Goal: Task Accomplishment & Management: Complete application form

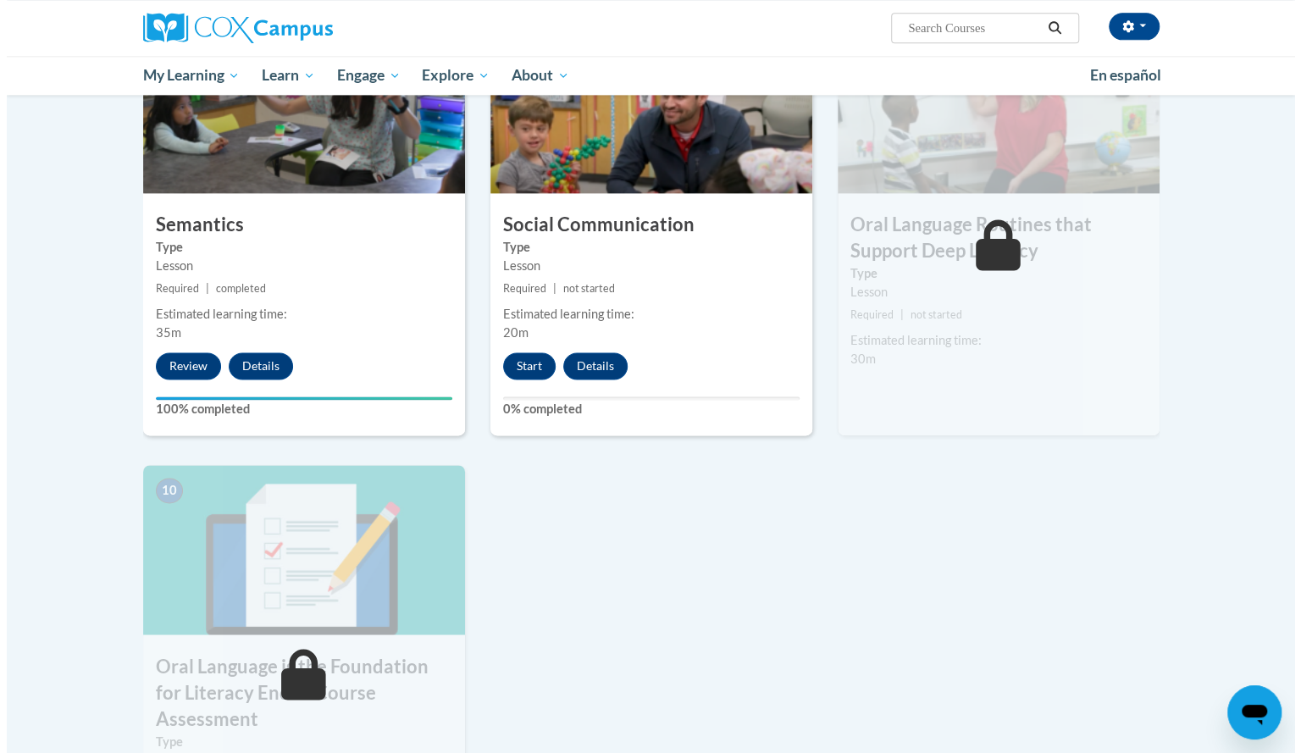
scroll to position [1355, 0]
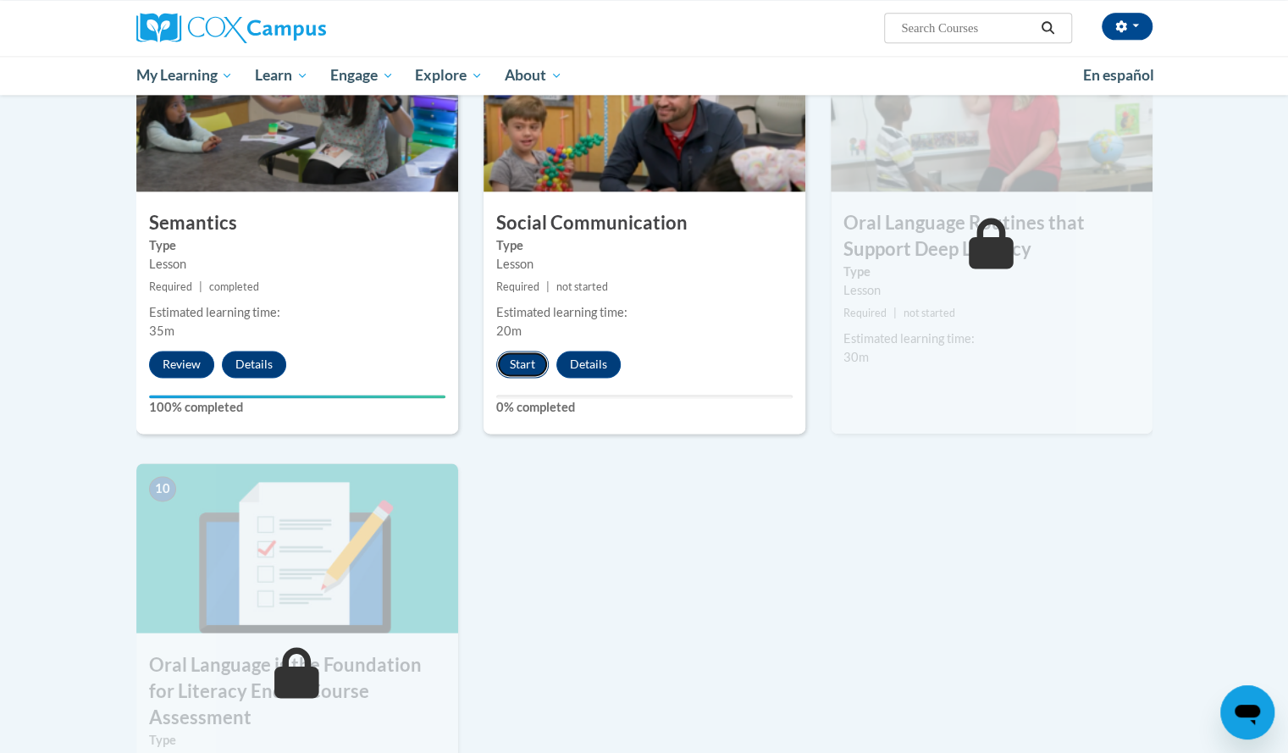
click at [521, 362] on button "Start" at bounding box center [522, 364] width 52 height 27
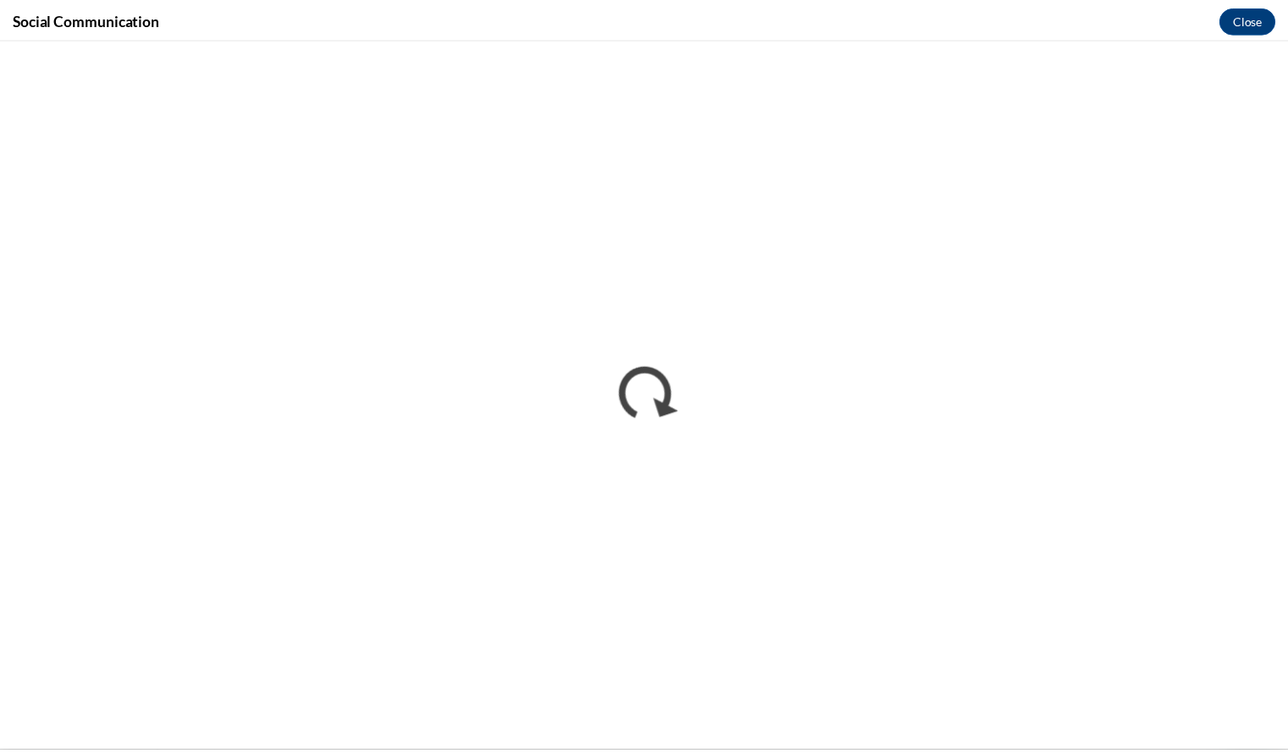
scroll to position [0, 0]
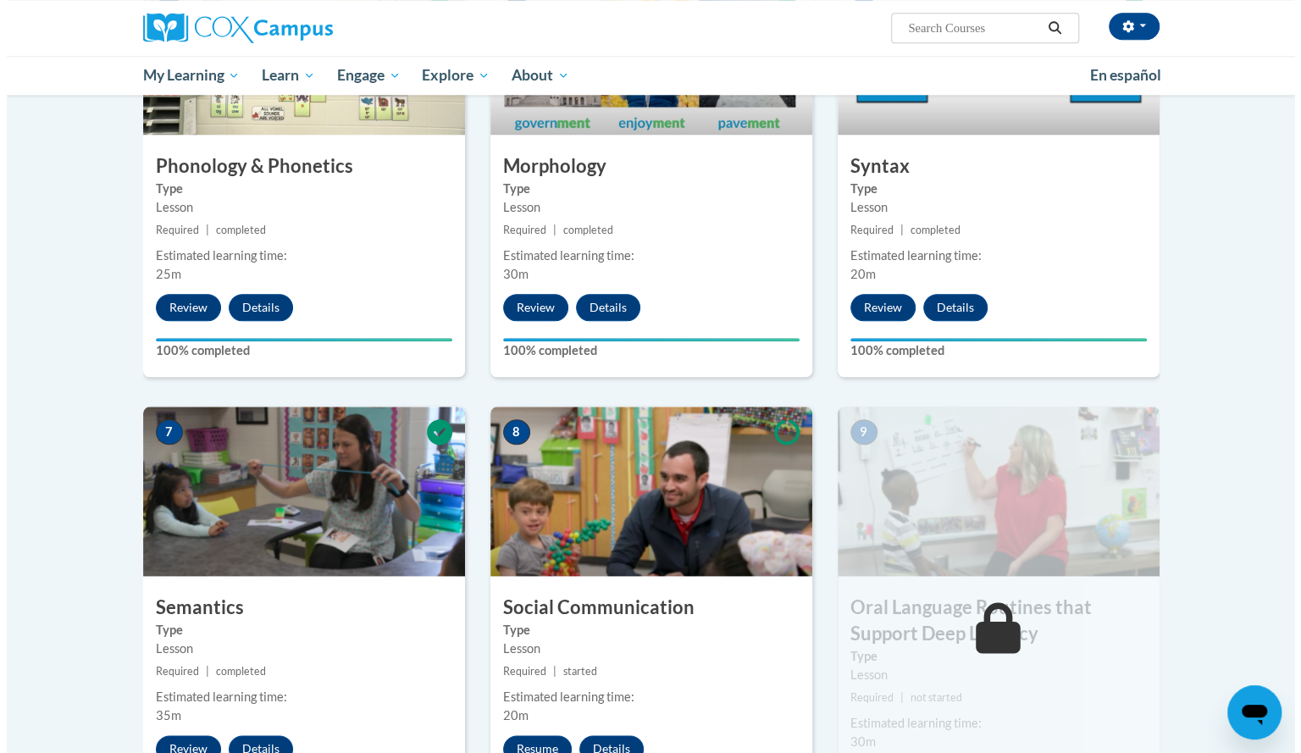
scroll to position [1185, 0]
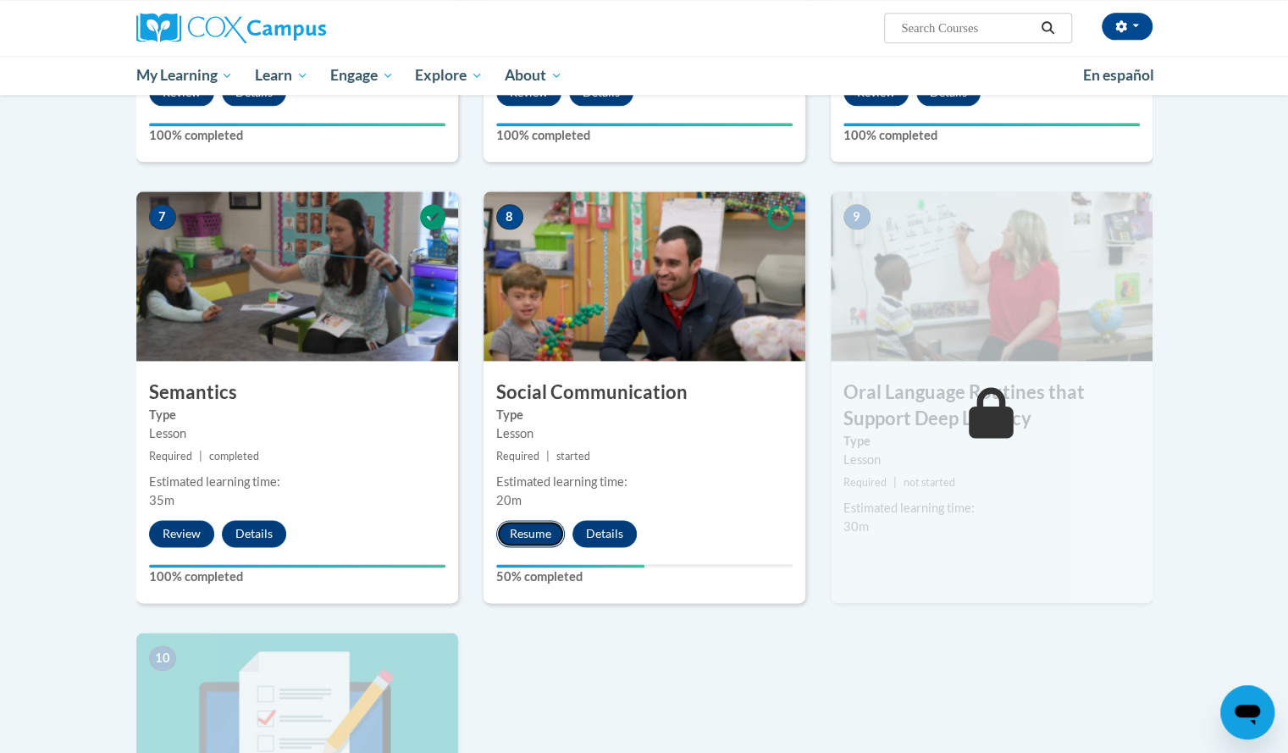
click at [540, 533] on button "Resume" at bounding box center [530, 533] width 69 height 27
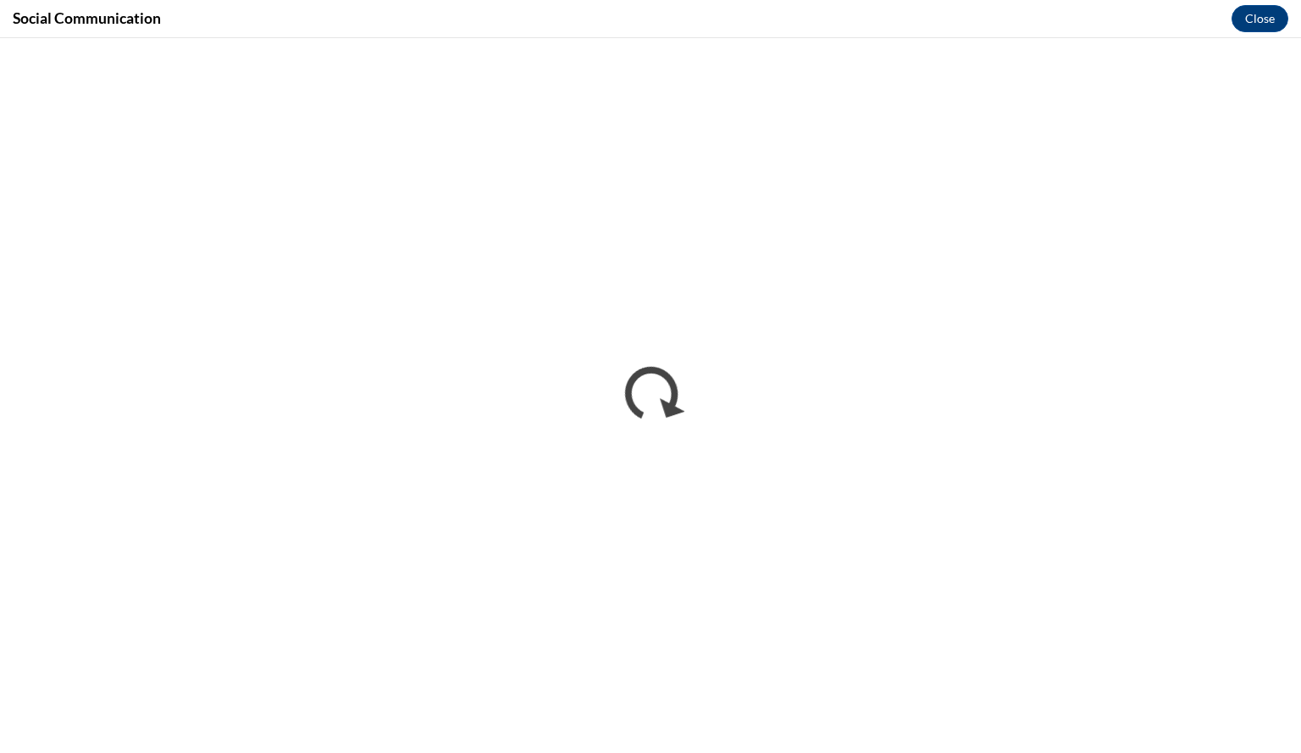
scroll to position [0, 0]
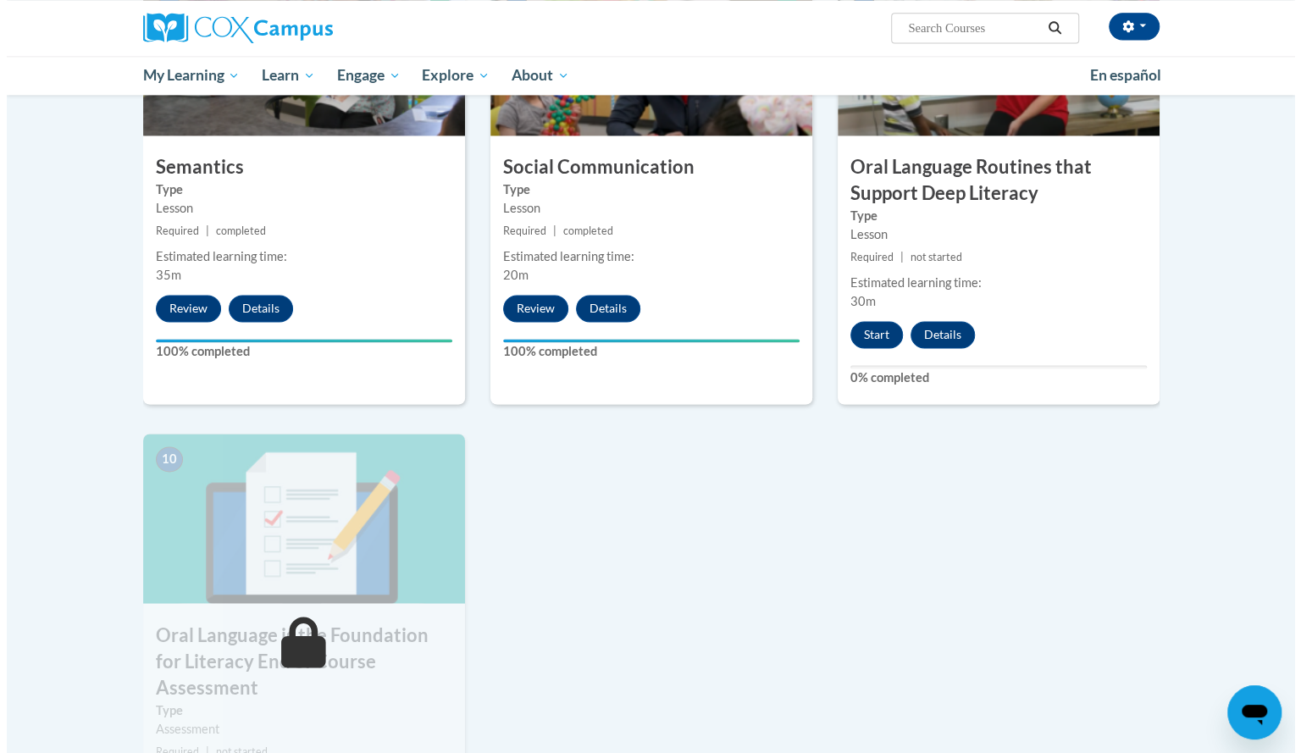
scroll to position [1413, 0]
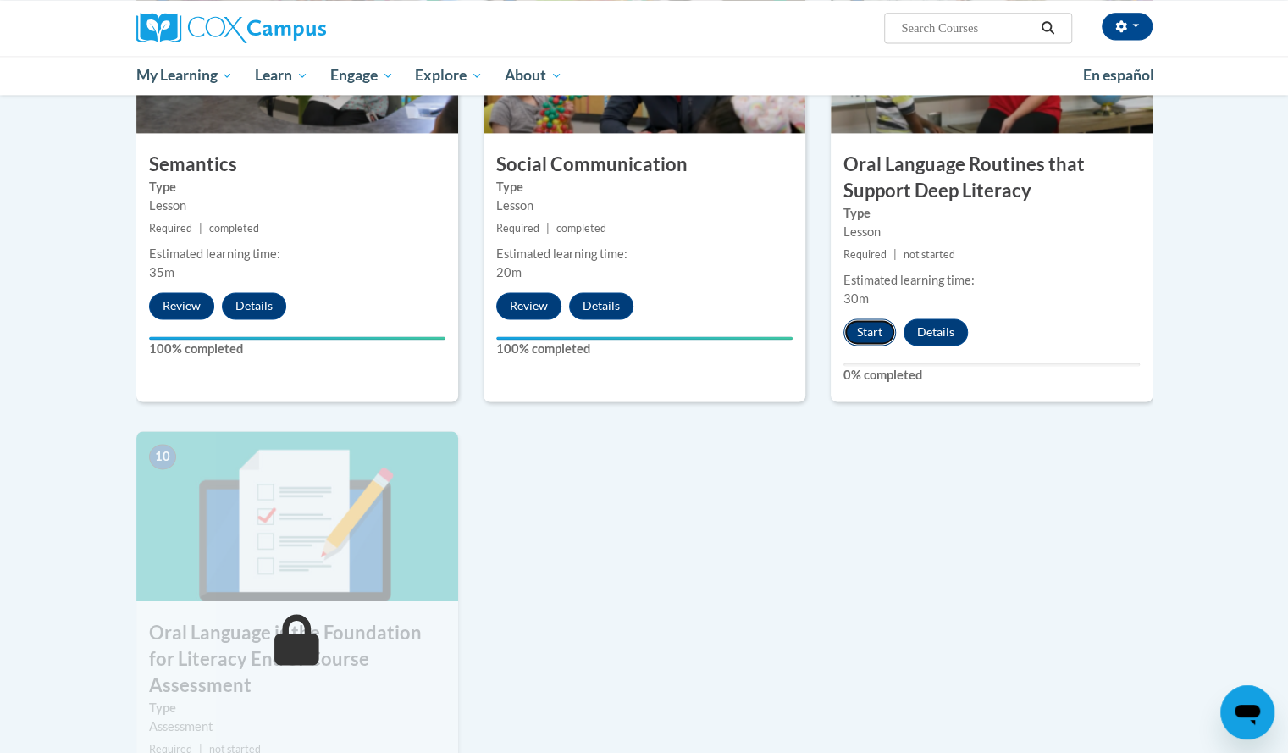
click at [869, 321] on button "Start" at bounding box center [869, 331] width 52 height 27
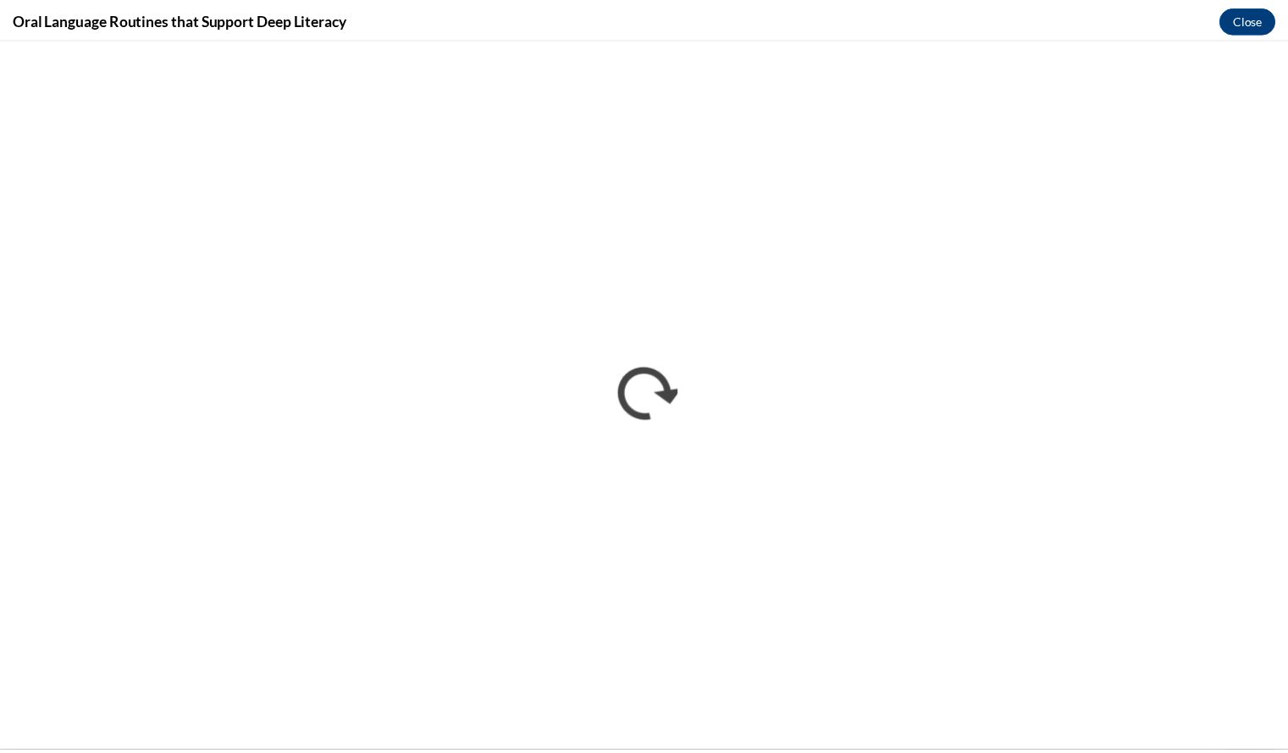
scroll to position [0, 0]
click at [1219, 35] on div "Oral Language Routines that Support Deep Literacy Close" at bounding box center [650, 19] width 1301 height 38
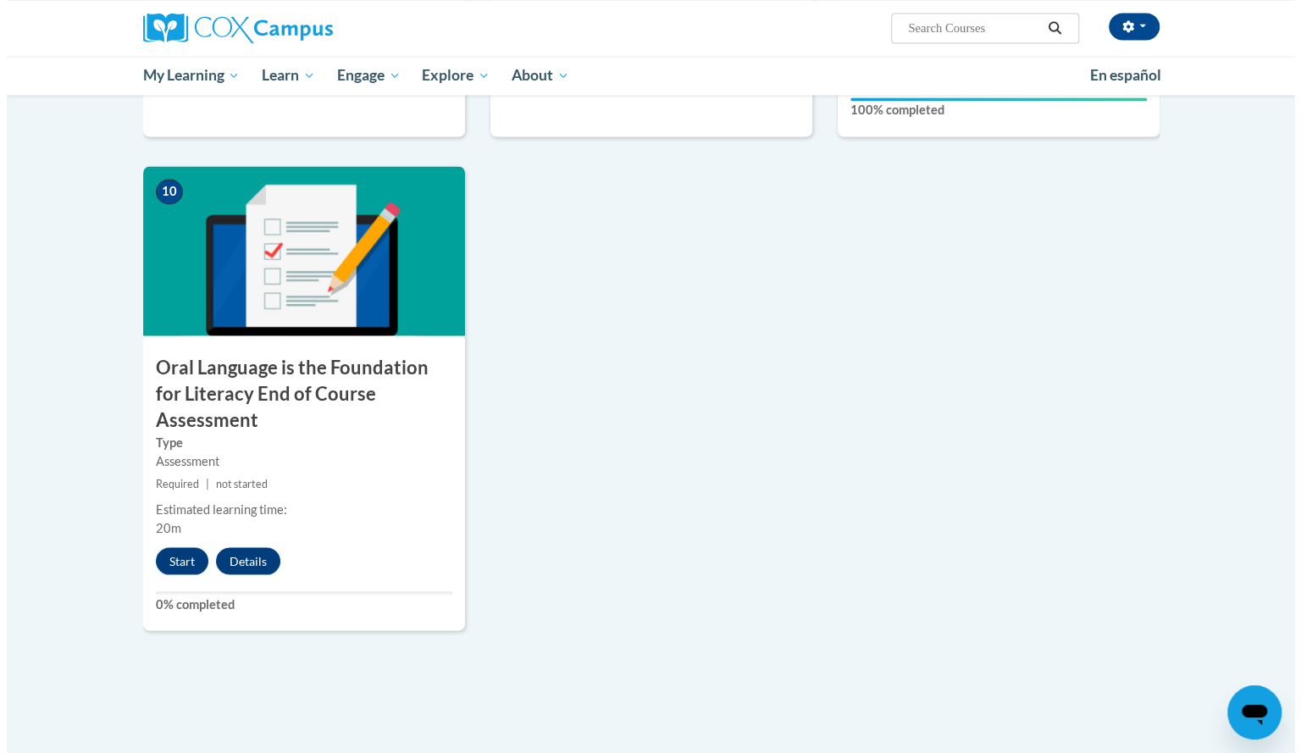
scroll to position [1682, 0]
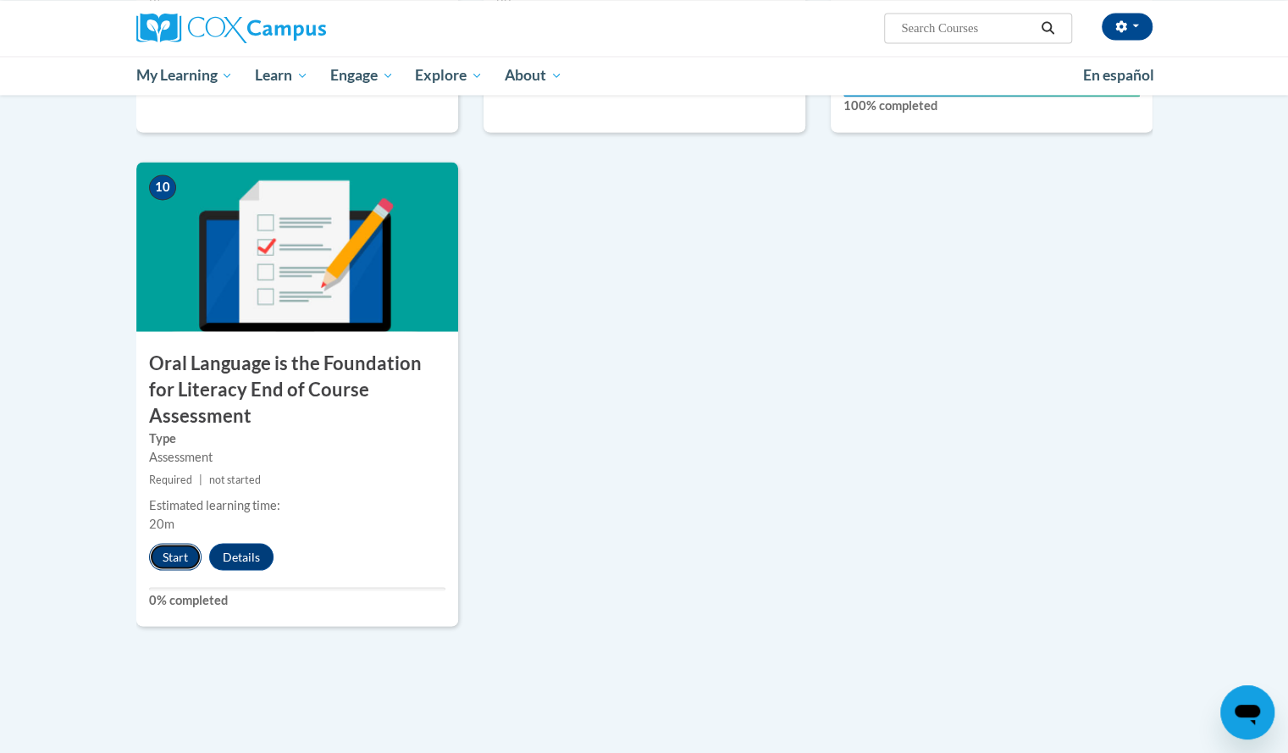
click at [164, 543] on button "Start" at bounding box center [175, 556] width 52 height 27
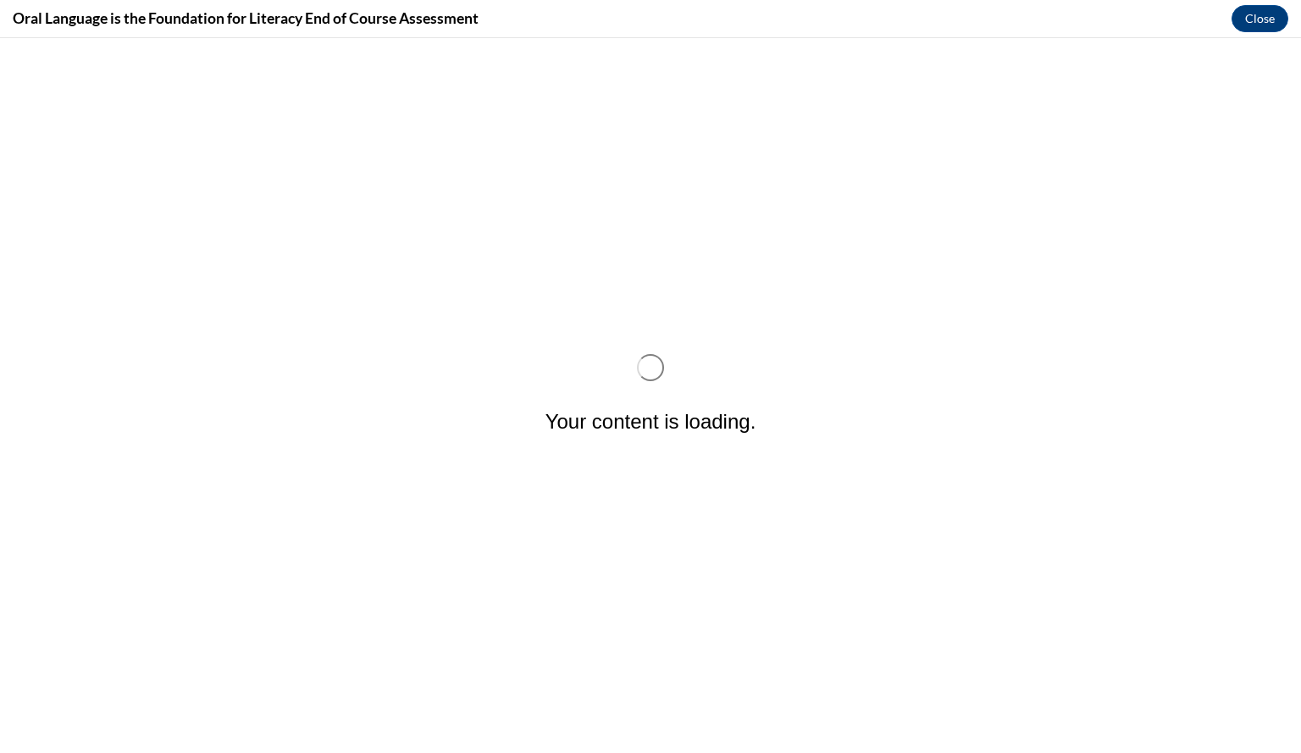
scroll to position [0, 0]
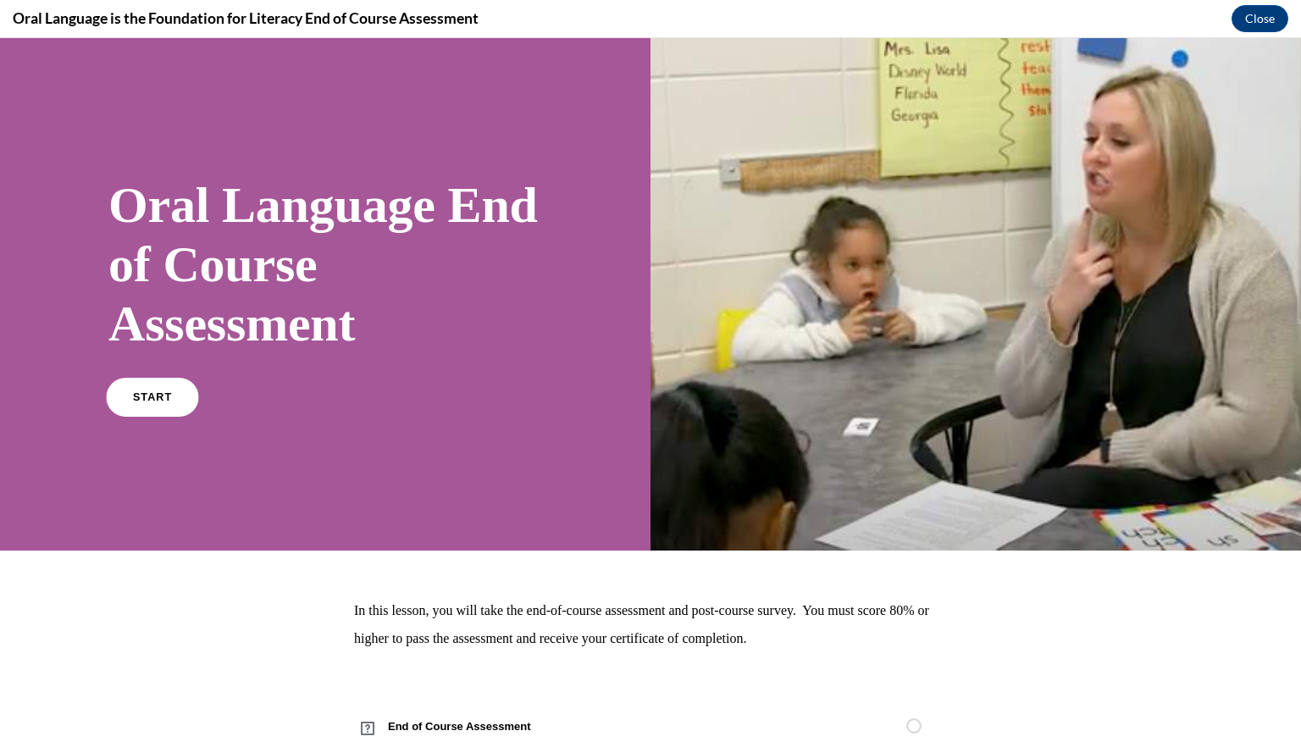
click at [122, 379] on div "Oral Language End of Course Assessment START" at bounding box center [325, 294] width 434 height 272
click at [146, 403] on link "START" at bounding box center [152, 397] width 92 height 39
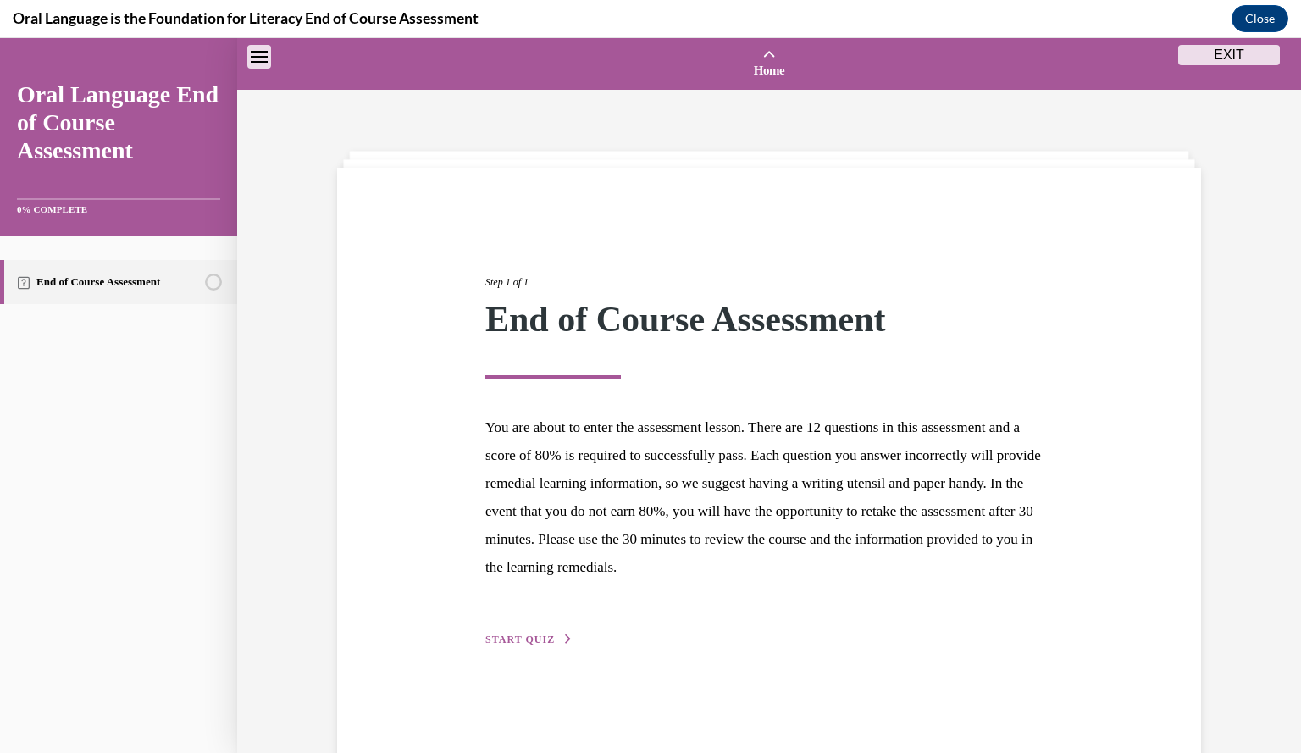
scroll to position [52, 0]
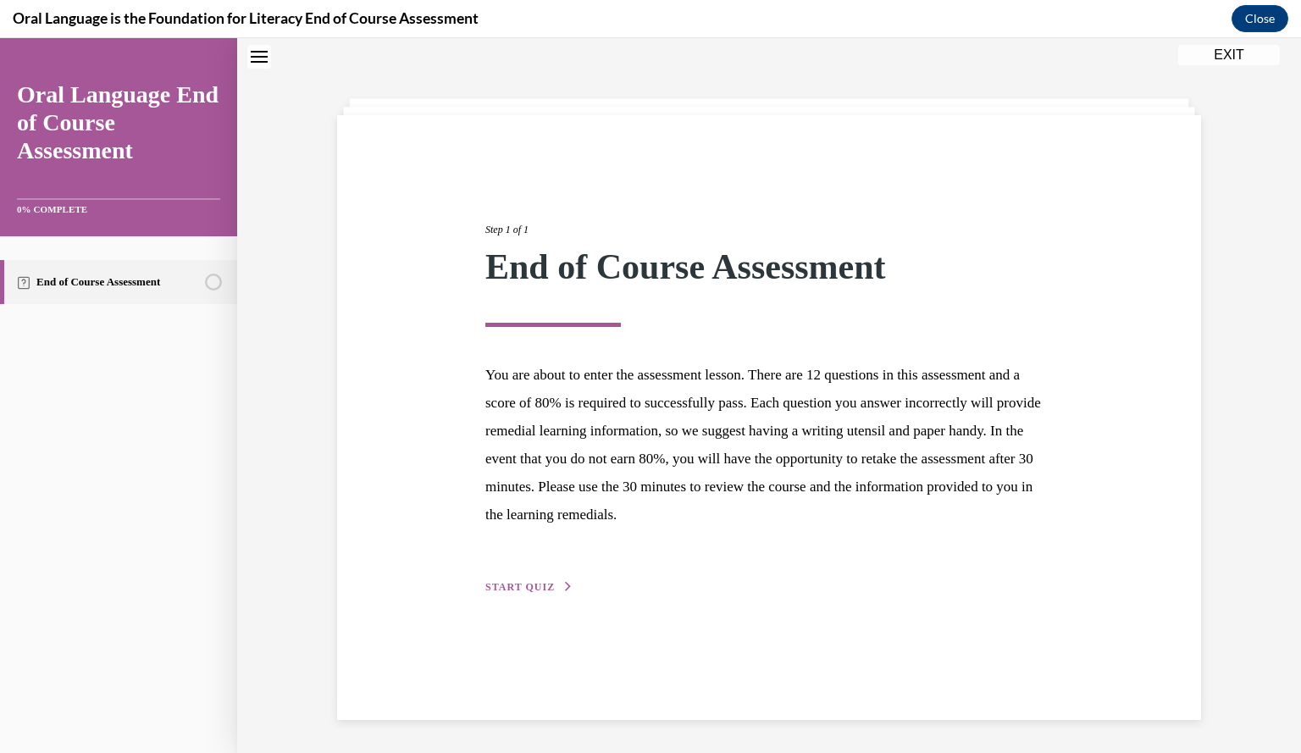
click at [550, 583] on button "START QUIZ" at bounding box center [529, 586] width 88 height 15
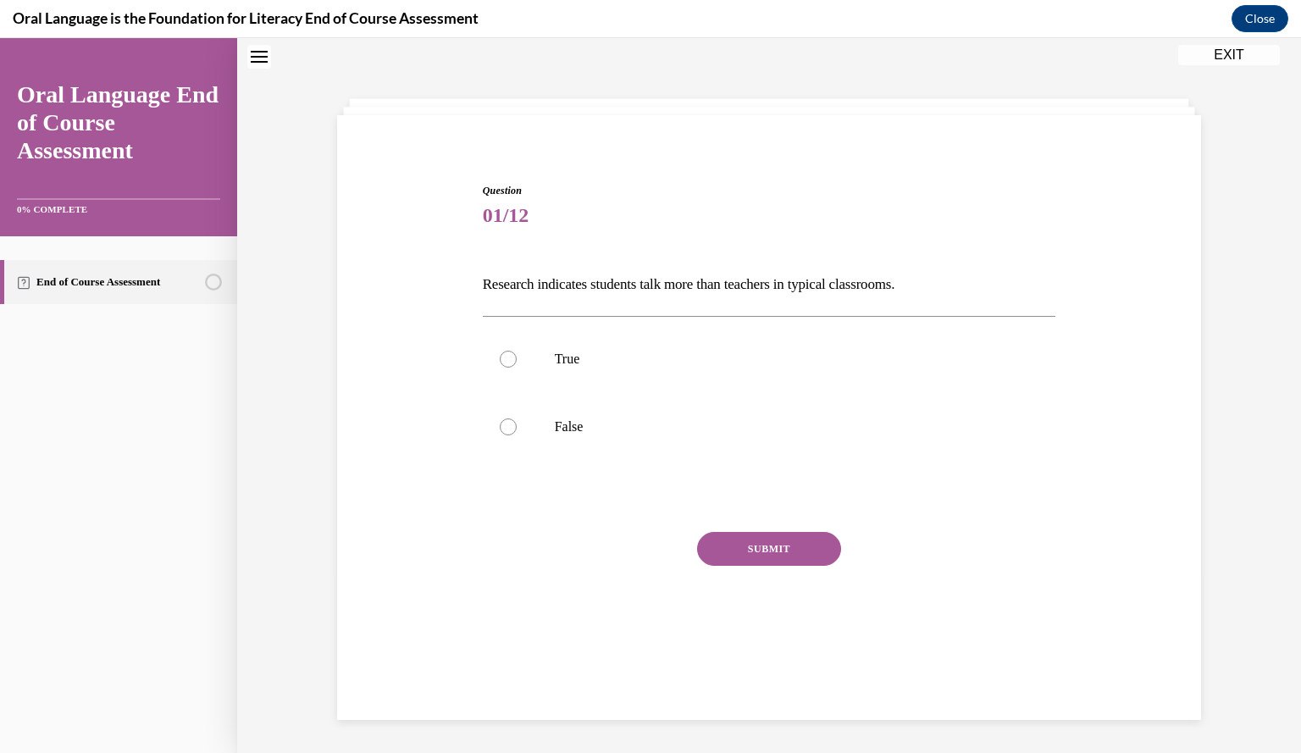
drag, startPoint x: 550, startPoint y: 583, endPoint x: 467, endPoint y: 579, distance: 83.1
click at [467, 579] on div "Question 01/12 Research indicates students talk more than teachers in typical c…" at bounding box center [769, 401] width 872 height 539
click at [557, 409] on label "False" at bounding box center [769, 427] width 573 height 68
click at [517, 418] on input "False" at bounding box center [508, 426] width 17 height 17
radio input "true"
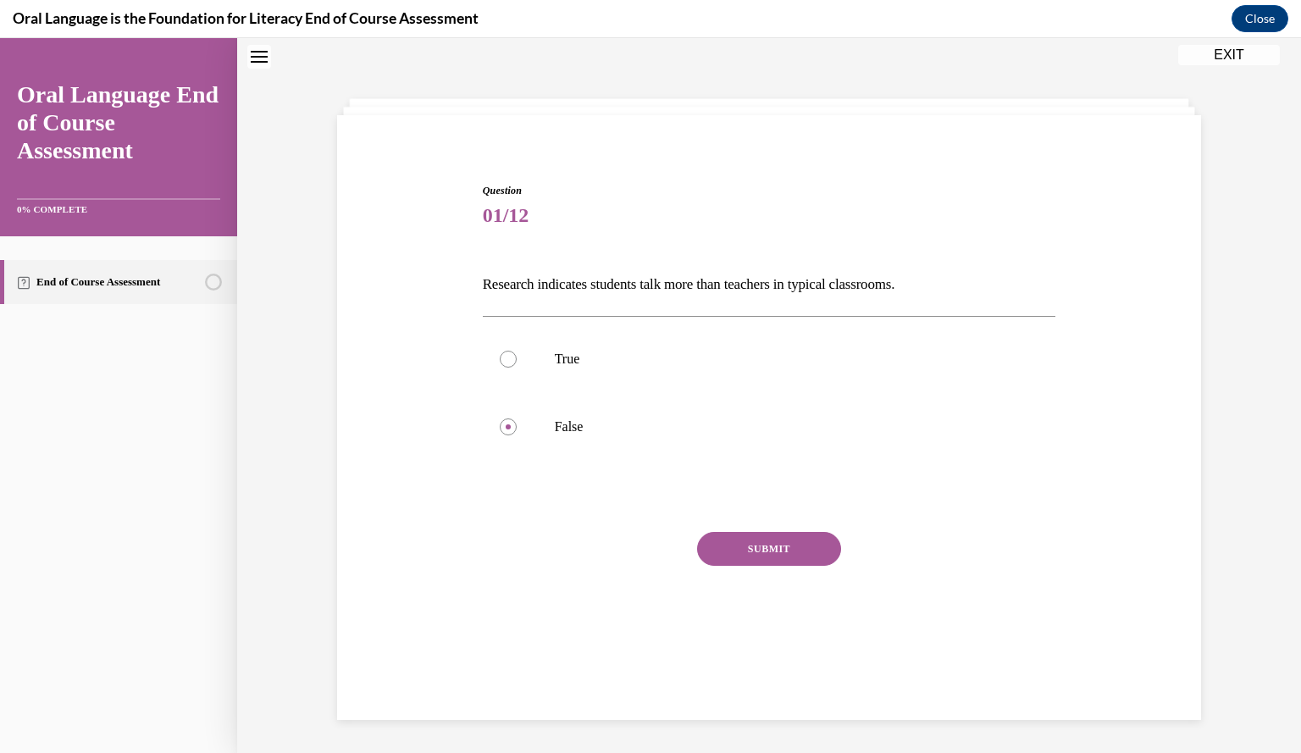
click at [724, 535] on button "SUBMIT" at bounding box center [769, 549] width 144 height 34
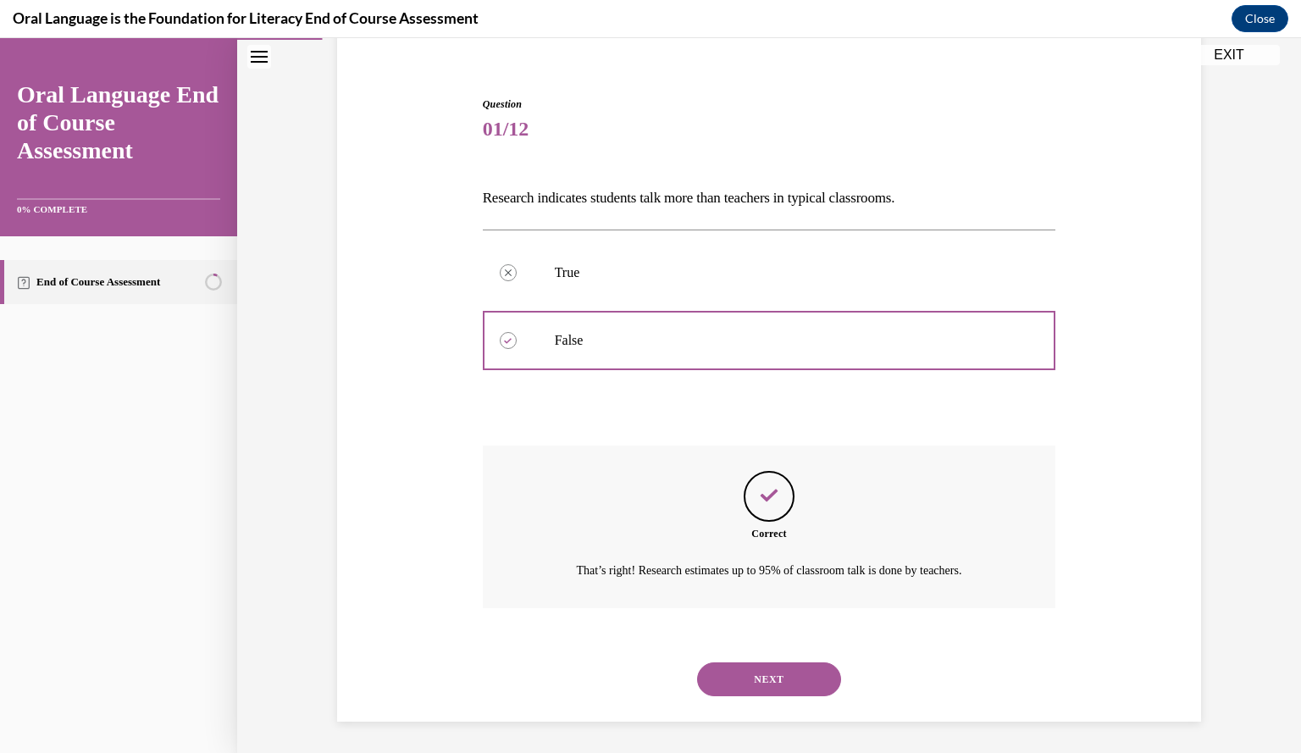
scroll to position [141, 0]
click at [761, 656] on div "NEXT" at bounding box center [769, 678] width 573 height 68
click at [761, 668] on button "NEXT" at bounding box center [769, 677] width 144 height 34
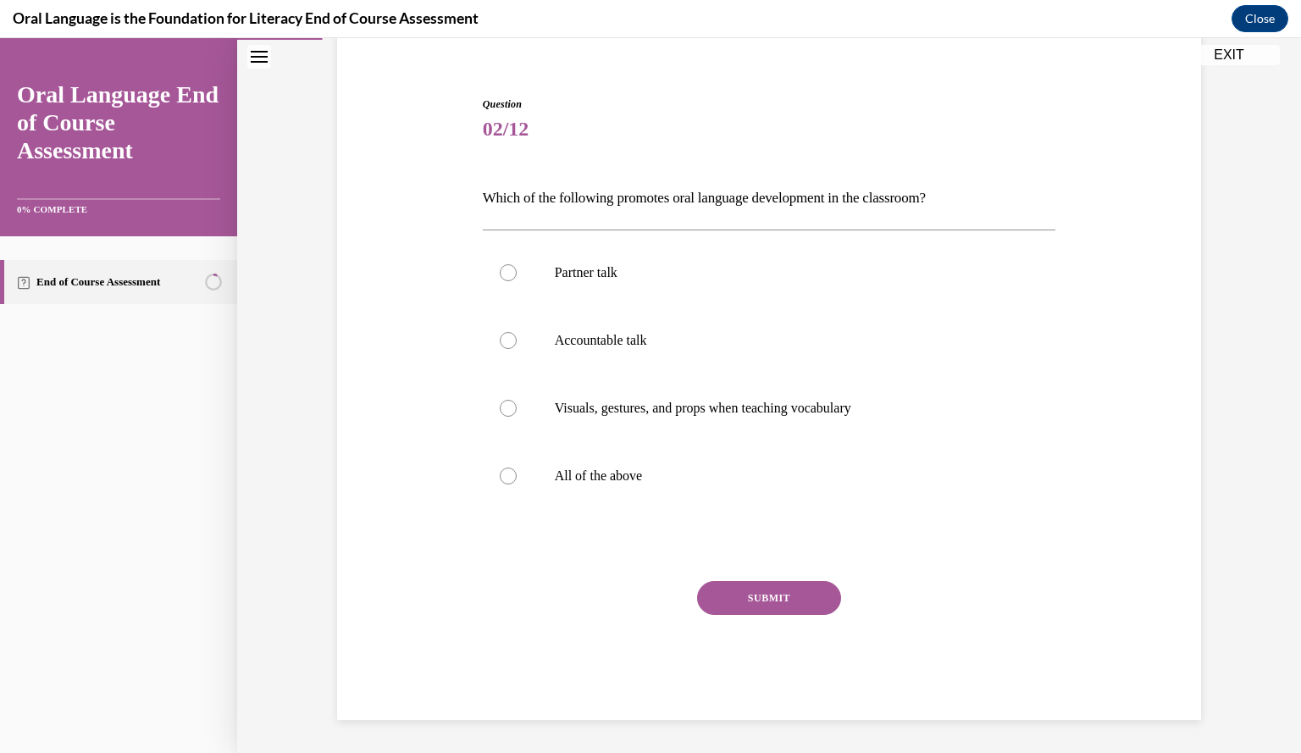
scroll to position [86, 0]
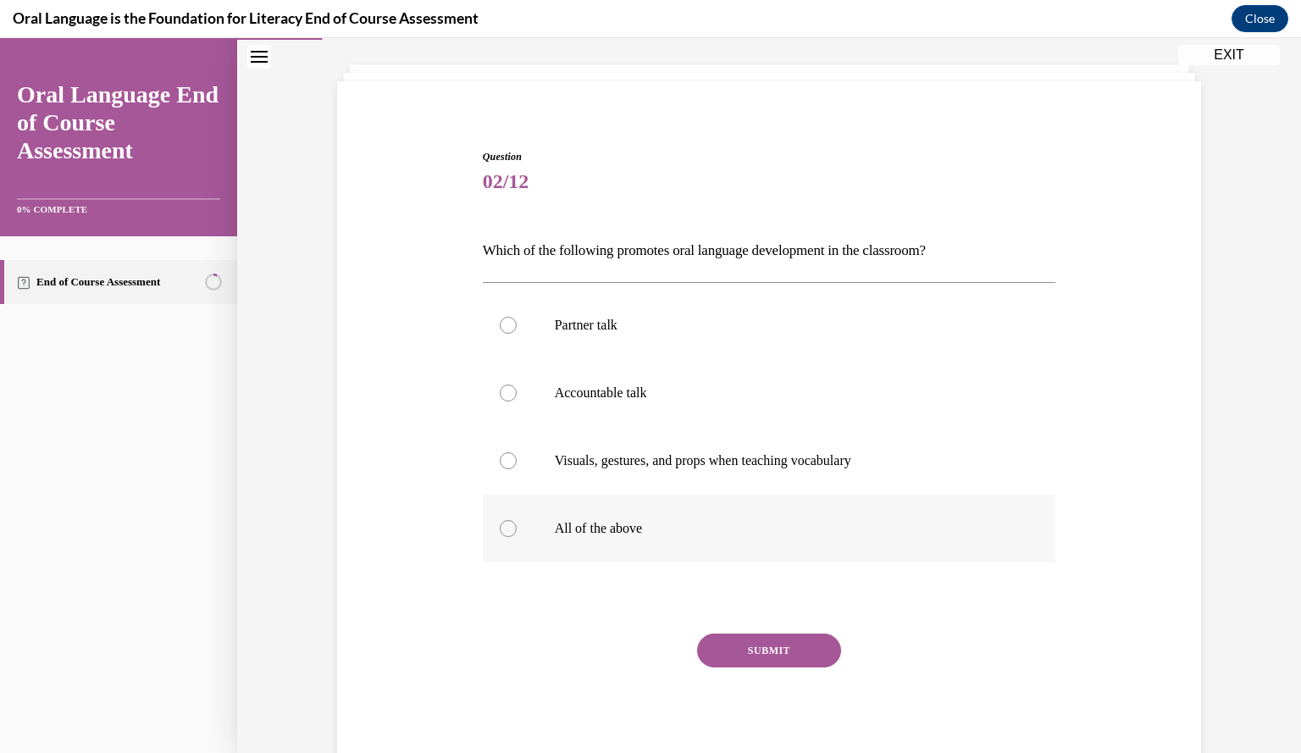
click at [608, 520] on p "All of the above" at bounding box center [784, 528] width 459 height 17
click at [515, 527] on label "All of the above" at bounding box center [769, 528] width 573 height 68
click at [515, 527] on input "All of the above" at bounding box center [508, 528] width 17 height 17
radio input "true"
click at [760, 641] on button "SUBMIT" at bounding box center [769, 650] width 144 height 34
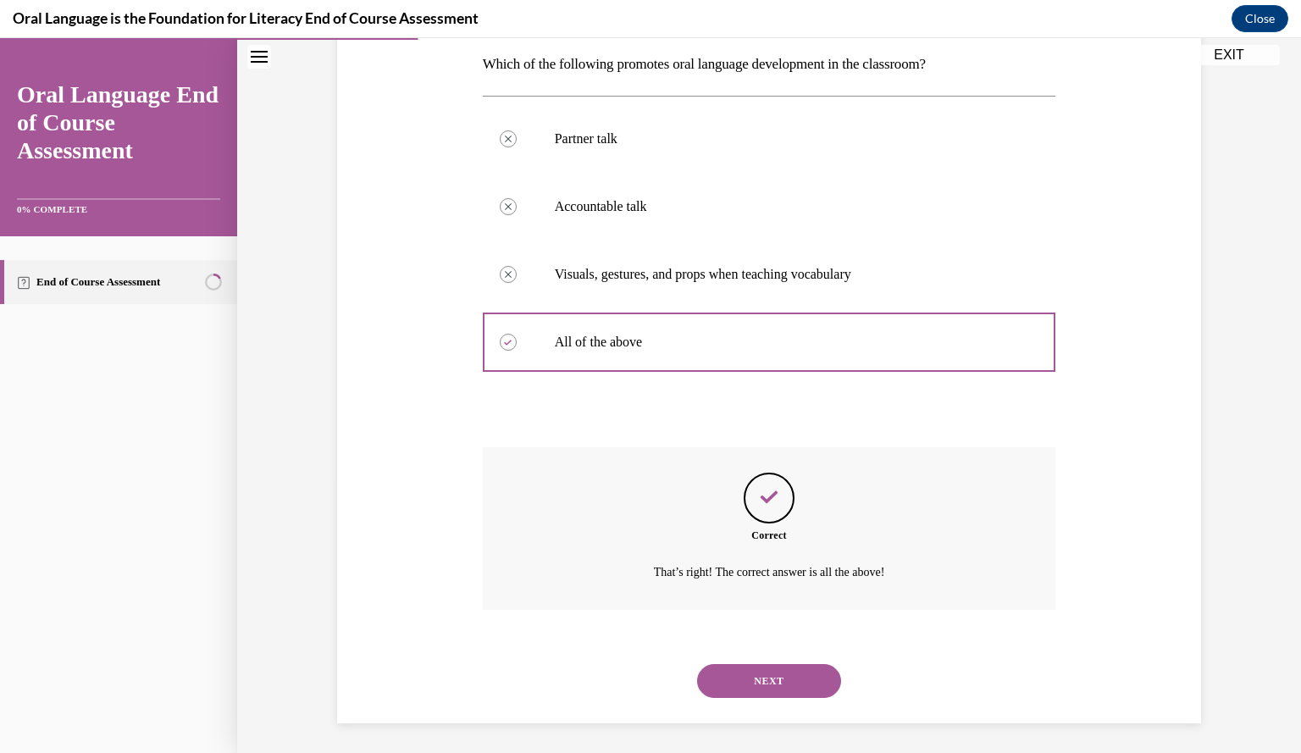
scroll to position [276, 0]
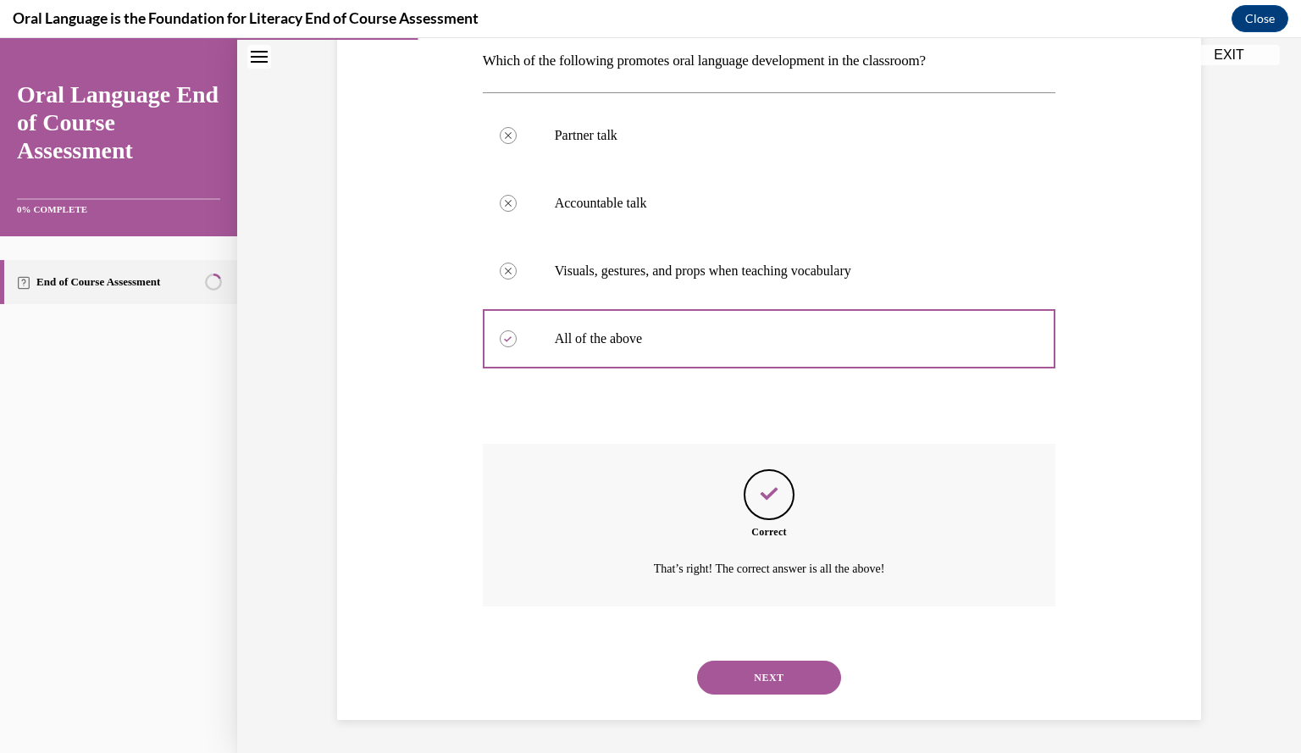
click at [764, 677] on button "NEXT" at bounding box center [769, 677] width 144 height 34
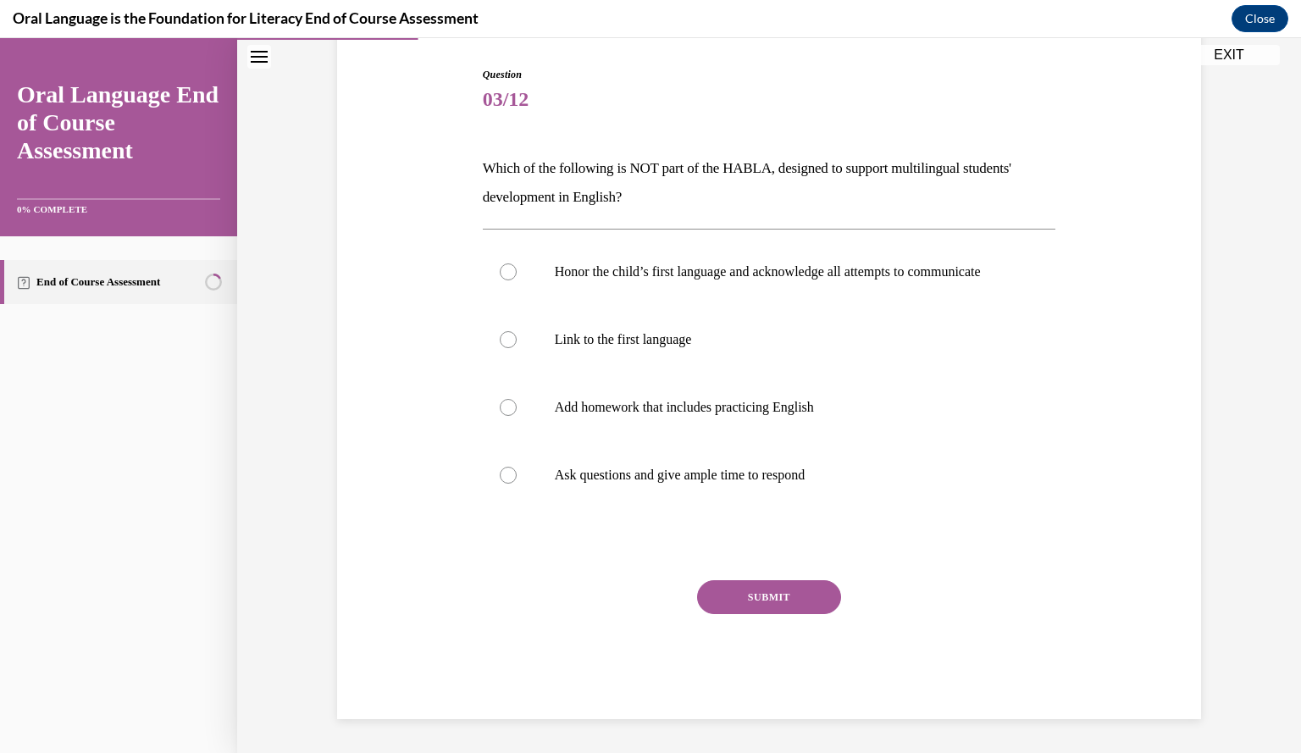
scroll to position [185, 0]
click at [512, 404] on label "Add homework that includes practicing English" at bounding box center [769, 407] width 573 height 68
click at [512, 404] on input "Add homework that includes practicing English" at bounding box center [508, 407] width 17 height 17
radio input "true"
click at [740, 608] on button "SUBMIT" at bounding box center [769, 597] width 144 height 34
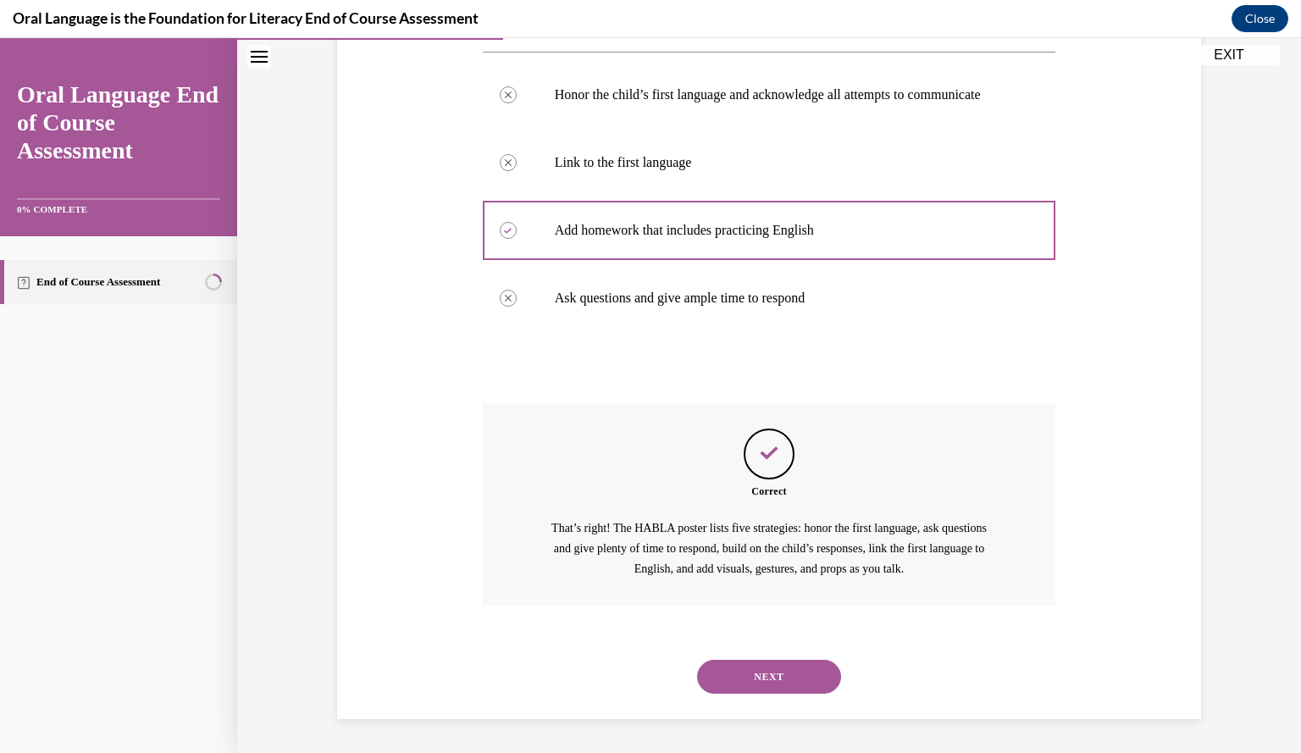
scroll to position [362, 0]
click at [799, 680] on button "NEXT" at bounding box center [769, 677] width 144 height 34
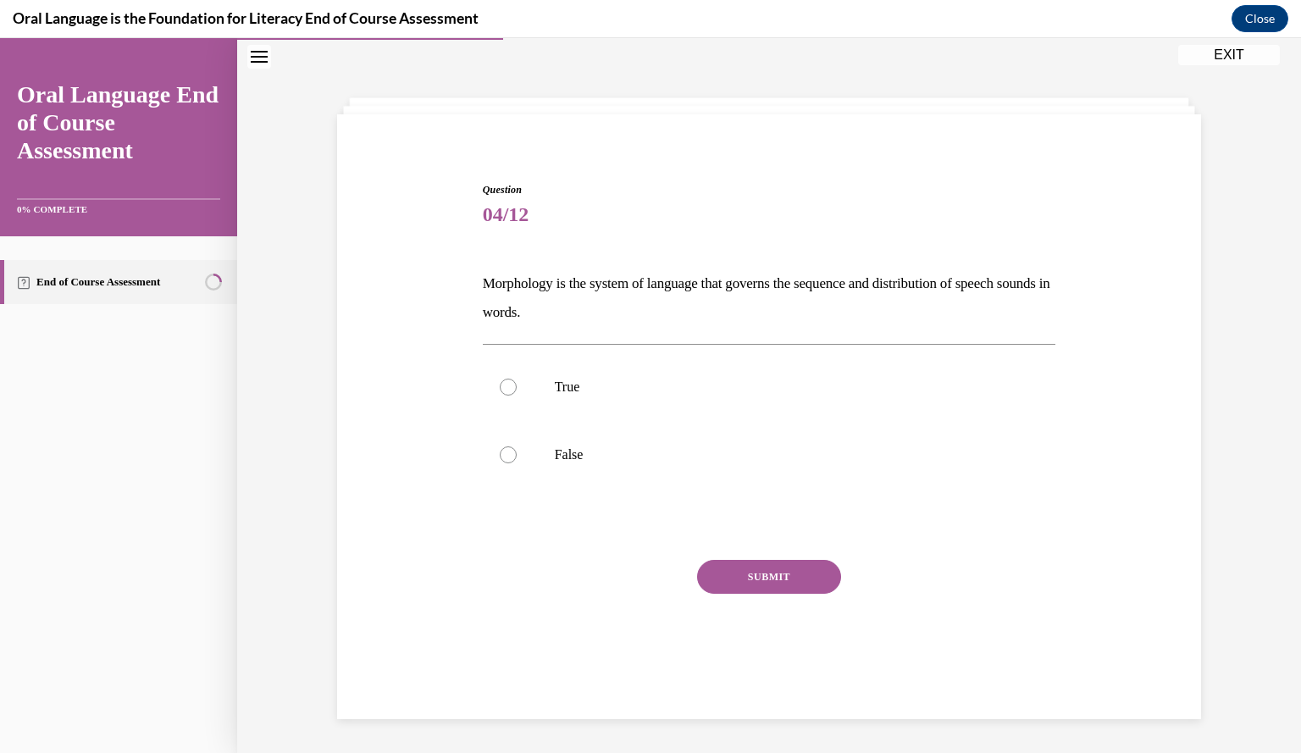
scroll to position [53, 0]
click at [559, 445] on label "False" at bounding box center [769, 455] width 573 height 68
click at [517, 446] on input "False" at bounding box center [508, 454] width 17 height 17
radio input "true"
click at [721, 577] on button "SUBMIT" at bounding box center [769, 577] width 144 height 34
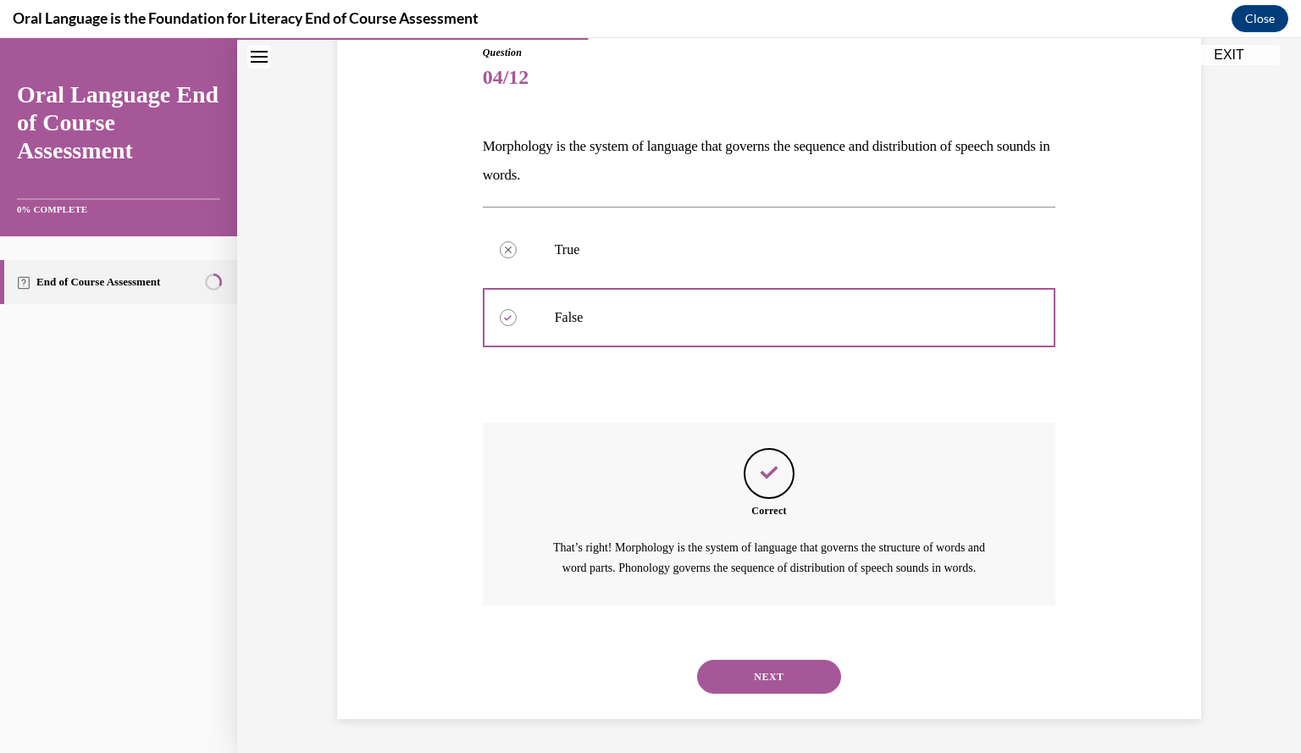
scroll to position [209, 0]
click at [773, 666] on button "NEXT" at bounding box center [769, 677] width 144 height 34
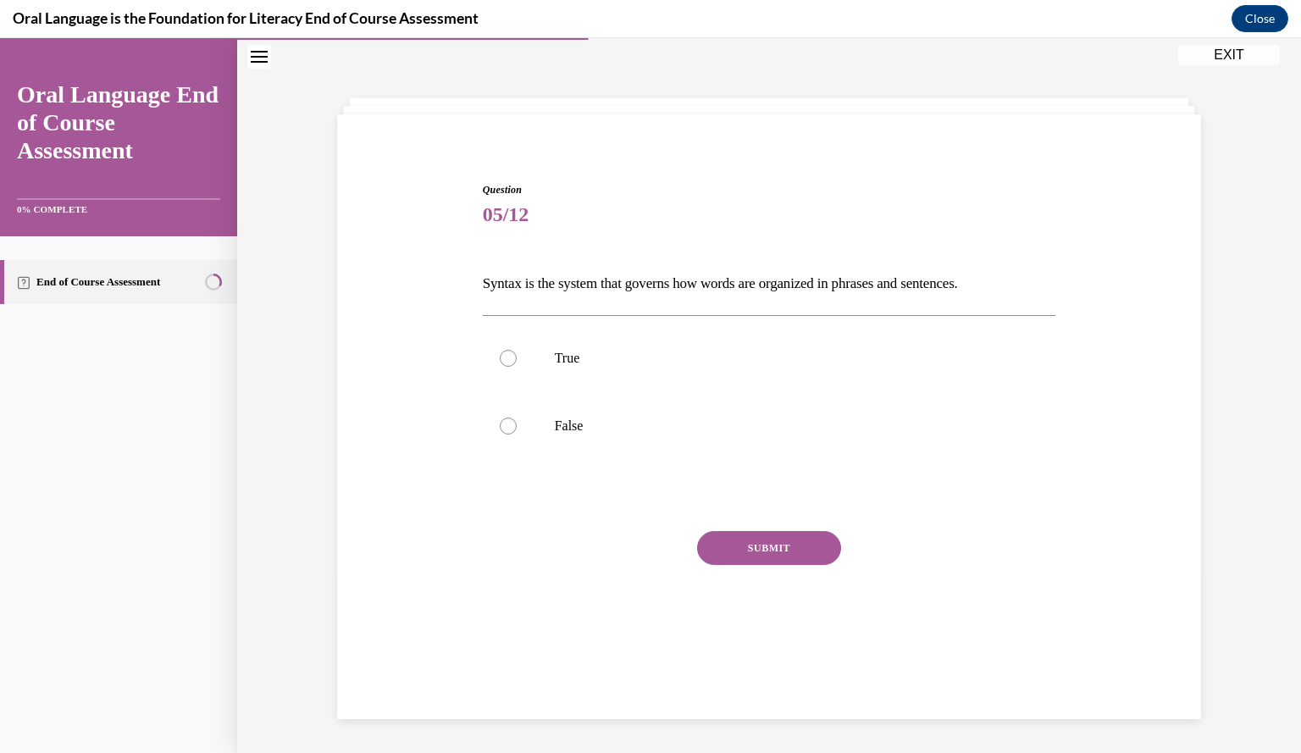
scroll to position [53, 0]
click at [572, 351] on p "True" at bounding box center [784, 358] width 459 height 17
click at [517, 351] on input "True" at bounding box center [508, 358] width 17 height 17
radio input "true"
click at [722, 539] on button "SUBMIT" at bounding box center [769, 548] width 144 height 34
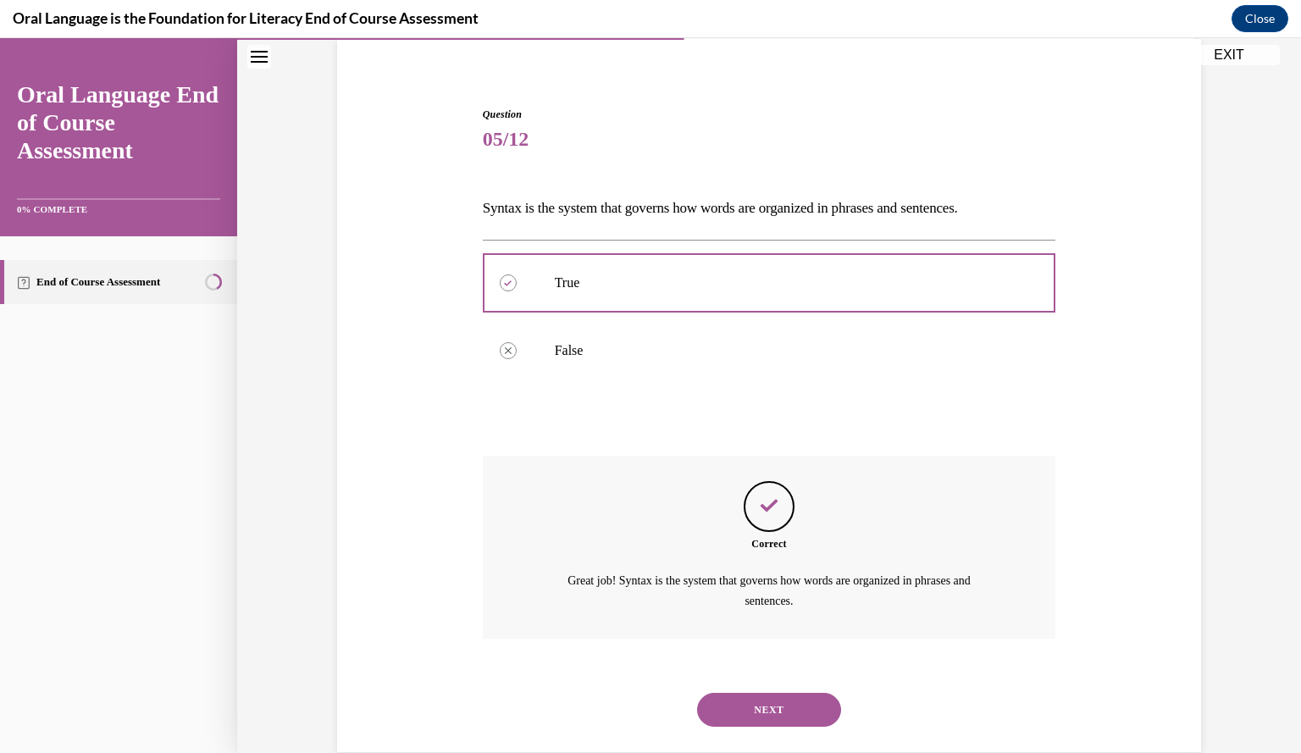
scroll to position [160, 0]
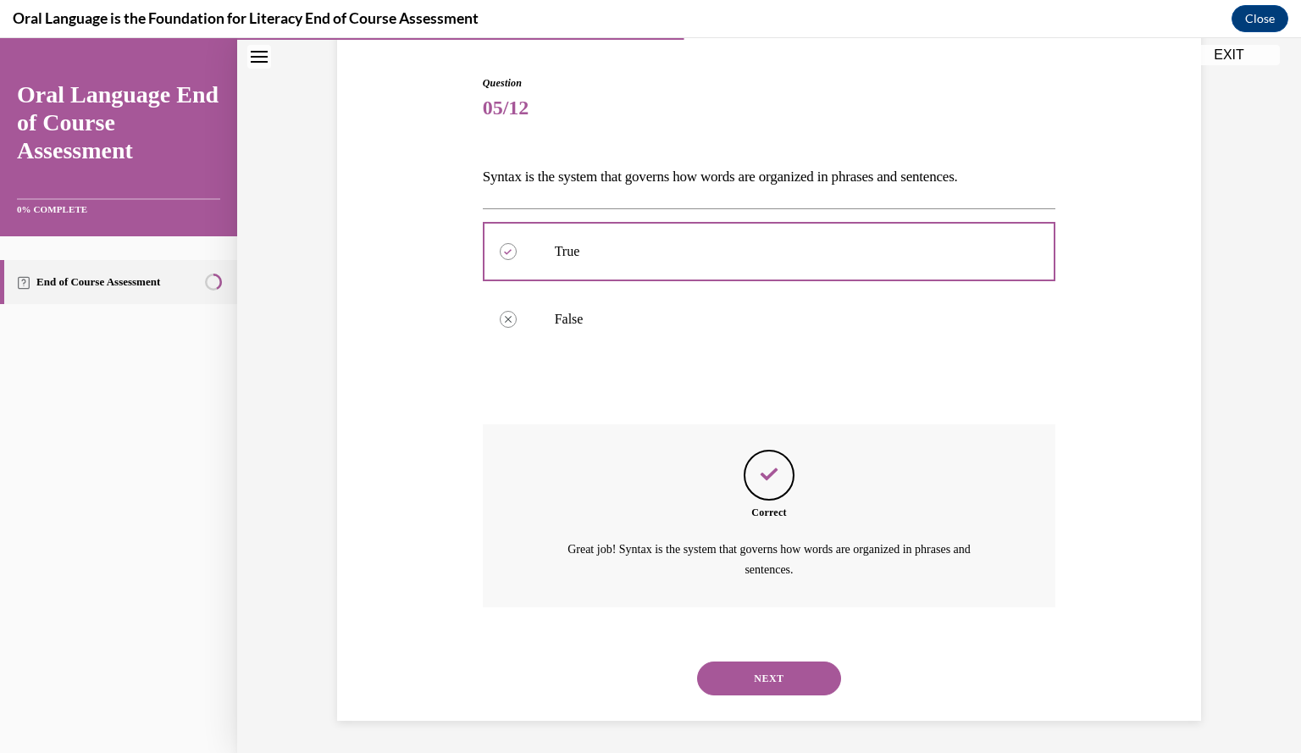
click at [744, 671] on button "NEXT" at bounding box center [769, 678] width 144 height 34
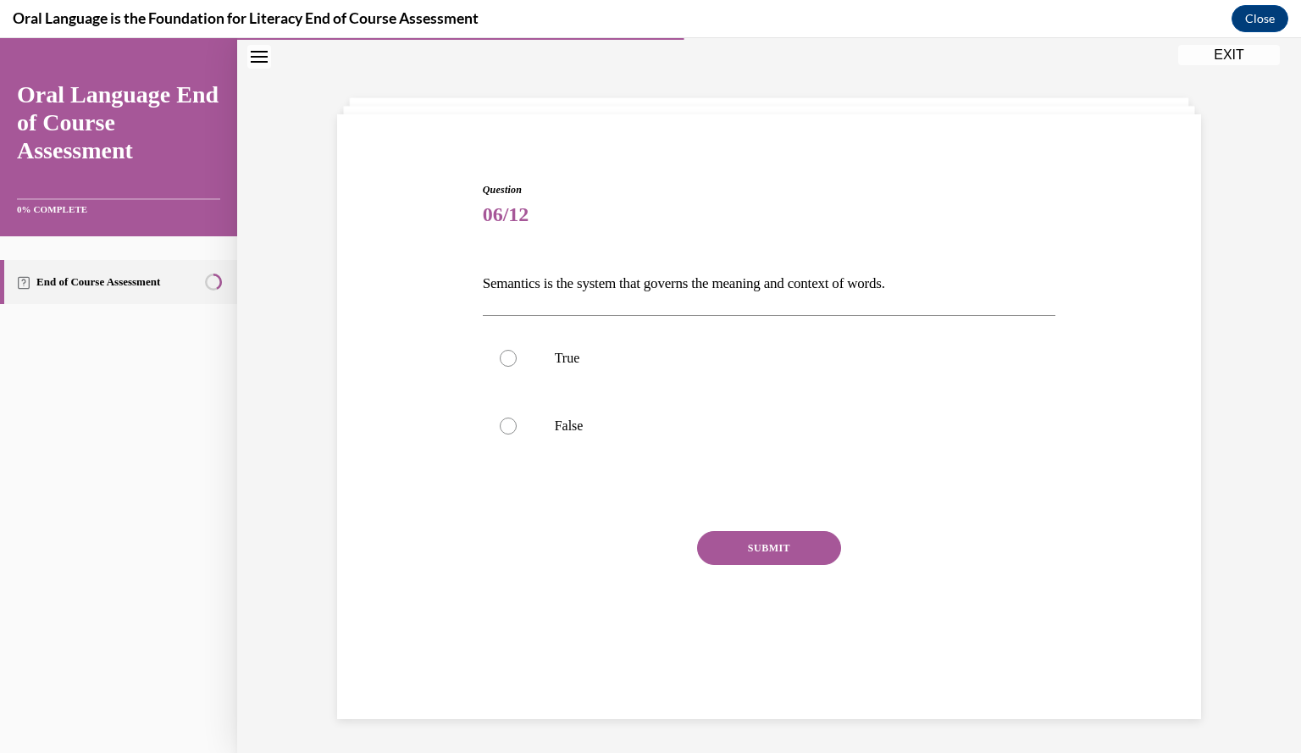
scroll to position [53, 0]
click at [581, 360] on p "True" at bounding box center [784, 358] width 459 height 17
click at [517, 360] on input "True" at bounding box center [508, 358] width 17 height 17
radio input "true"
click at [754, 552] on button "SUBMIT" at bounding box center [769, 548] width 144 height 34
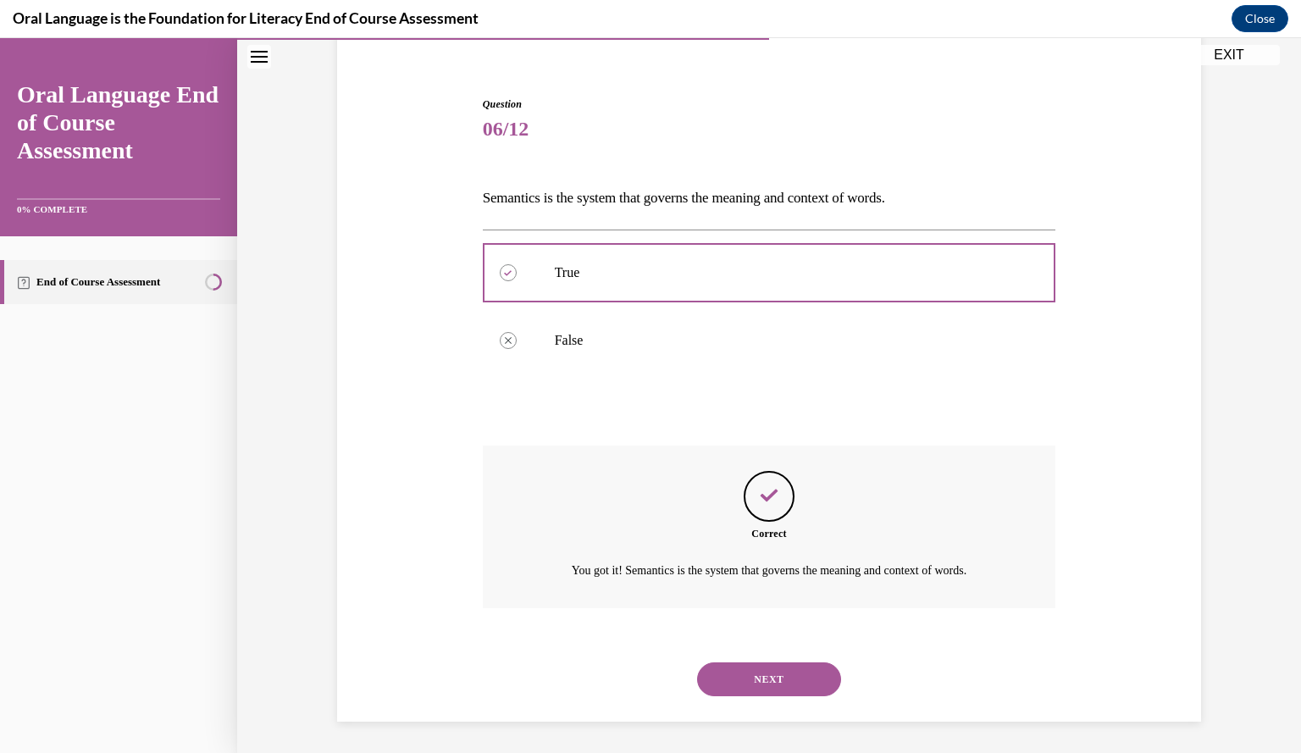
scroll to position [141, 0]
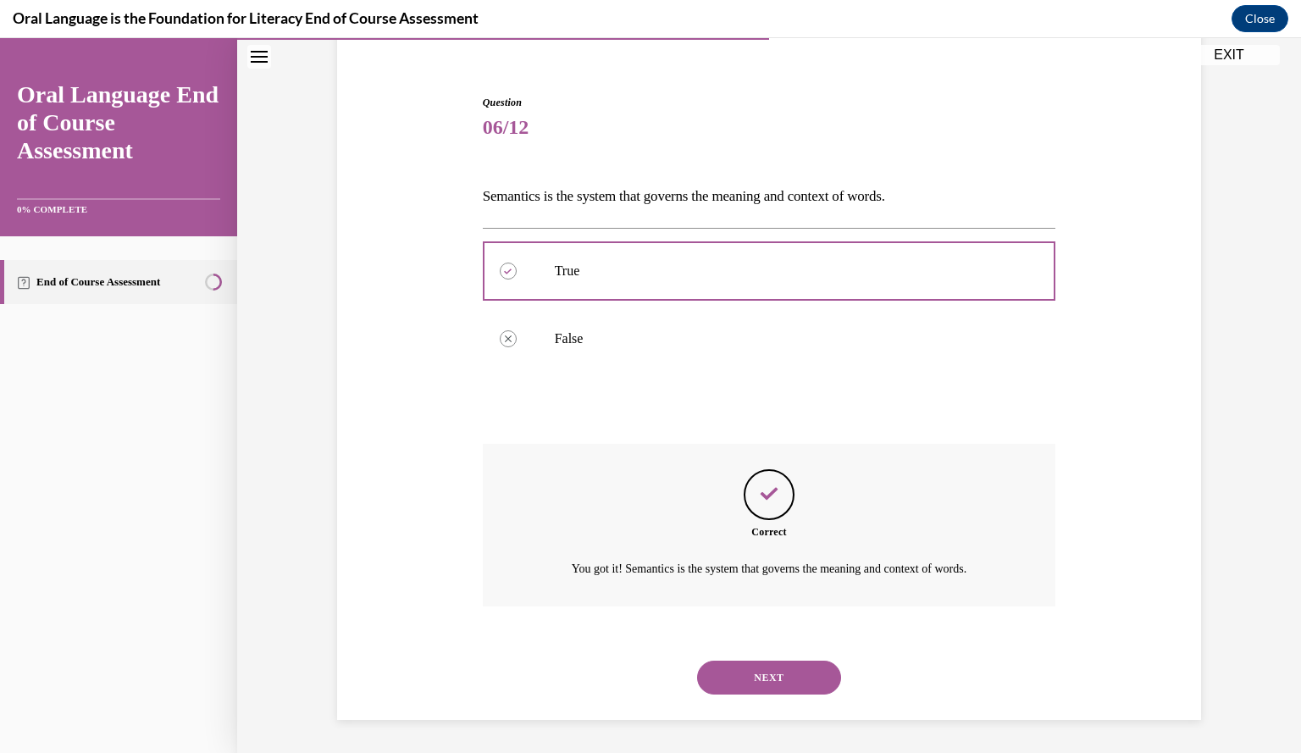
click at [750, 663] on button "NEXT" at bounding box center [769, 677] width 144 height 34
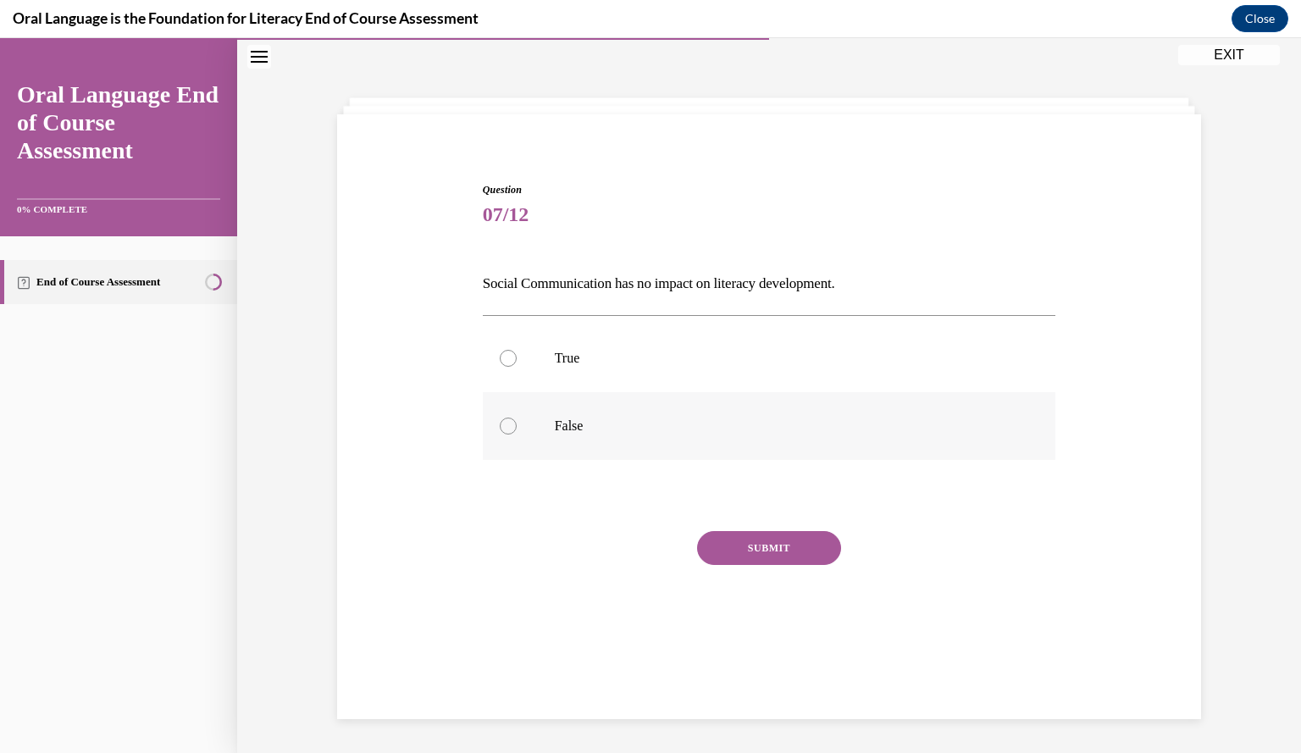
click at [546, 418] on label "False" at bounding box center [769, 426] width 573 height 68
click at [517, 418] on input "False" at bounding box center [508, 425] width 17 height 17
radio input "true"
click at [726, 548] on button "SUBMIT" at bounding box center [769, 548] width 144 height 34
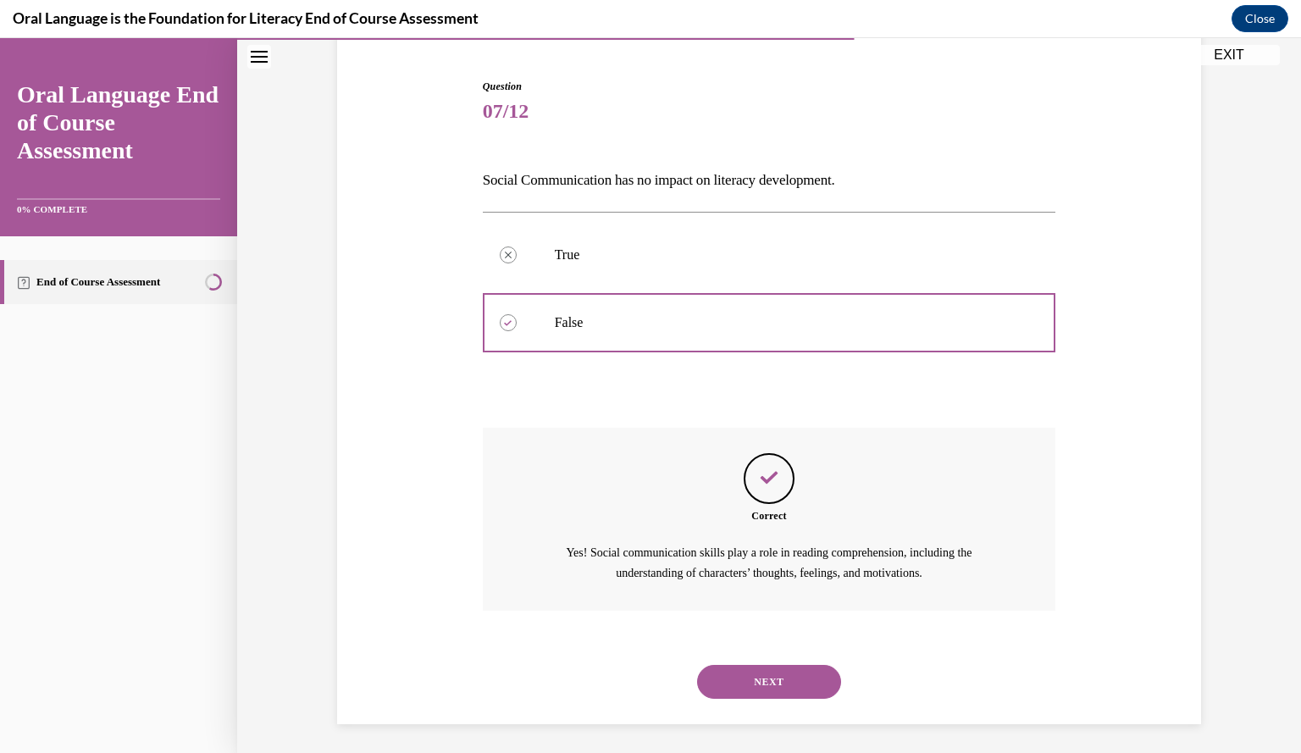
scroll to position [160, 0]
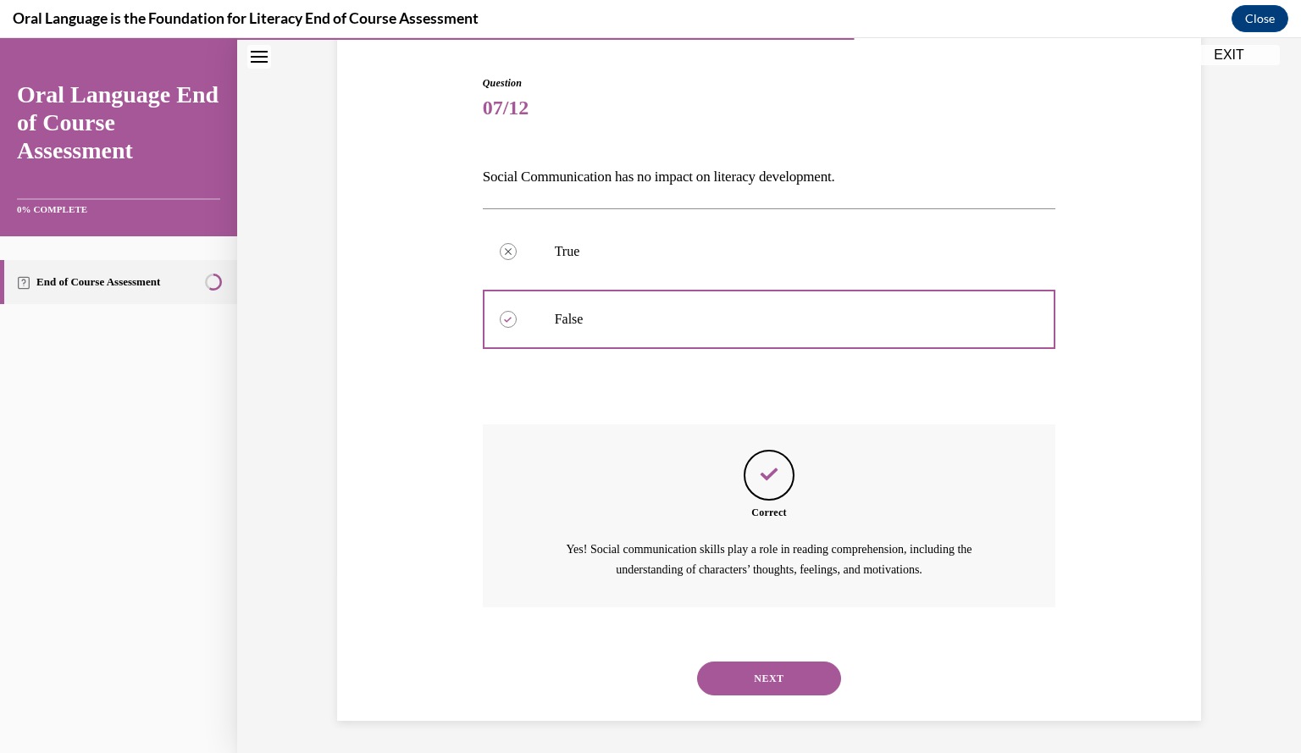
click at [771, 666] on button "NEXT" at bounding box center [769, 678] width 144 height 34
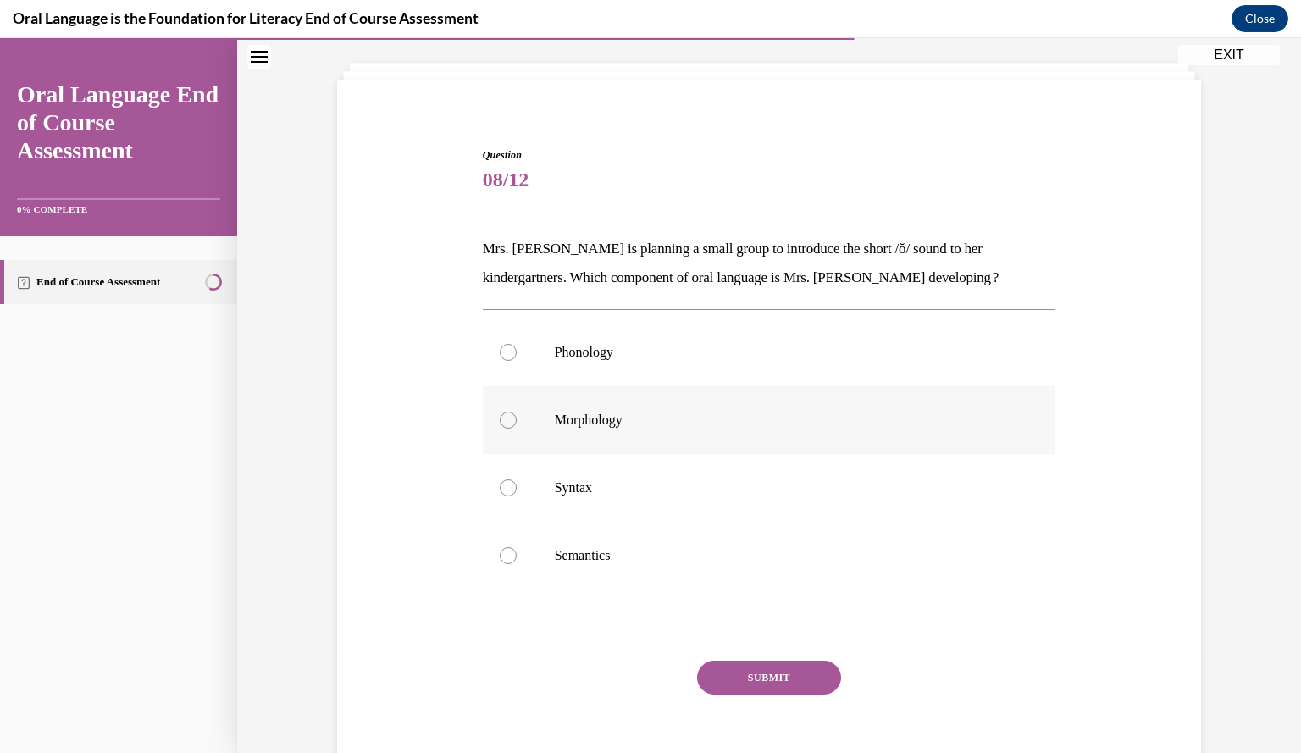
scroll to position [88, 0]
click at [510, 362] on label "Phonology" at bounding box center [769, 352] width 573 height 68
click at [510, 361] on input "Phonology" at bounding box center [508, 352] width 17 height 17
radio input "true"
click at [736, 679] on button "SUBMIT" at bounding box center [769, 677] width 144 height 34
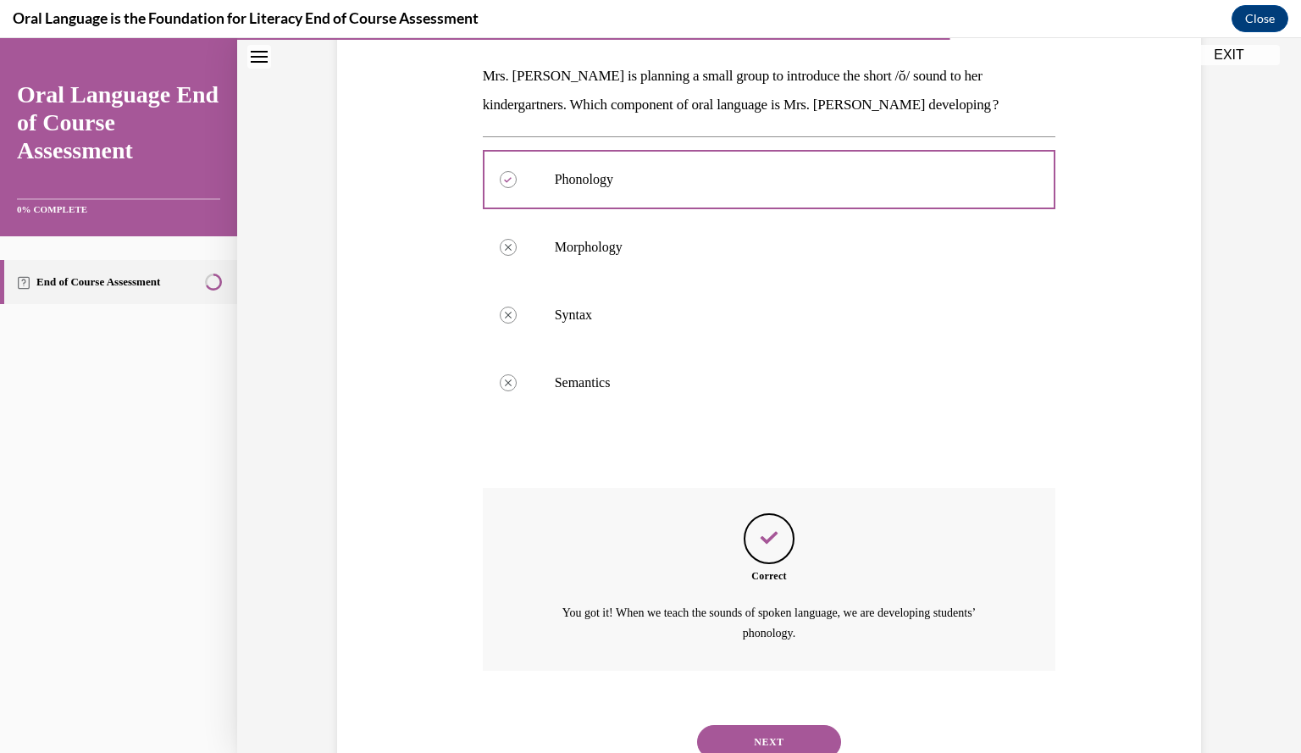
scroll to position [324, 0]
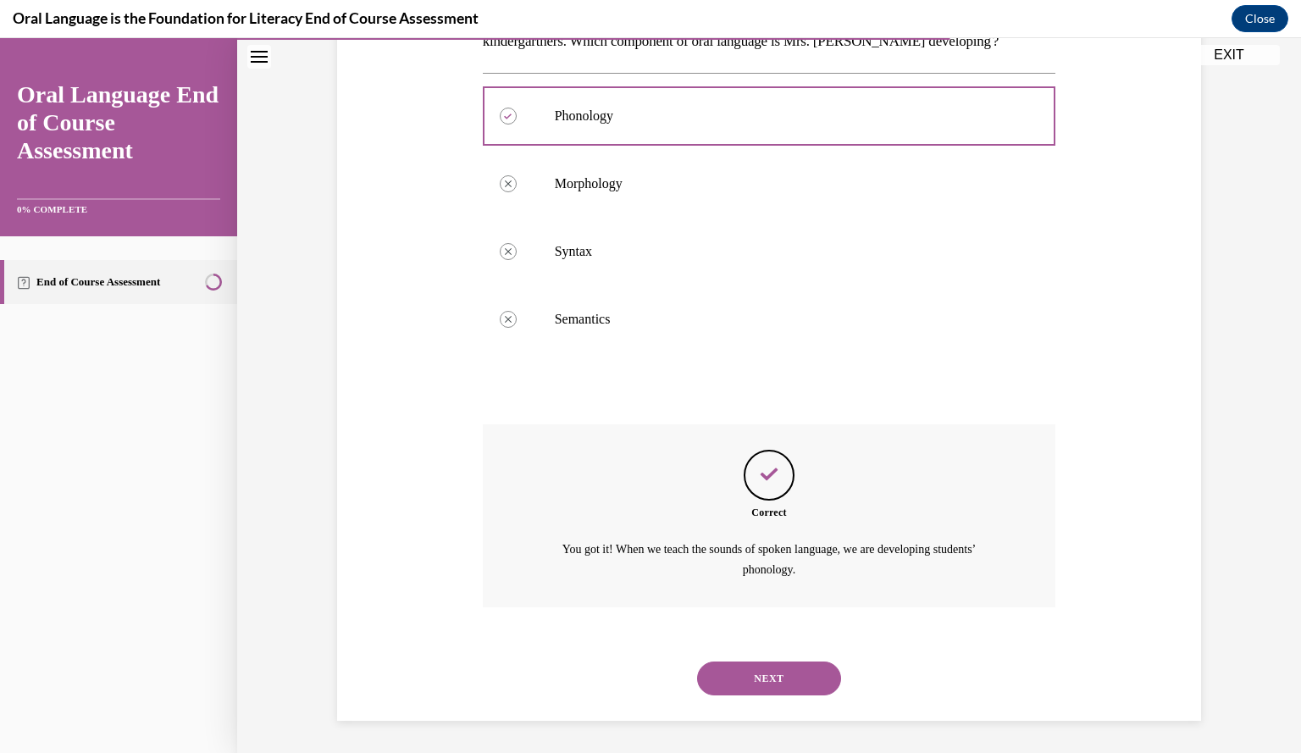
click at [749, 678] on button "NEXT" at bounding box center [769, 678] width 144 height 34
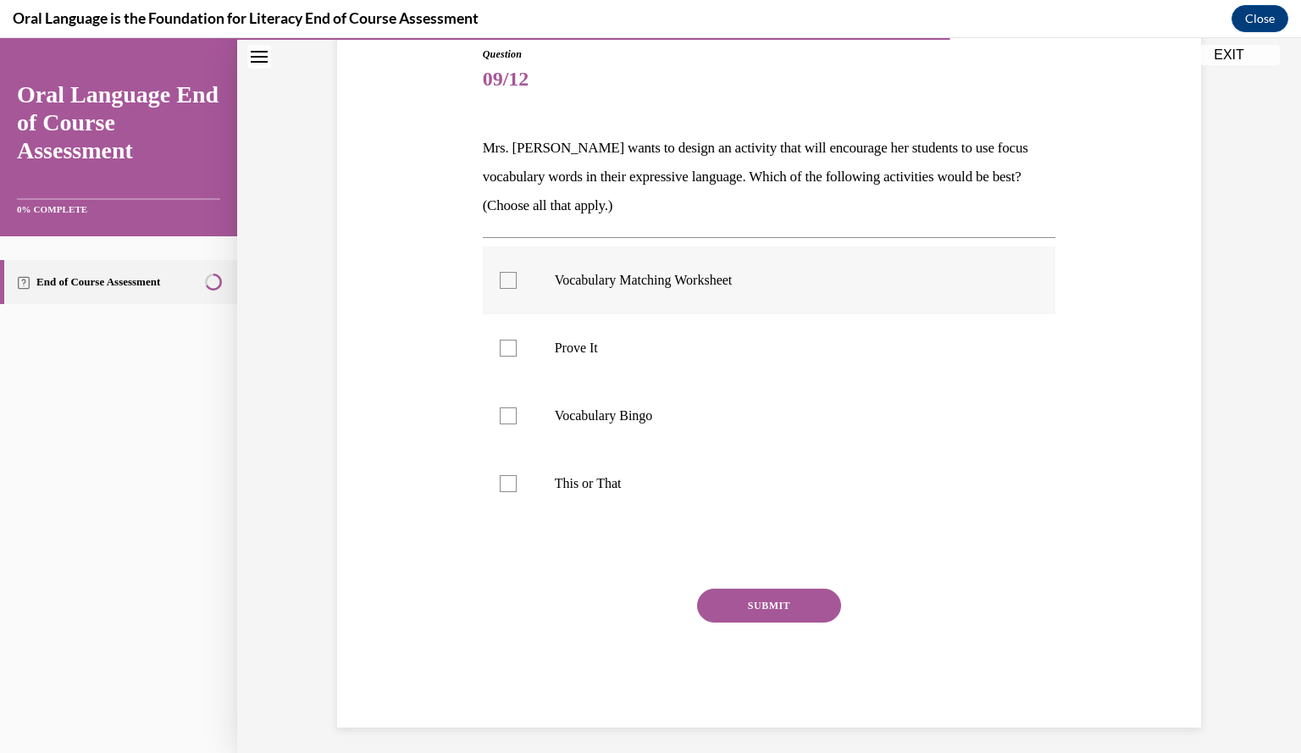
click at [500, 280] on div at bounding box center [508, 280] width 17 height 17
click at [500, 280] on input "Vocabulary Matching Worksheet" at bounding box center [508, 280] width 17 height 17
checkbox input "true"
click at [505, 416] on div at bounding box center [508, 415] width 17 height 17
click at [505, 416] on input "Vocabulary Bingo" at bounding box center [508, 415] width 17 height 17
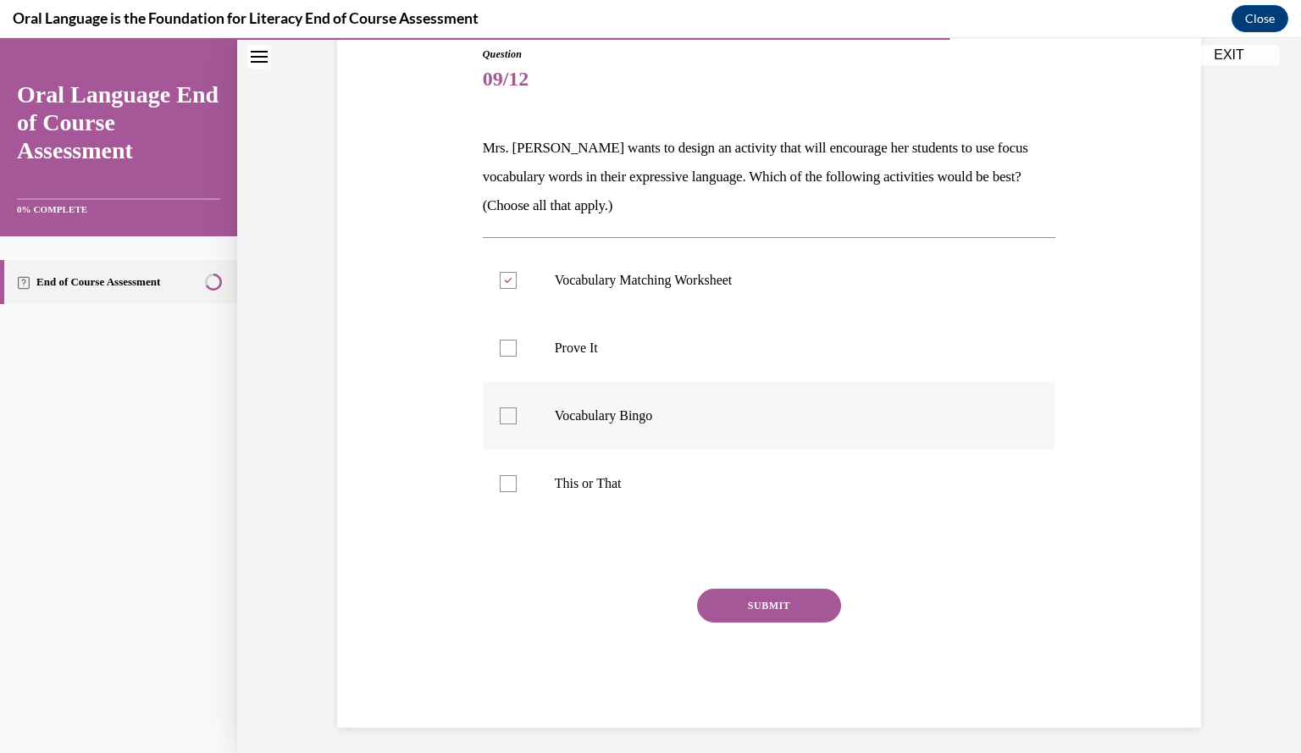
checkbox input "true"
click at [501, 487] on div at bounding box center [508, 483] width 17 height 17
click at [501, 487] on input "This or That" at bounding box center [508, 483] width 17 height 17
checkbox input "true"
click at [509, 356] on label "Prove It" at bounding box center [769, 348] width 573 height 68
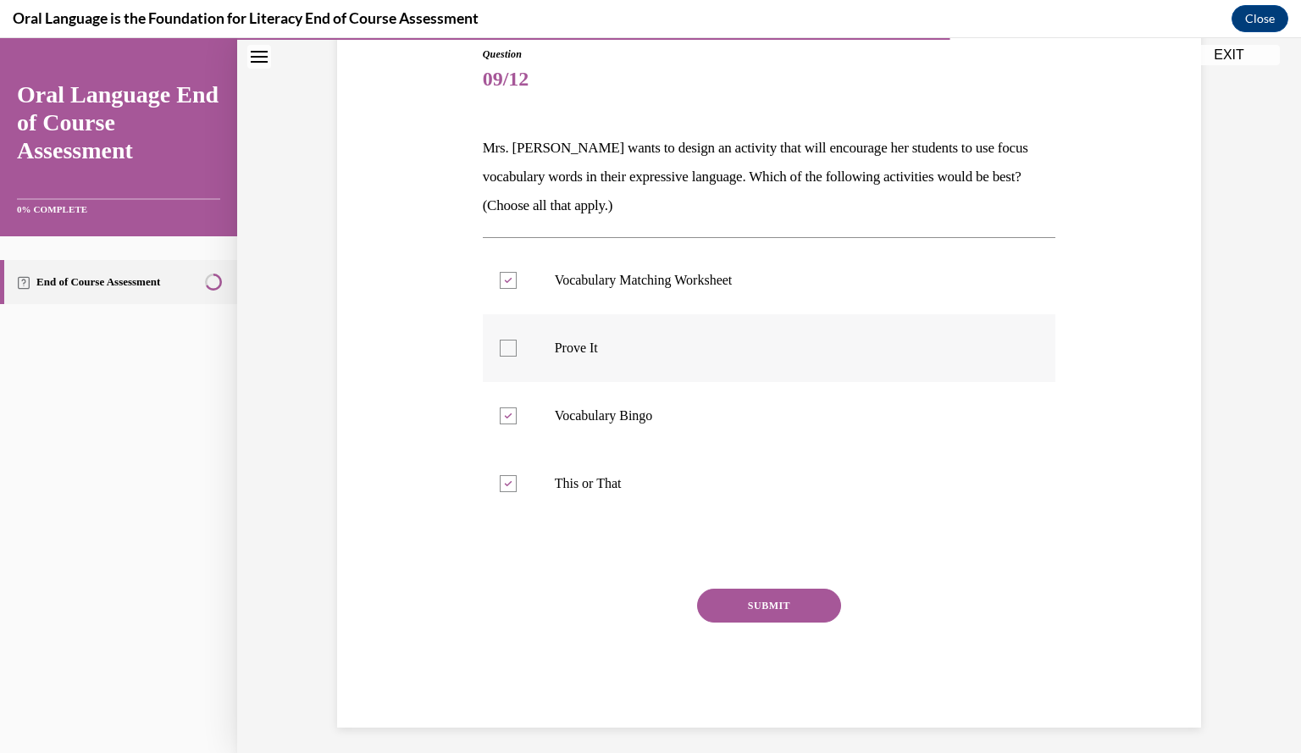
click at [509, 356] on input "Prove It" at bounding box center [508, 348] width 17 height 17
checkbox input "true"
click at [750, 597] on button "SUBMIT" at bounding box center [769, 605] width 144 height 34
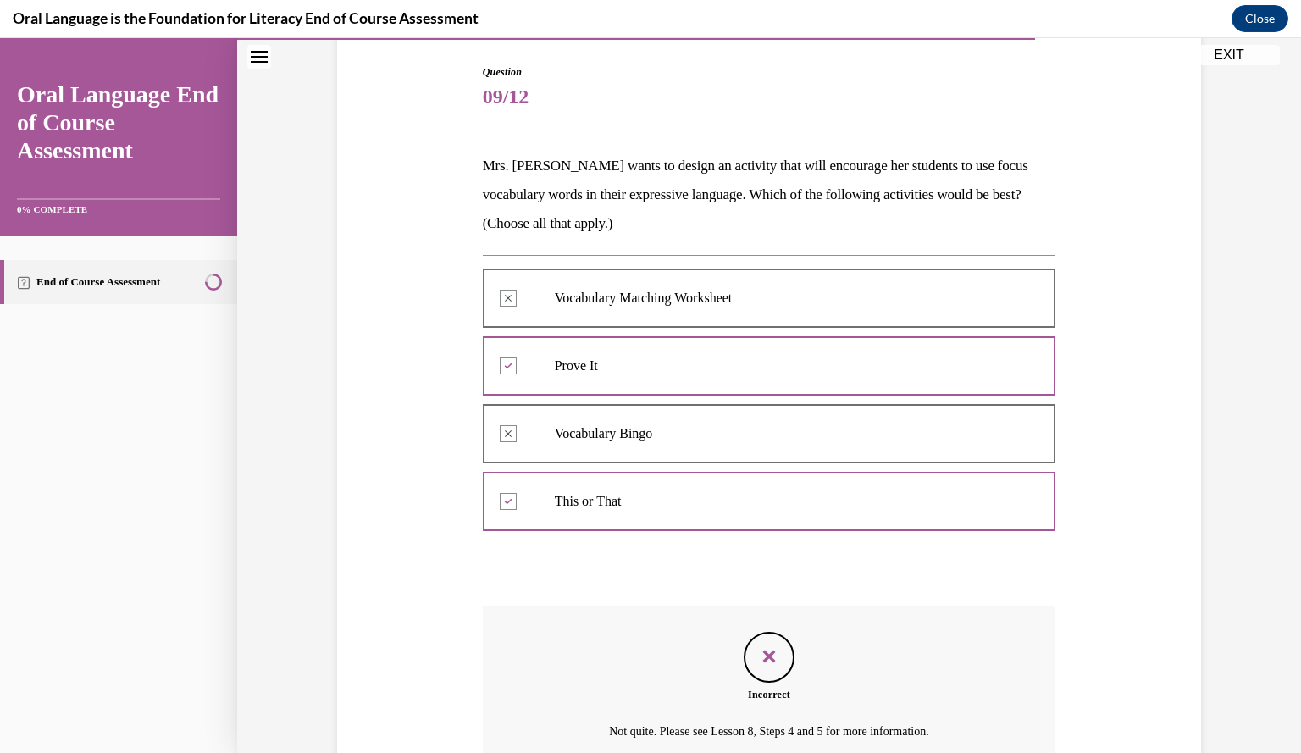
scroll to position [249, 0]
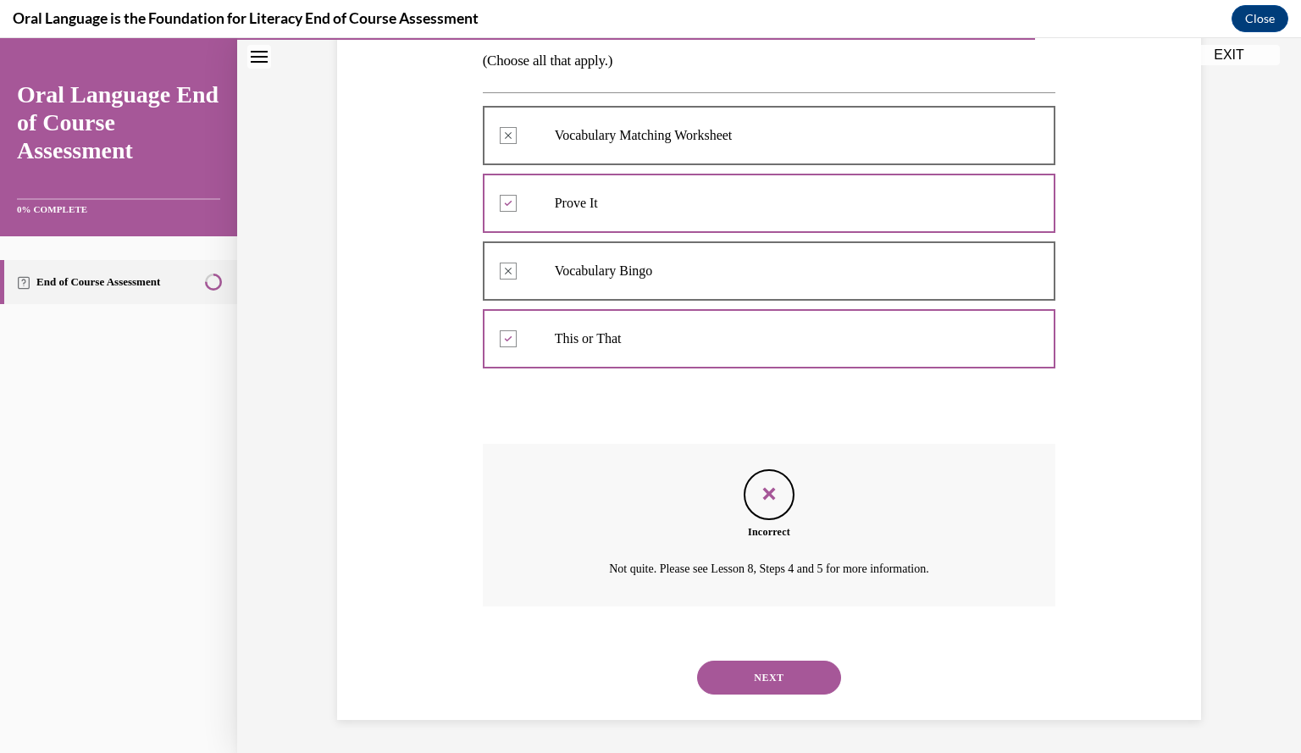
click at [782, 674] on button "NEXT" at bounding box center [769, 677] width 144 height 34
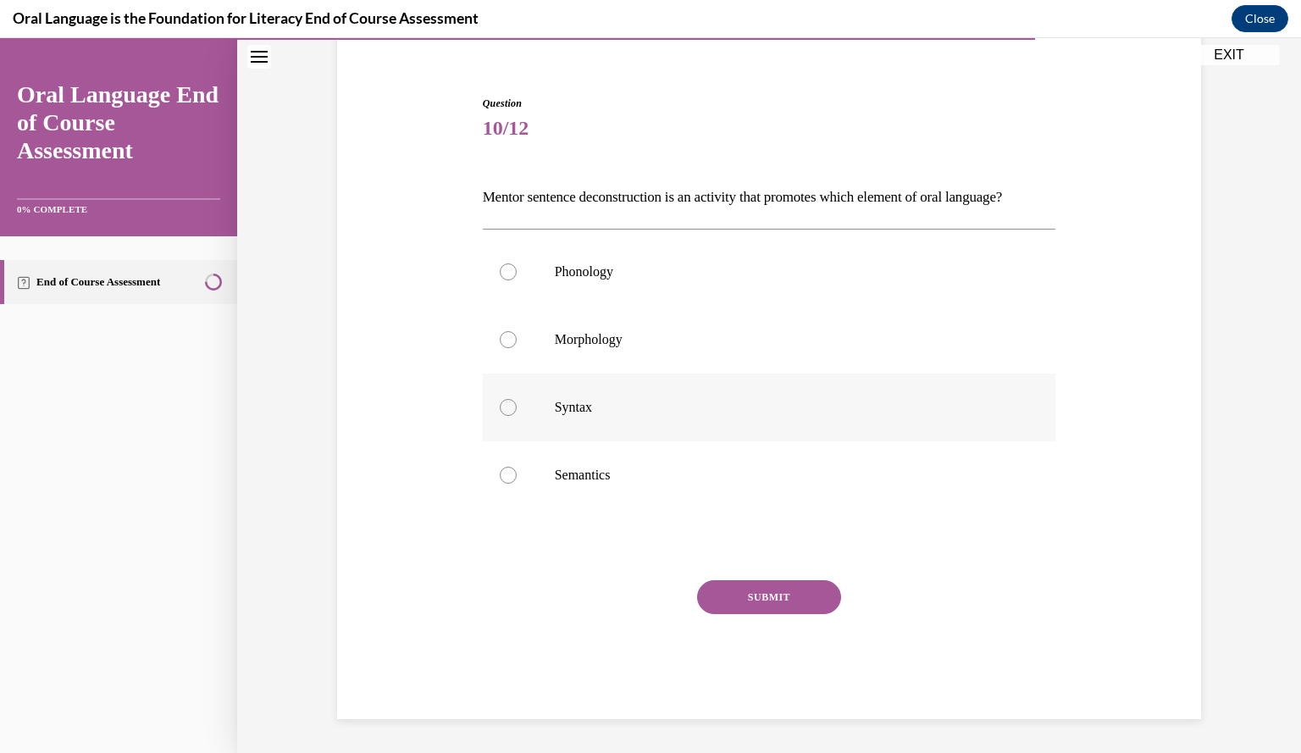
click at [579, 406] on p "Syntax" at bounding box center [784, 407] width 459 height 17
click at [517, 406] on input "Syntax" at bounding box center [508, 407] width 17 height 17
radio input "true"
click at [708, 587] on button "SUBMIT" at bounding box center [769, 597] width 144 height 34
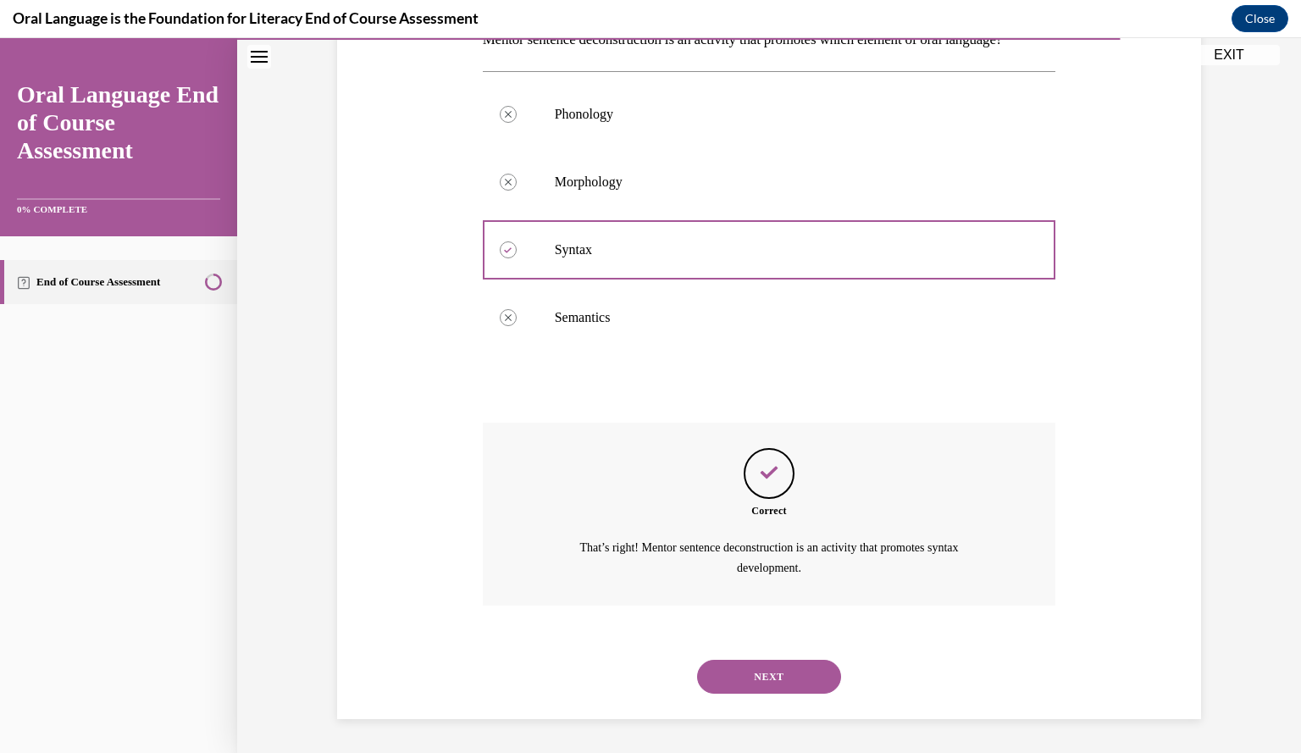
scroll to position [324, 0]
click at [759, 668] on button "NEXT" at bounding box center [769, 677] width 144 height 34
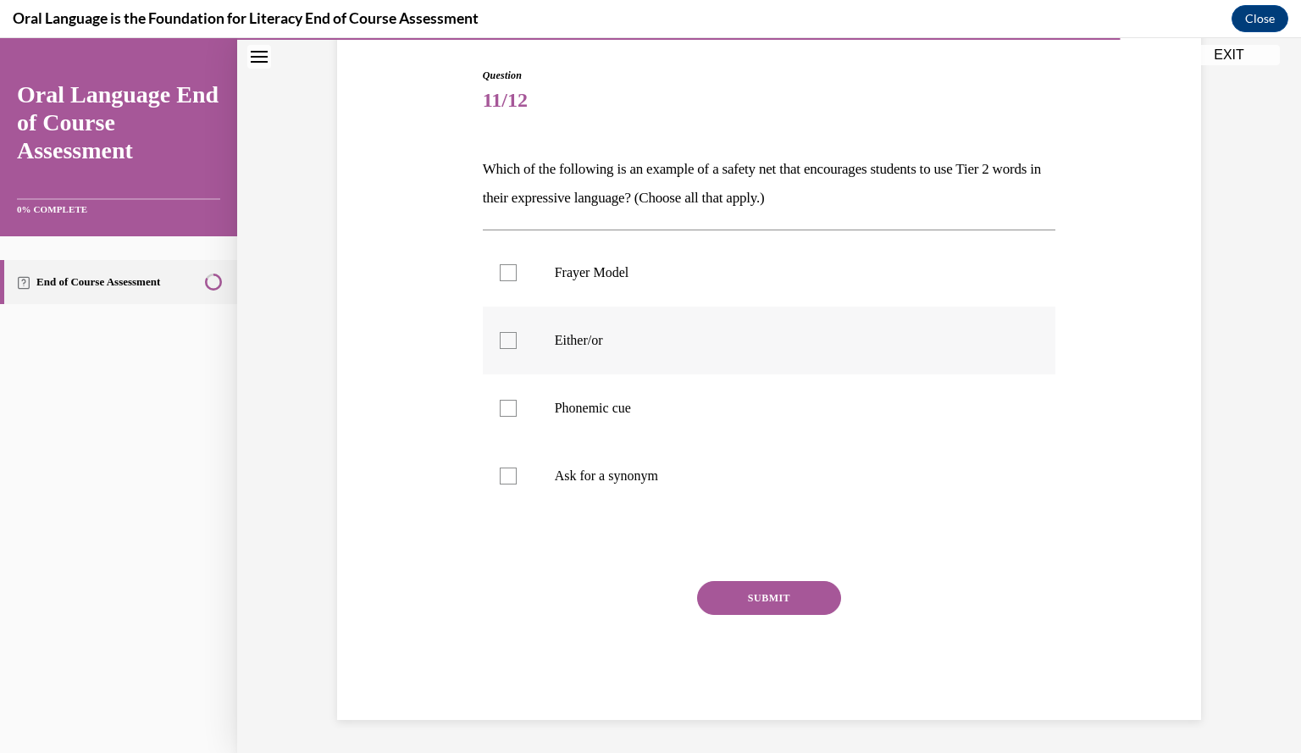
click at [575, 341] on p "Either/or" at bounding box center [784, 340] width 459 height 17
click at [517, 341] on input "Either/or" at bounding box center [508, 340] width 17 height 17
checkbox input "true"
click at [524, 412] on label "Phonemic cue" at bounding box center [769, 408] width 573 height 68
click at [517, 412] on input "Phonemic cue" at bounding box center [508, 408] width 17 height 17
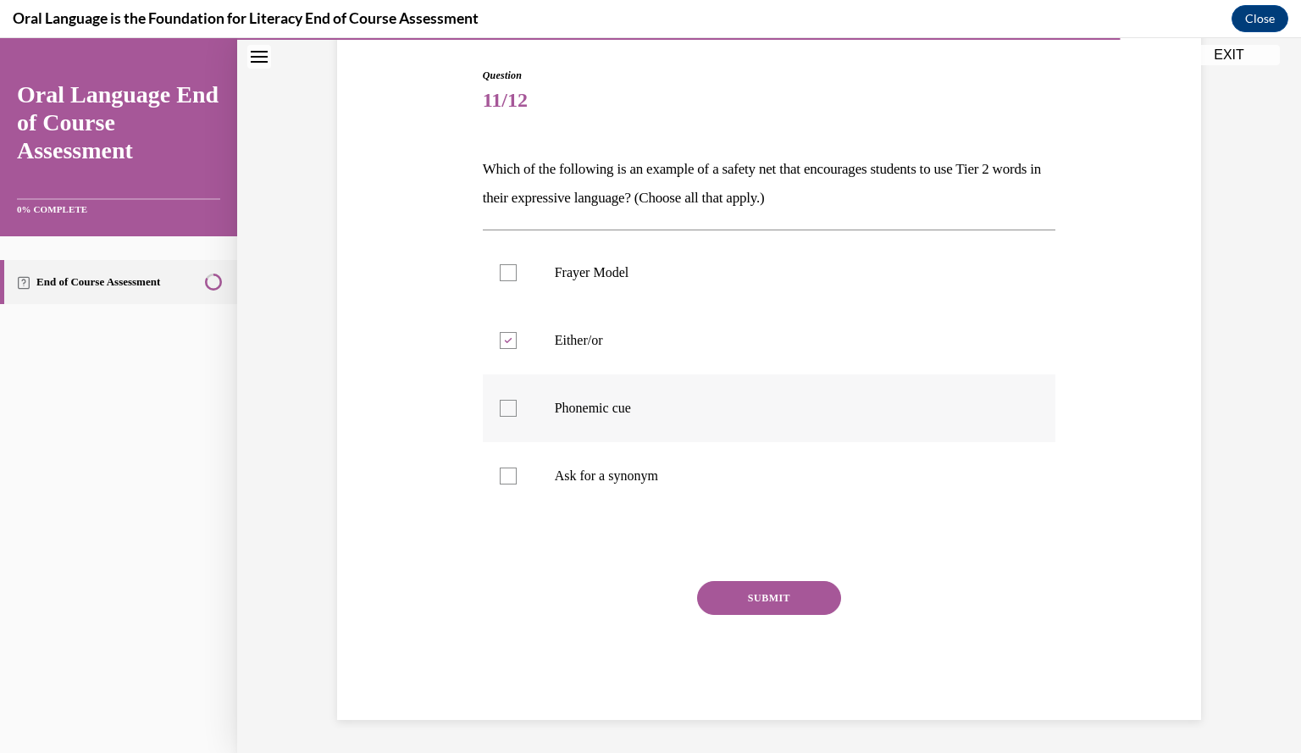
checkbox input "true"
click at [563, 475] on p "Ask for a synonym" at bounding box center [784, 475] width 459 height 17
click at [517, 475] on input "Ask for a synonym" at bounding box center [508, 475] width 17 height 17
checkbox input "true"
click at [752, 594] on button "SUBMIT" at bounding box center [769, 598] width 144 height 34
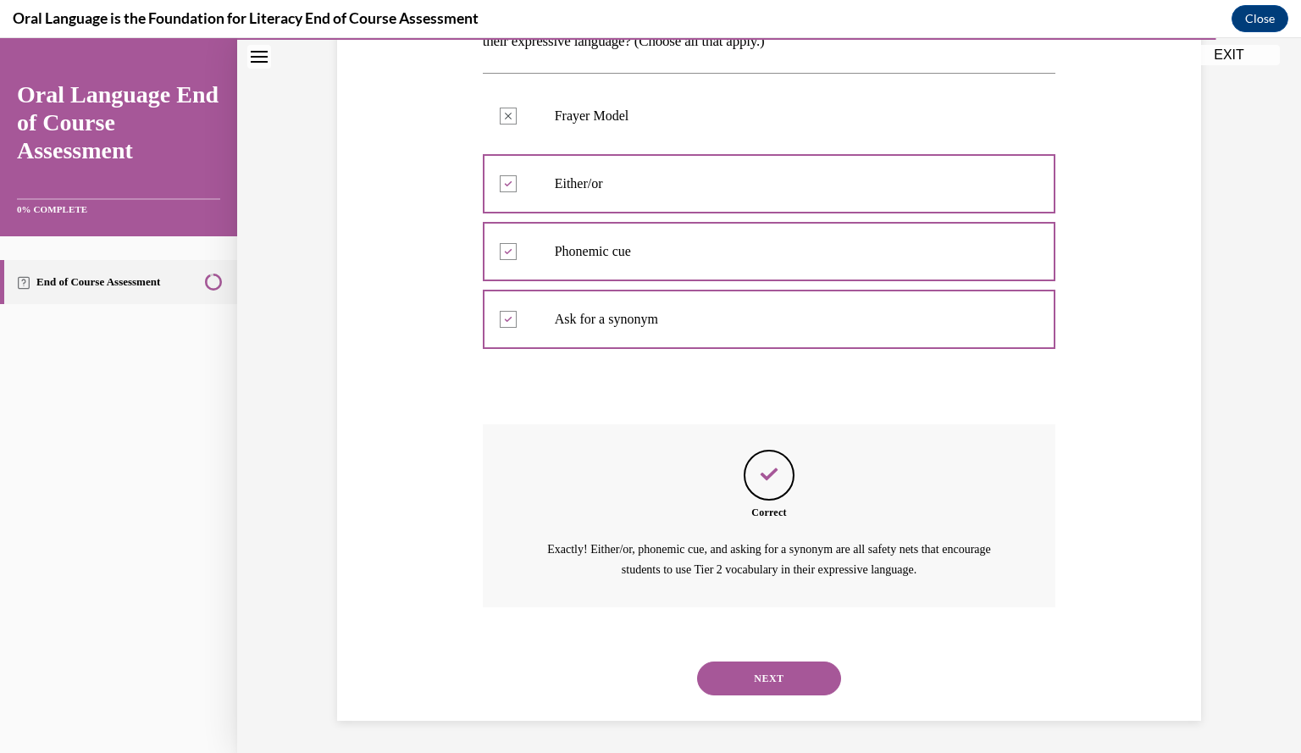
click at [765, 673] on button "NEXT" at bounding box center [769, 678] width 144 height 34
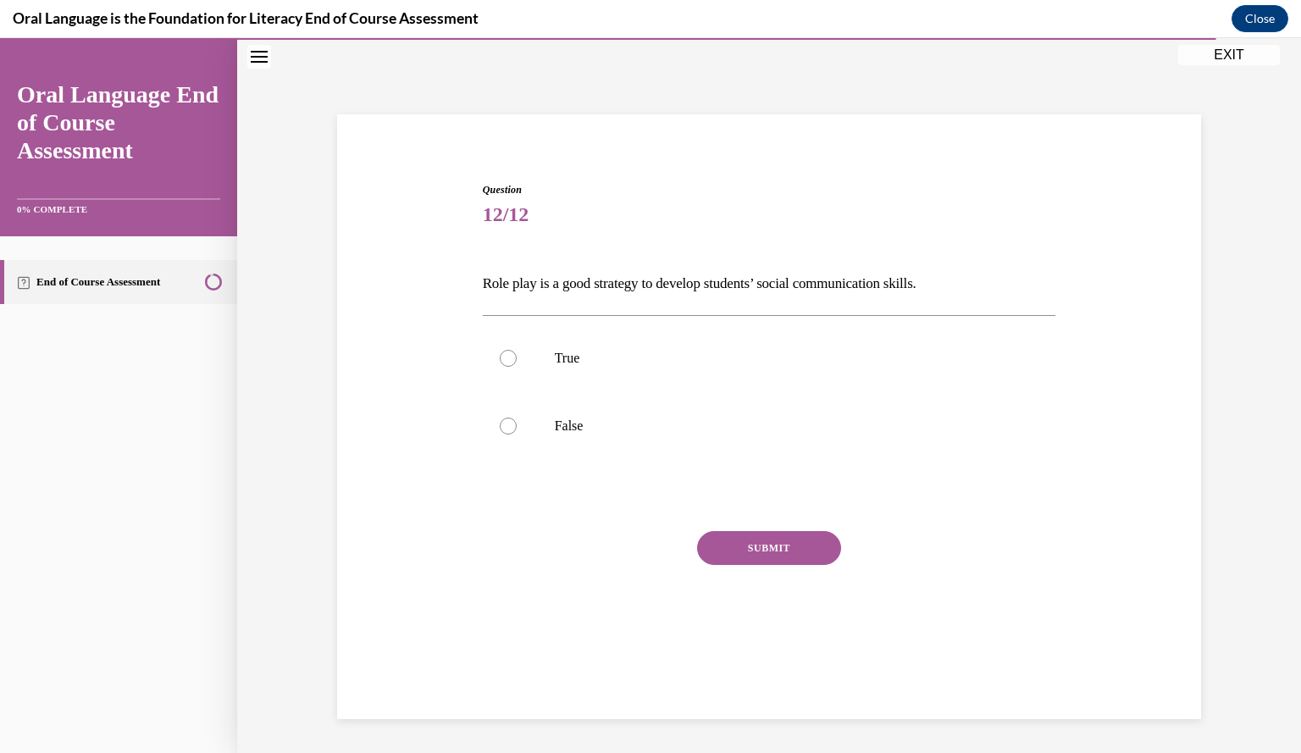
scroll to position [53, 0]
click at [572, 350] on p "True" at bounding box center [784, 358] width 459 height 17
click at [517, 350] on input "True" at bounding box center [508, 358] width 17 height 17
radio input "true"
click at [749, 543] on button "SUBMIT" at bounding box center [769, 548] width 144 height 34
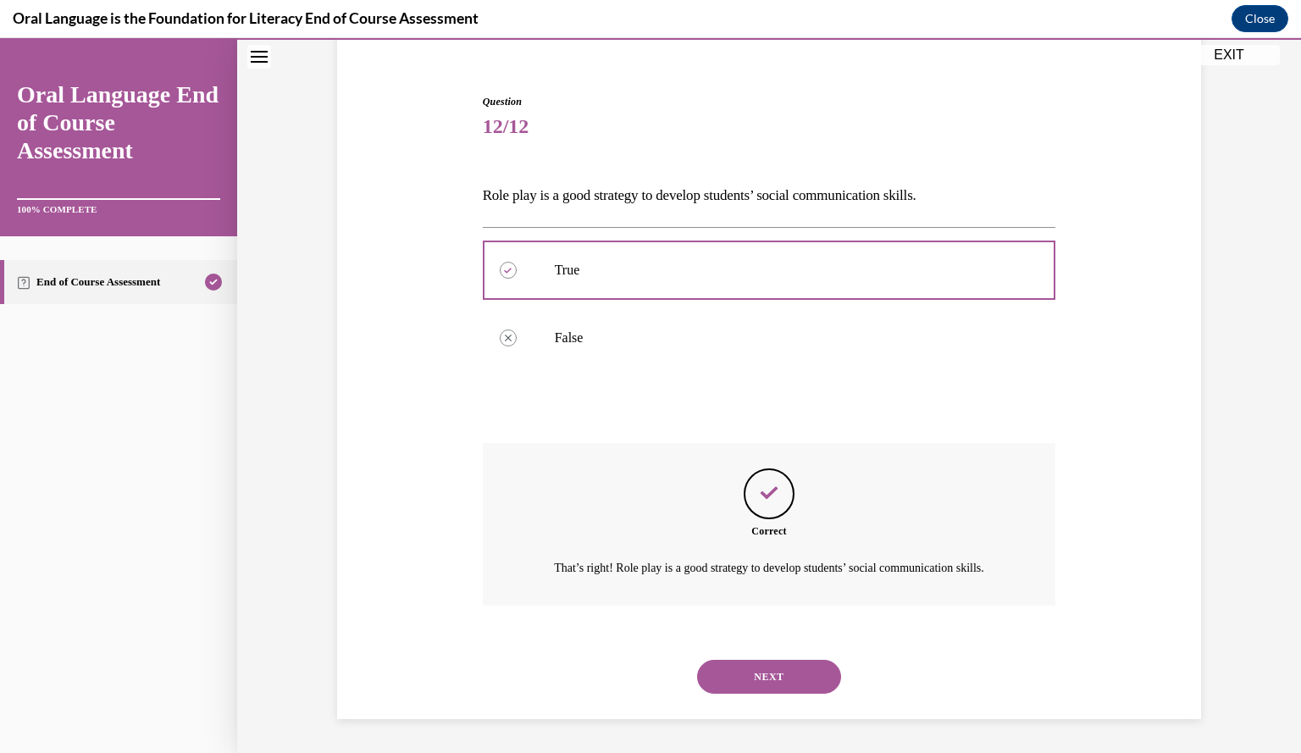
scroll to position [160, 0]
click at [771, 690] on button "NEXT" at bounding box center [769, 677] width 144 height 34
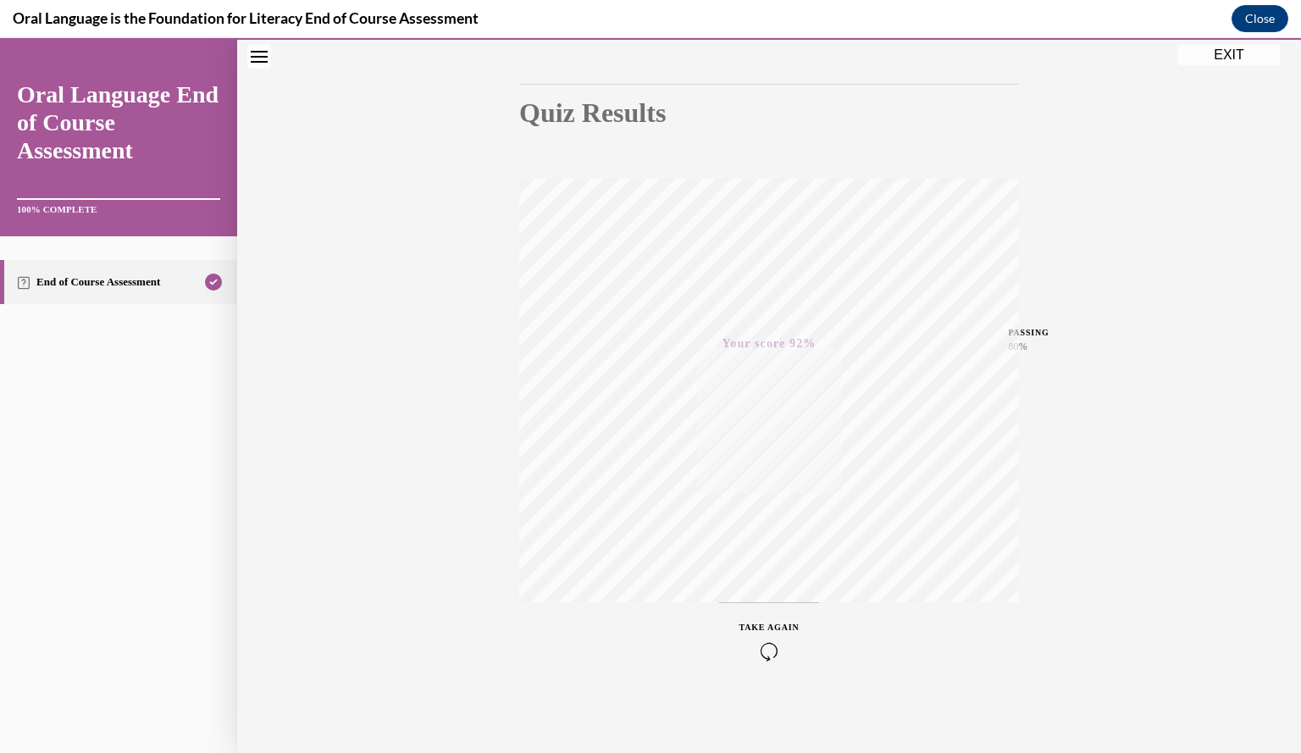
scroll to position [152, 0]
click at [761, 646] on icon "button" at bounding box center [769, 650] width 60 height 19
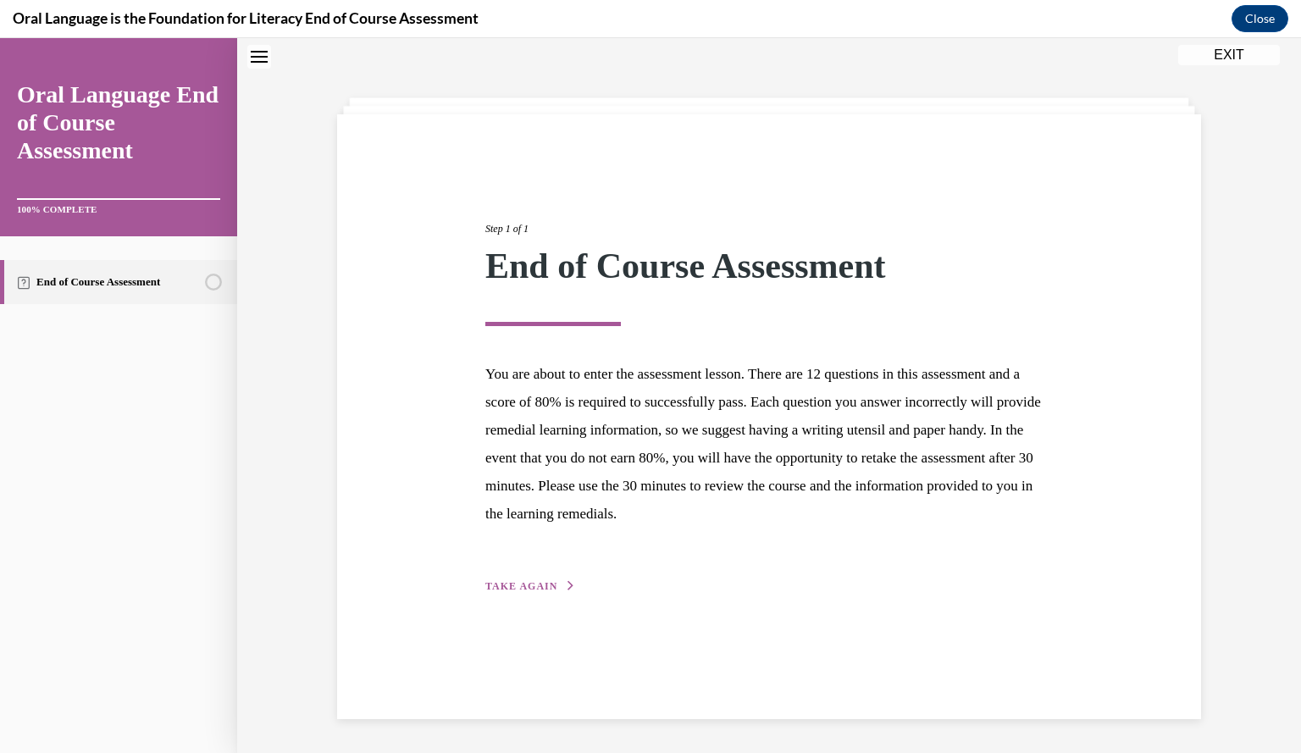
click at [537, 584] on span "TAKE AGAIN" at bounding box center [521, 586] width 72 height 12
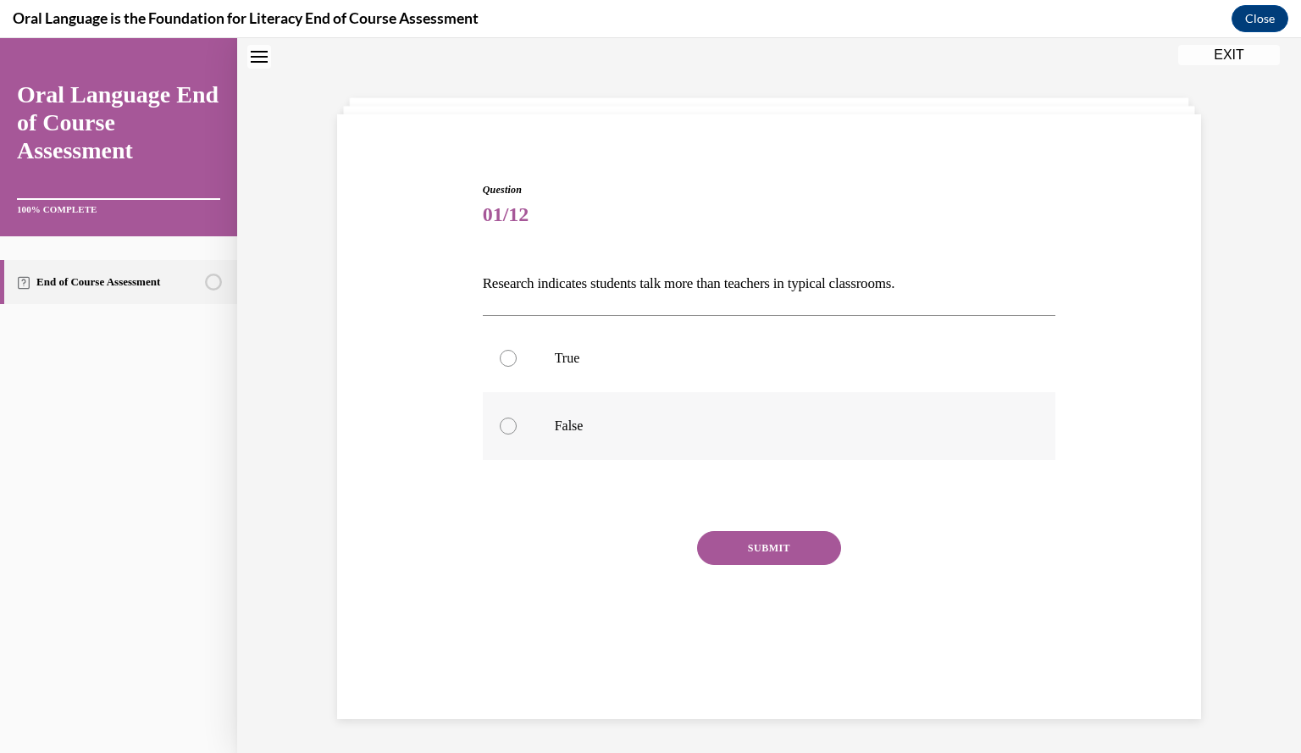
click at [533, 419] on label "False" at bounding box center [769, 426] width 573 height 68
click at [517, 419] on input "False" at bounding box center [508, 425] width 17 height 17
radio input "true"
click at [773, 533] on button "SUBMIT" at bounding box center [769, 548] width 144 height 34
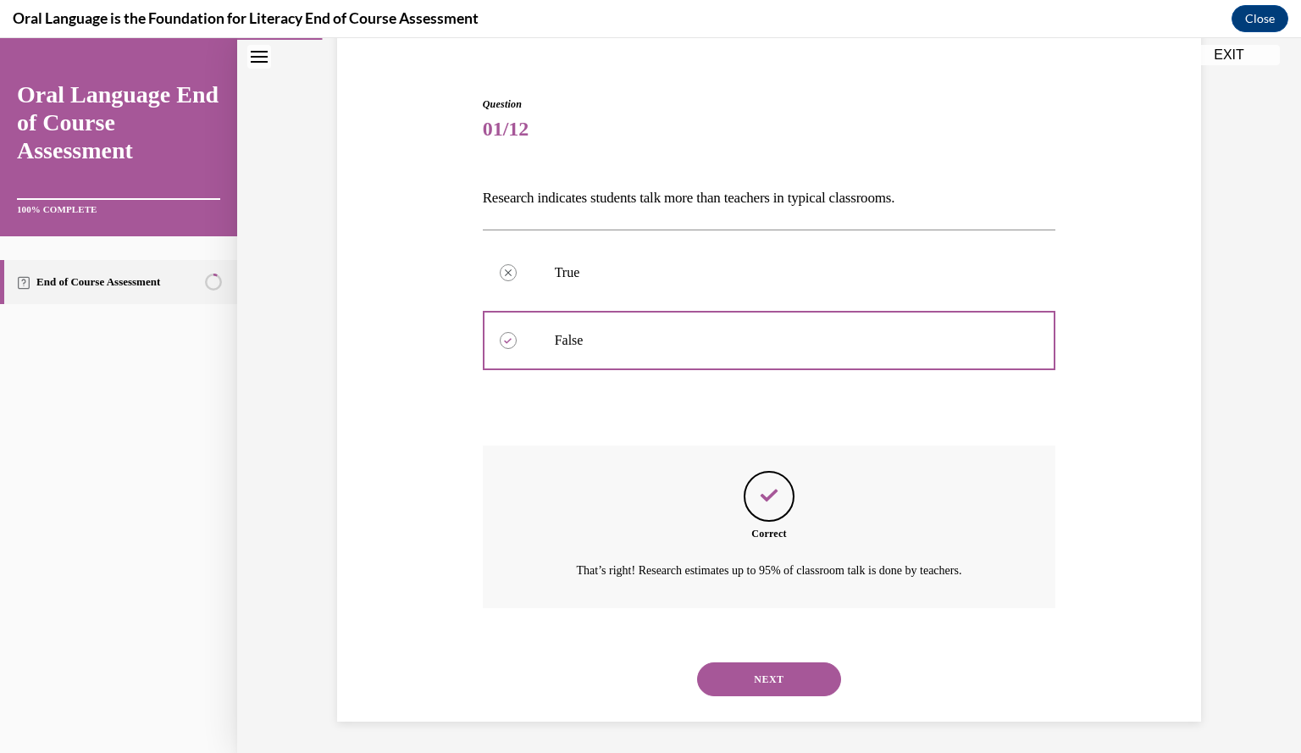
scroll to position [141, 0]
click at [786, 675] on button "NEXT" at bounding box center [769, 677] width 144 height 34
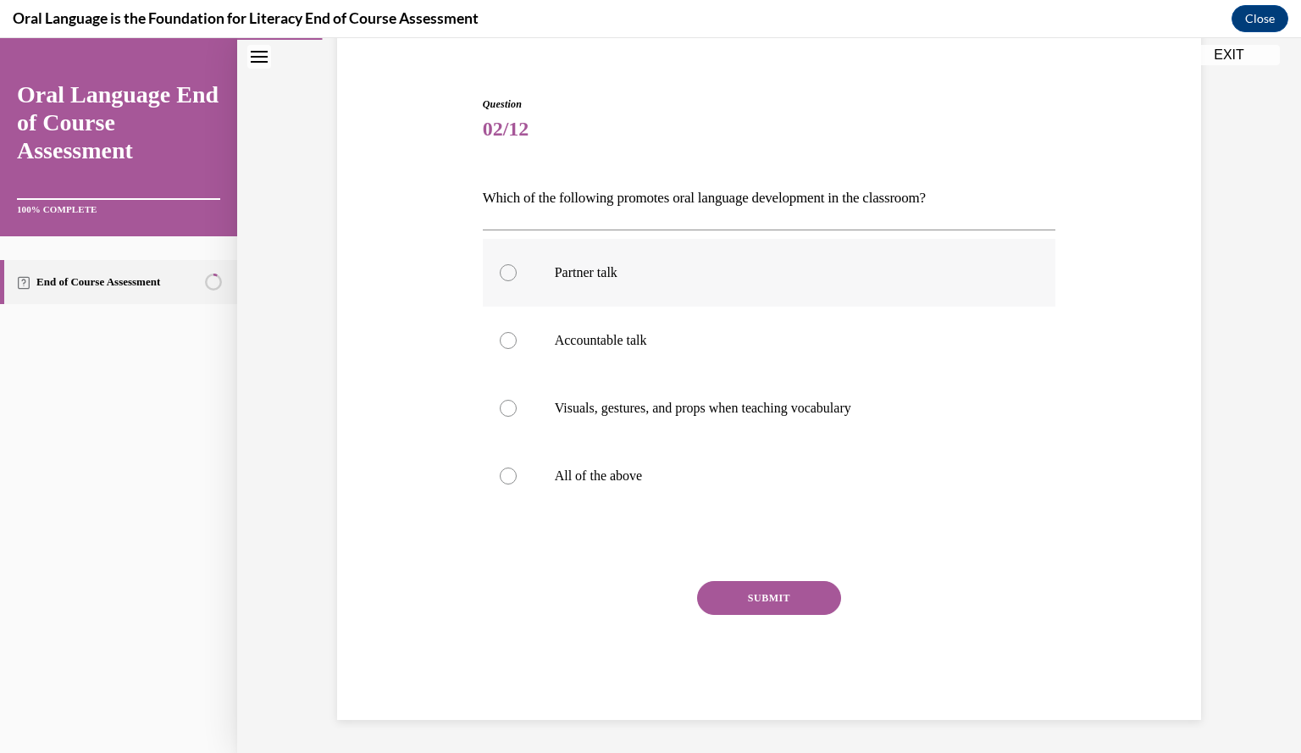
scroll to position [86, 0]
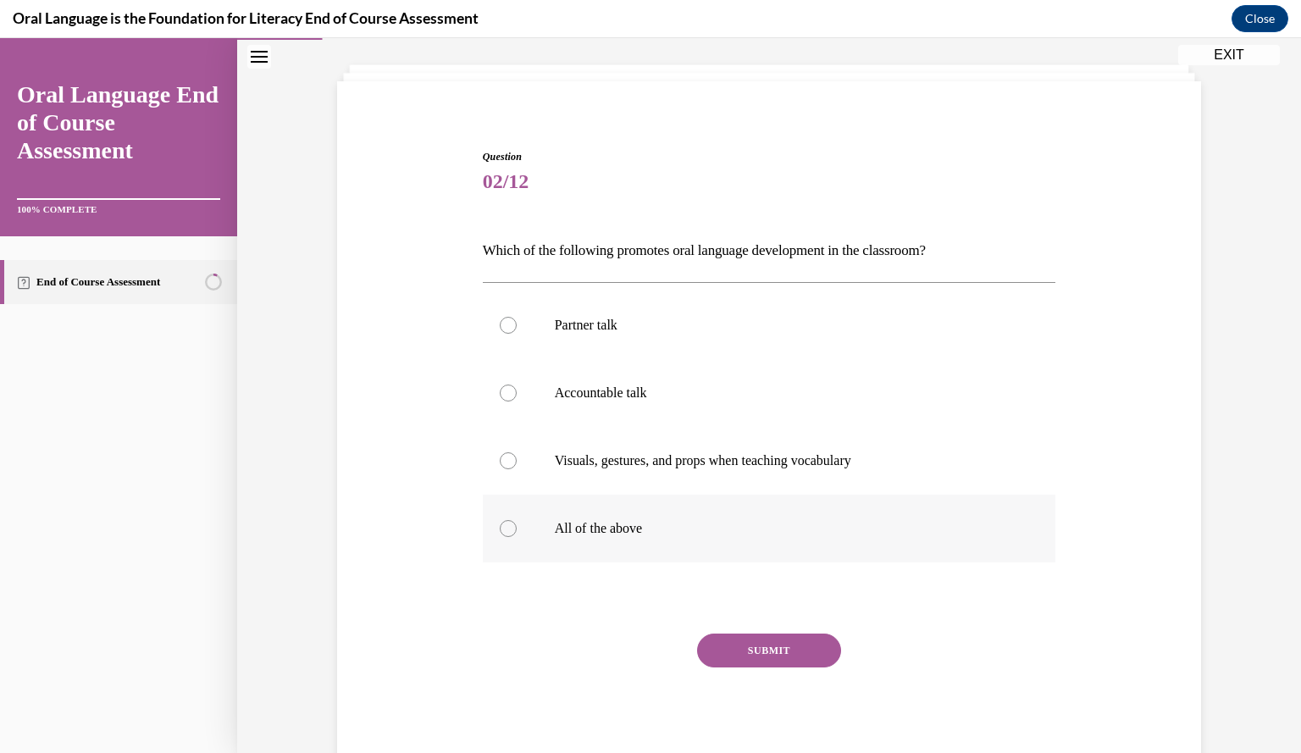
click at [572, 516] on label "All of the above" at bounding box center [769, 528] width 573 height 68
click at [517, 520] on input "All of the above" at bounding box center [508, 528] width 17 height 17
radio input "true"
click at [743, 660] on button "SUBMIT" at bounding box center [769, 650] width 144 height 34
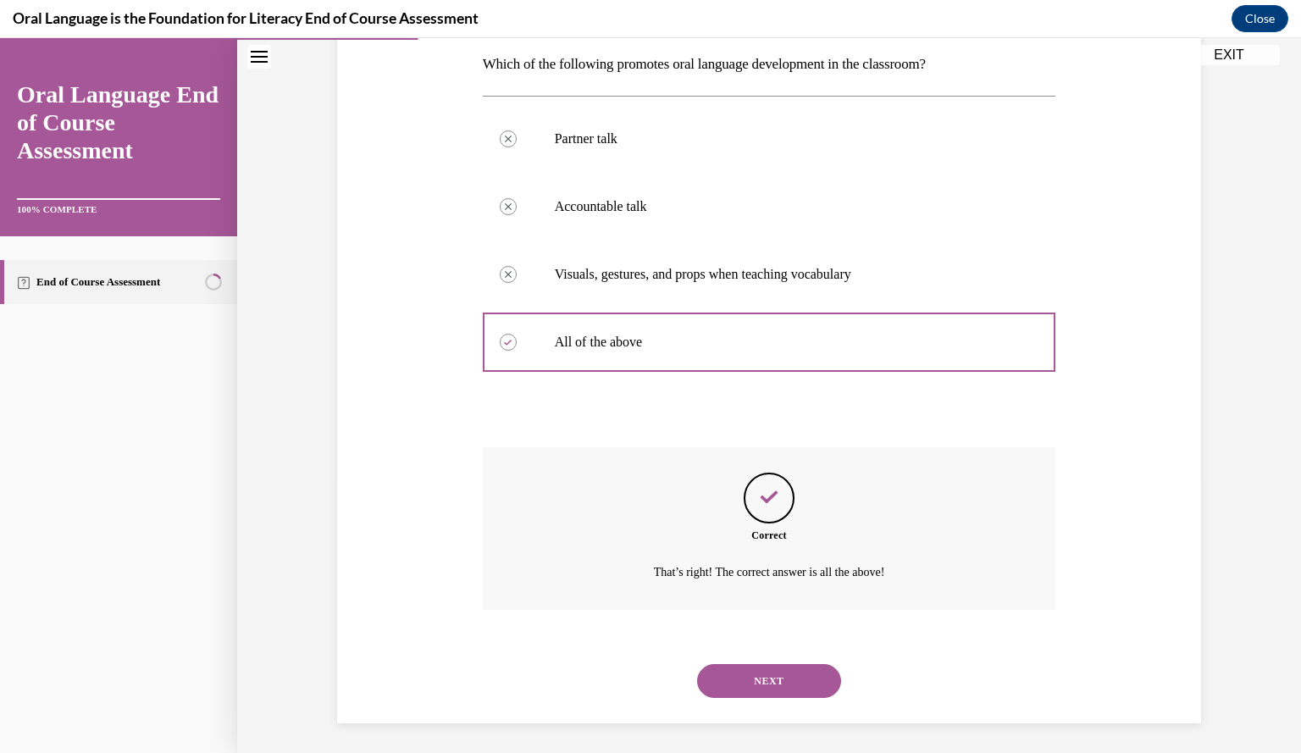
scroll to position [276, 0]
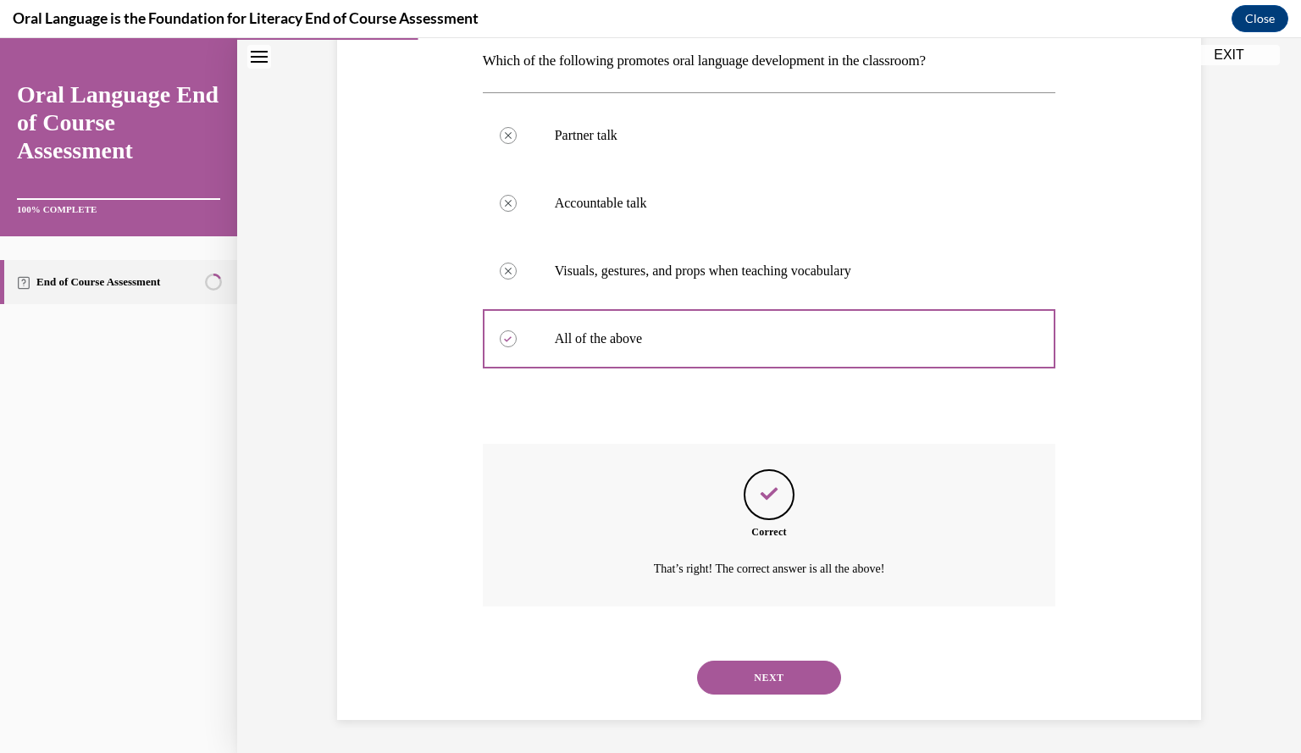
click at [747, 677] on button "NEXT" at bounding box center [769, 677] width 144 height 34
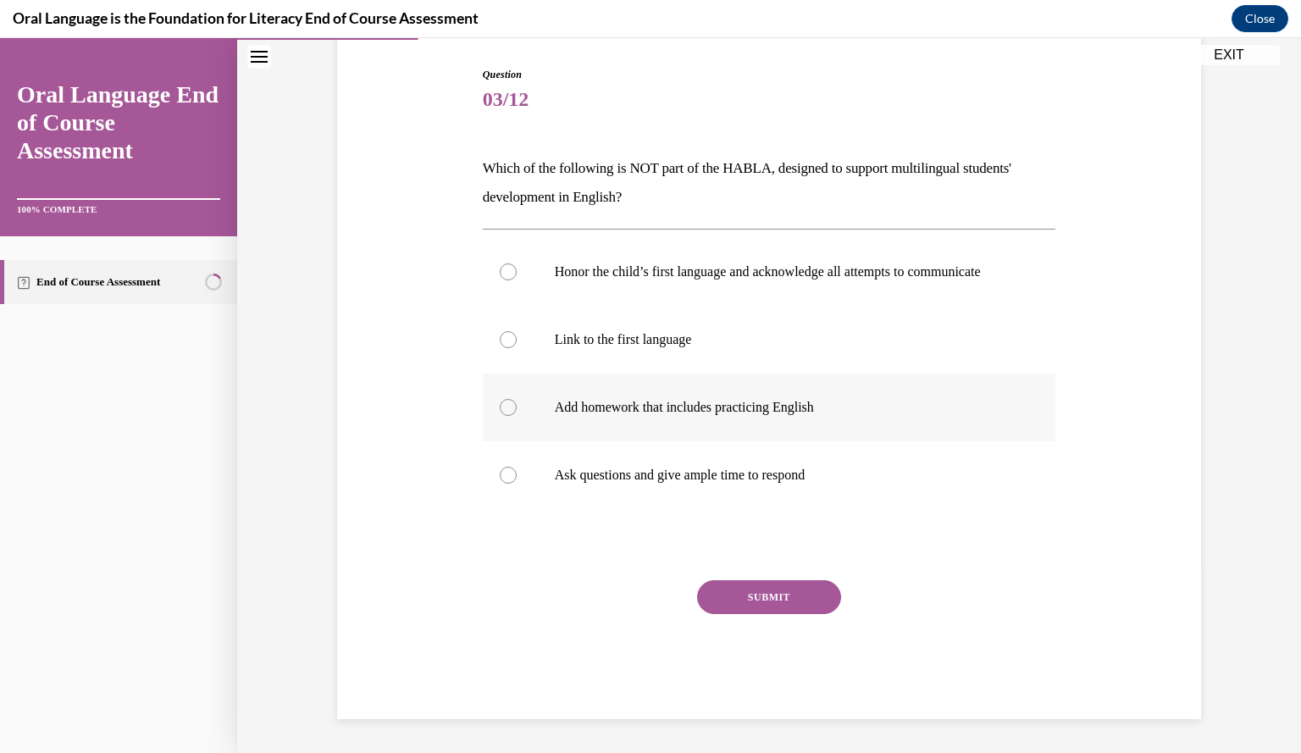
click at [626, 397] on label "Add homework that includes practicing English" at bounding box center [769, 407] width 573 height 68
click at [517, 399] on input "Add homework that includes practicing English" at bounding box center [508, 407] width 17 height 17
radio input "true"
click at [777, 596] on button "SUBMIT" at bounding box center [769, 597] width 144 height 34
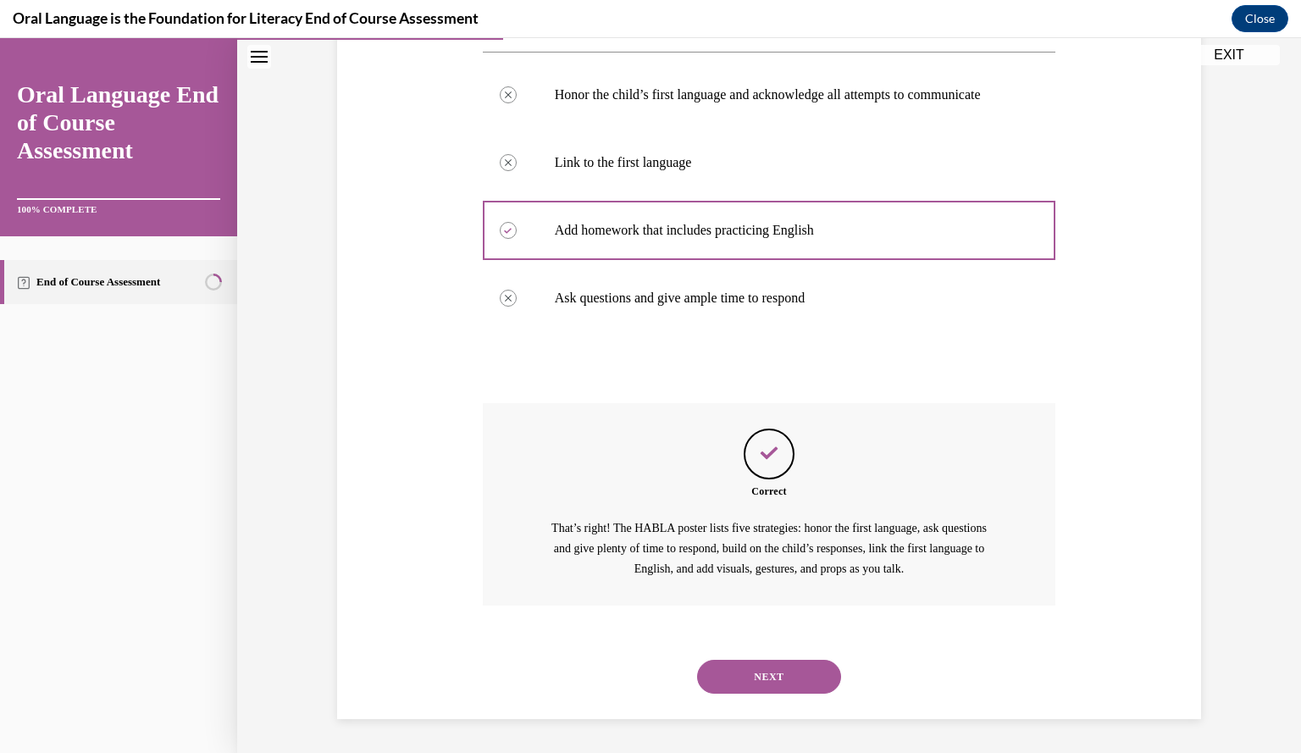
click at [786, 683] on button "NEXT" at bounding box center [769, 677] width 144 height 34
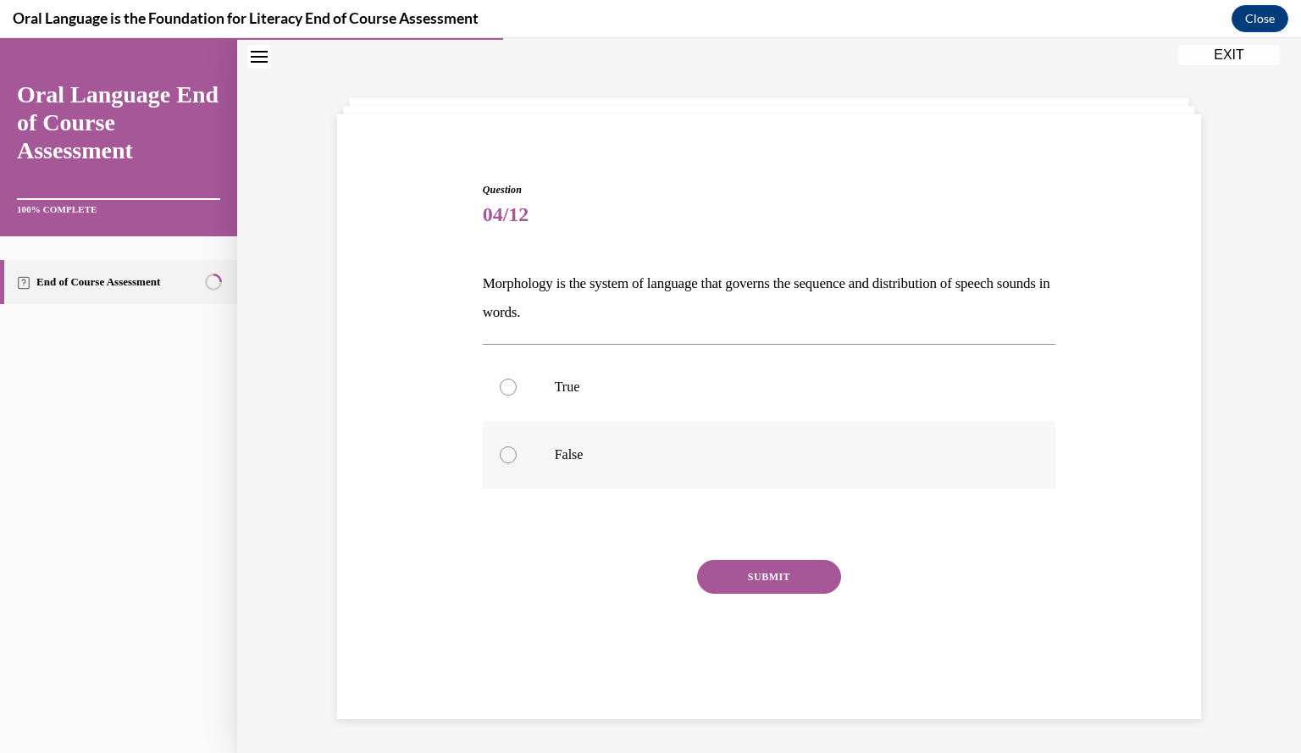
click at [604, 439] on label "False" at bounding box center [769, 455] width 573 height 68
click at [517, 446] on input "False" at bounding box center [508, 454] width 17 height 17
radio input "true"
click at [769, 576] on button "SUBMIT" at bounding box center [769, 577] width 144 height 34
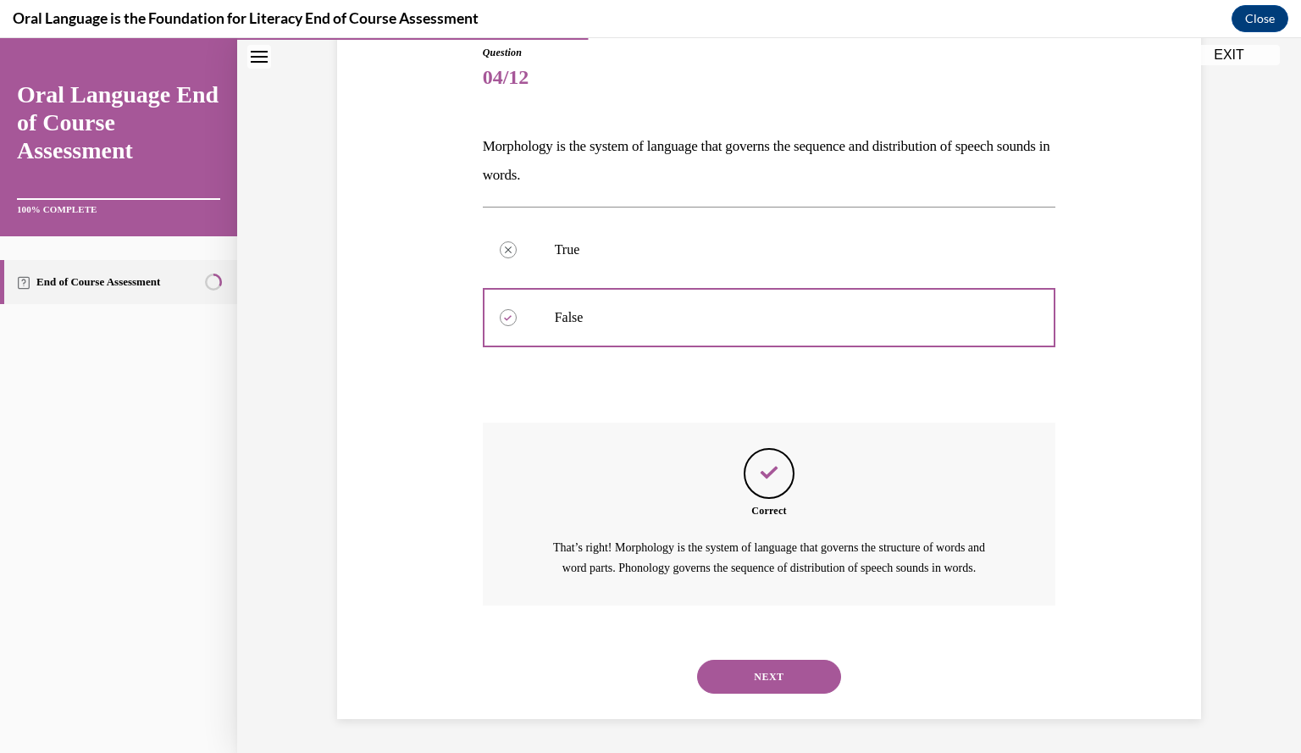
scroll to position [209, 0]
click at [767, 660] on div "NEXT" at bounding box center [769, 677] width 573 height 68
click at [766, 673] on button "NEXT" at bounding box center [769, 677] width 144 height 34
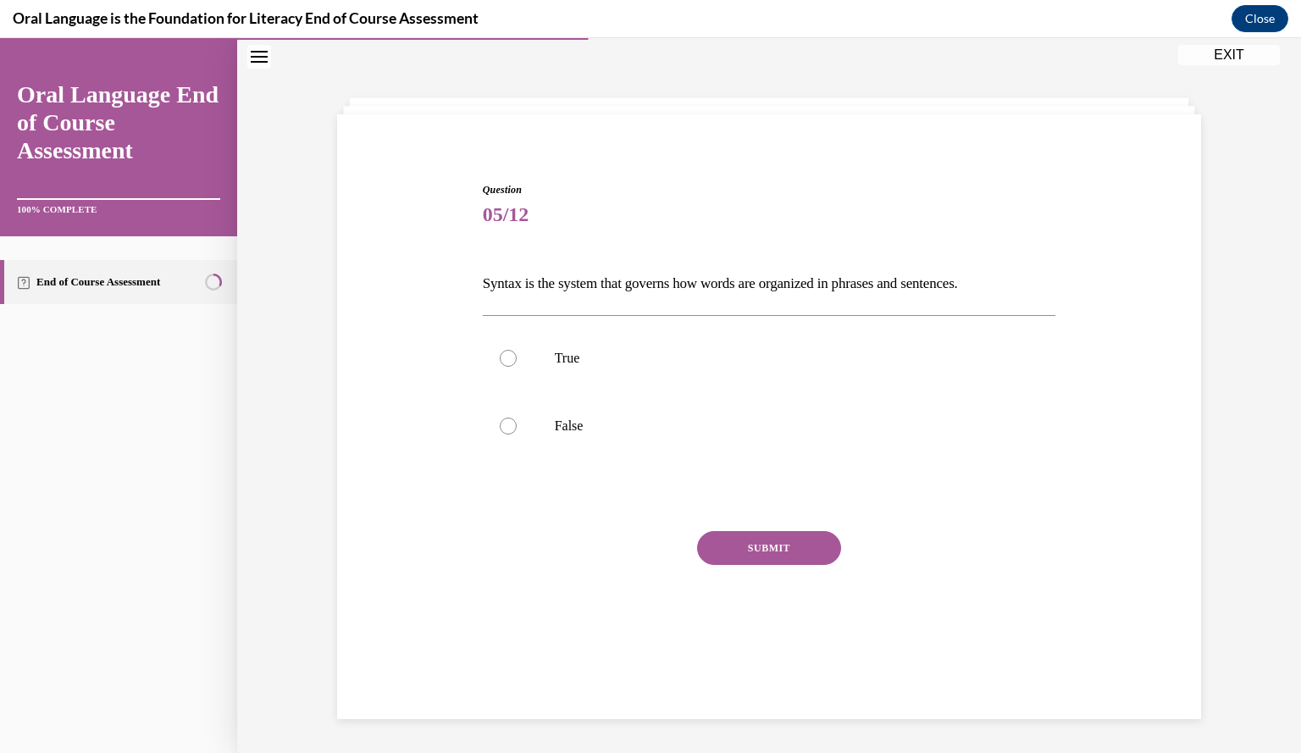
scroll to position [53, 0]
click at [557, 368] on label "True" at bounding box center [769, 358] width 573 height 68
click at [517, 367] on input "True" at bounding box center [508, 358] width 17 height 17
radio input "true"
click at [764, 561] on div "SUBMIT" at bounding box center [769, 573] width 573 height 85
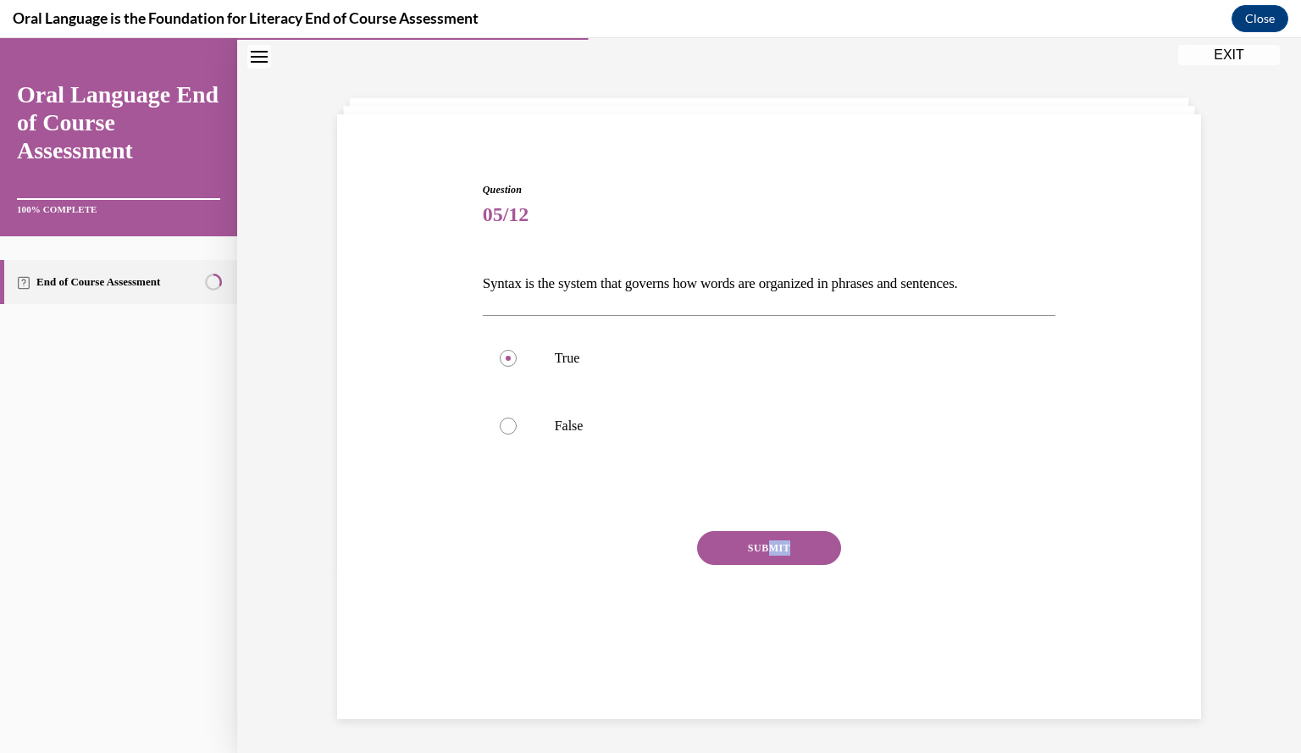
click at [764, 559] on button "SUBMIT" at bounding box center [769, 548] width 144 height 34
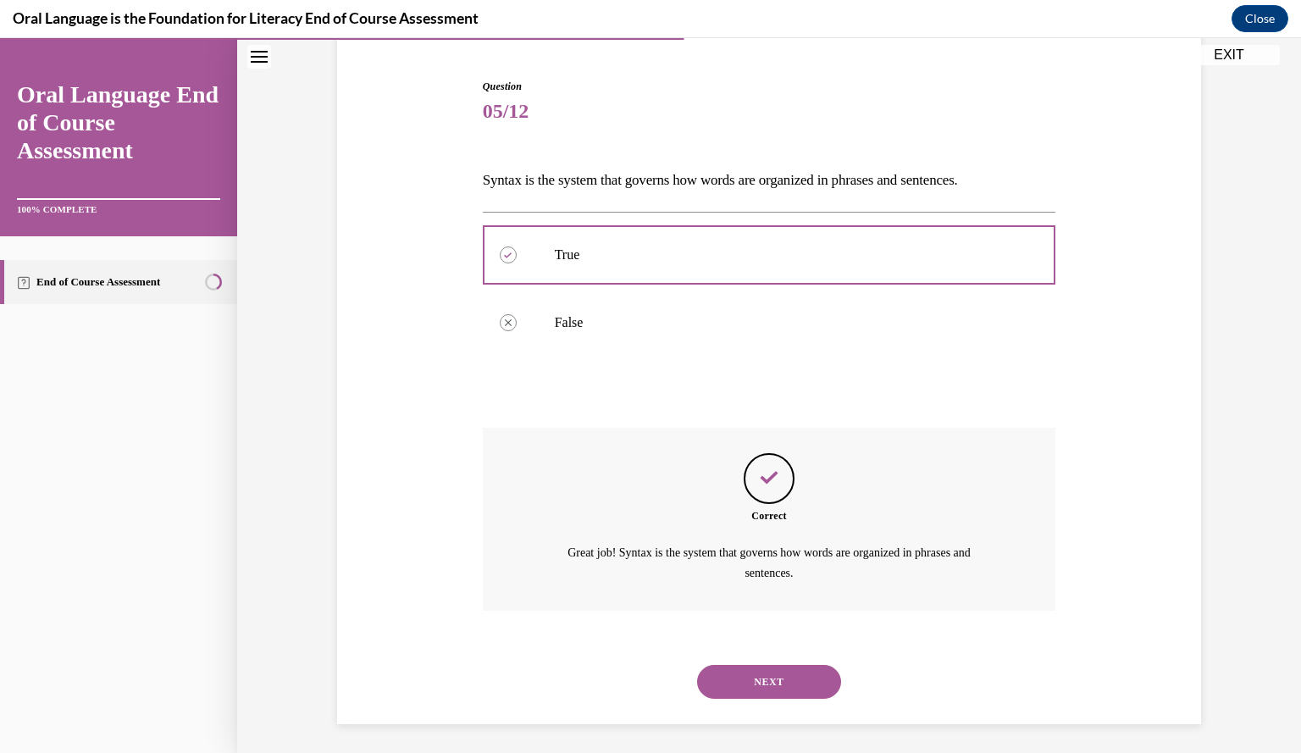
scroll to position [160, 0]
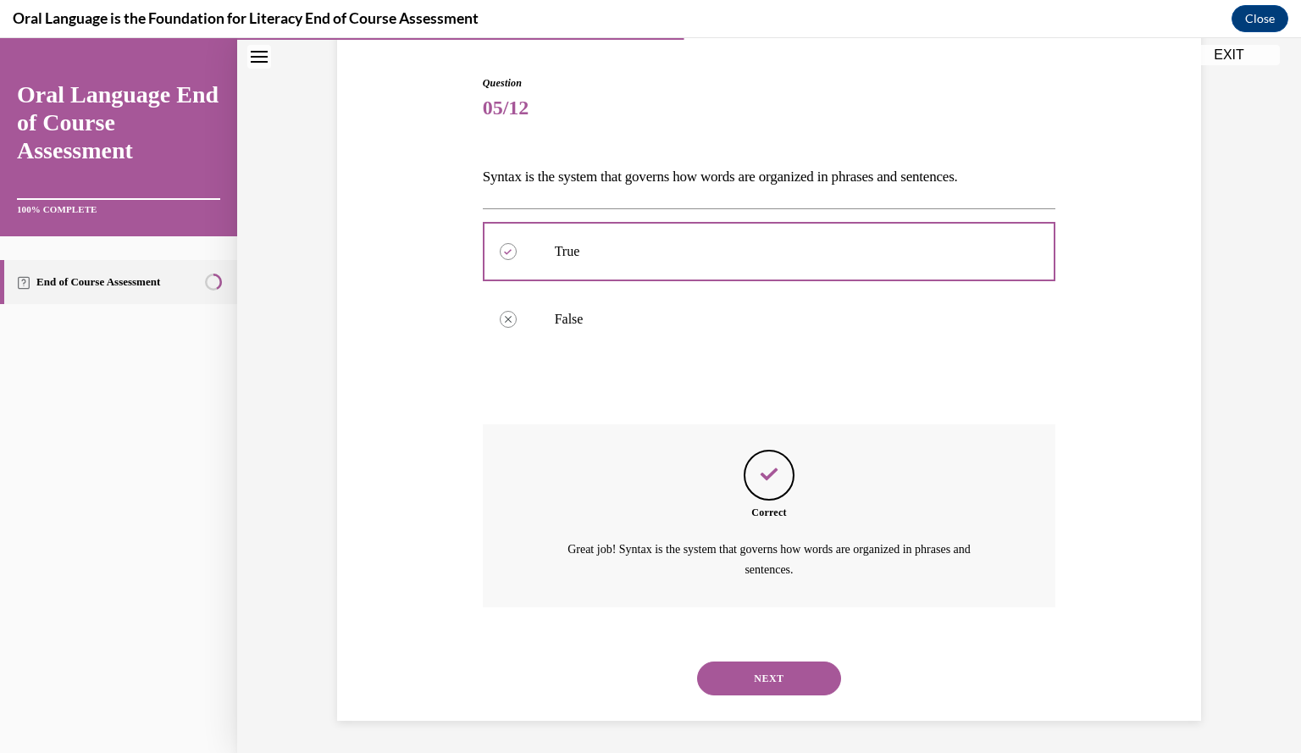
click at [764, 662] on button "NEXT" at bounding box center [769, 678] width 144 height 34
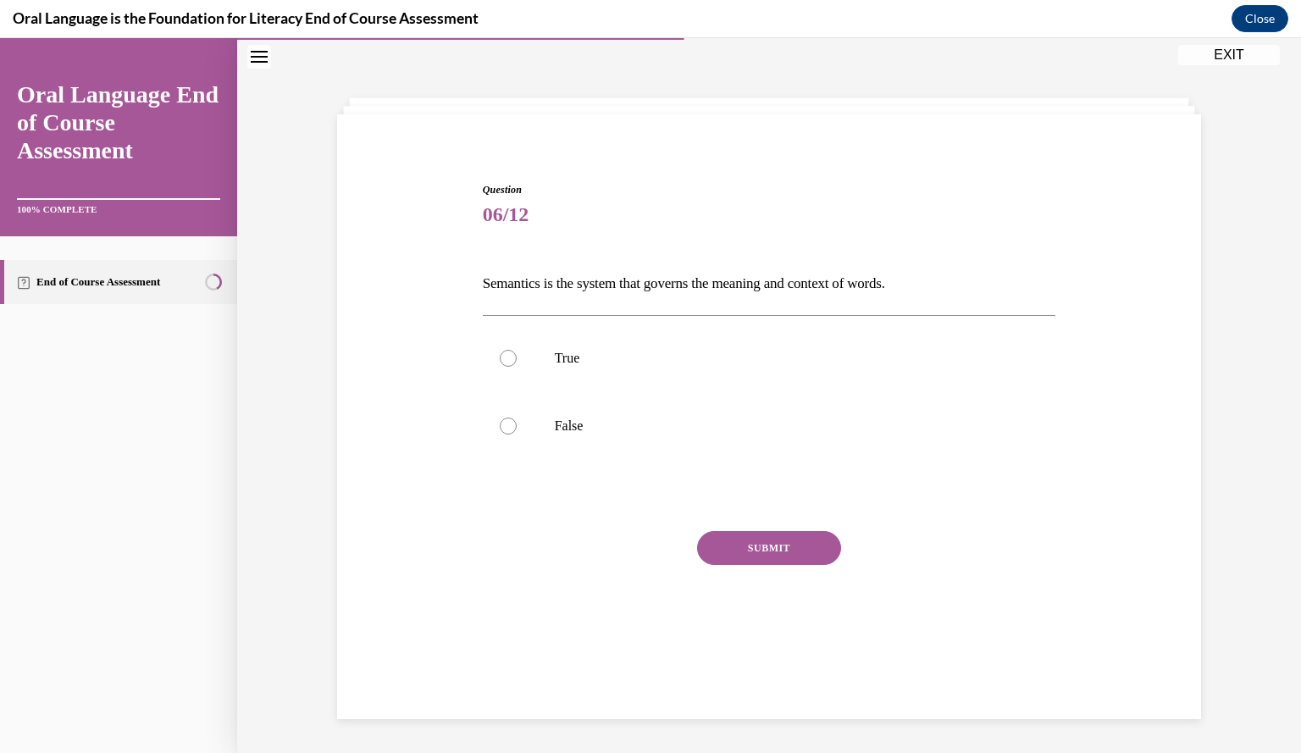
scroll to position [53, 0]
click at [572, 362] on p "True" at bounding box center [784, 358] width 459 height 17
click at [517, 362] on input "True" at bounding box center [508, 358] width 17 height 17
radio input "true"
click at [793, 540] on button "SUBMIT" at bounding box center [769, 548] width 144 height 34
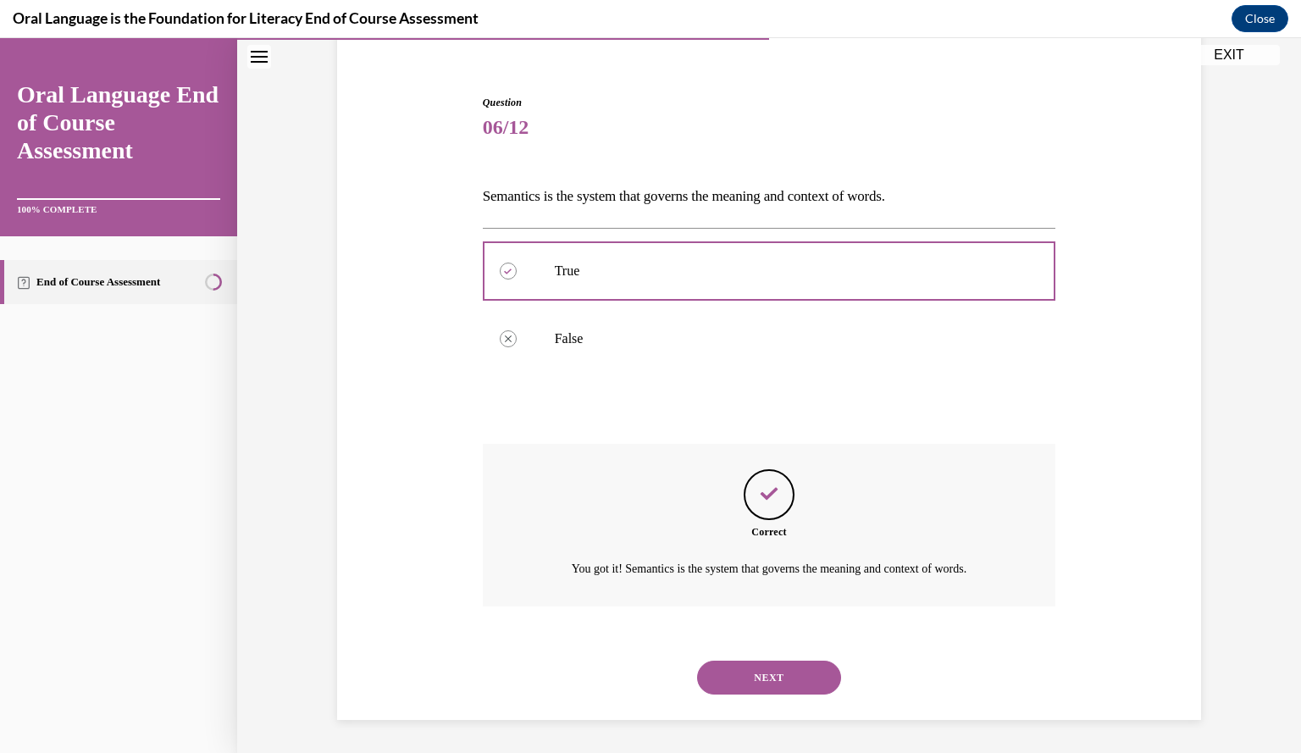
click at [759, 664] on button "NEXT" at bounding box center [769, 677] width 144 height 34
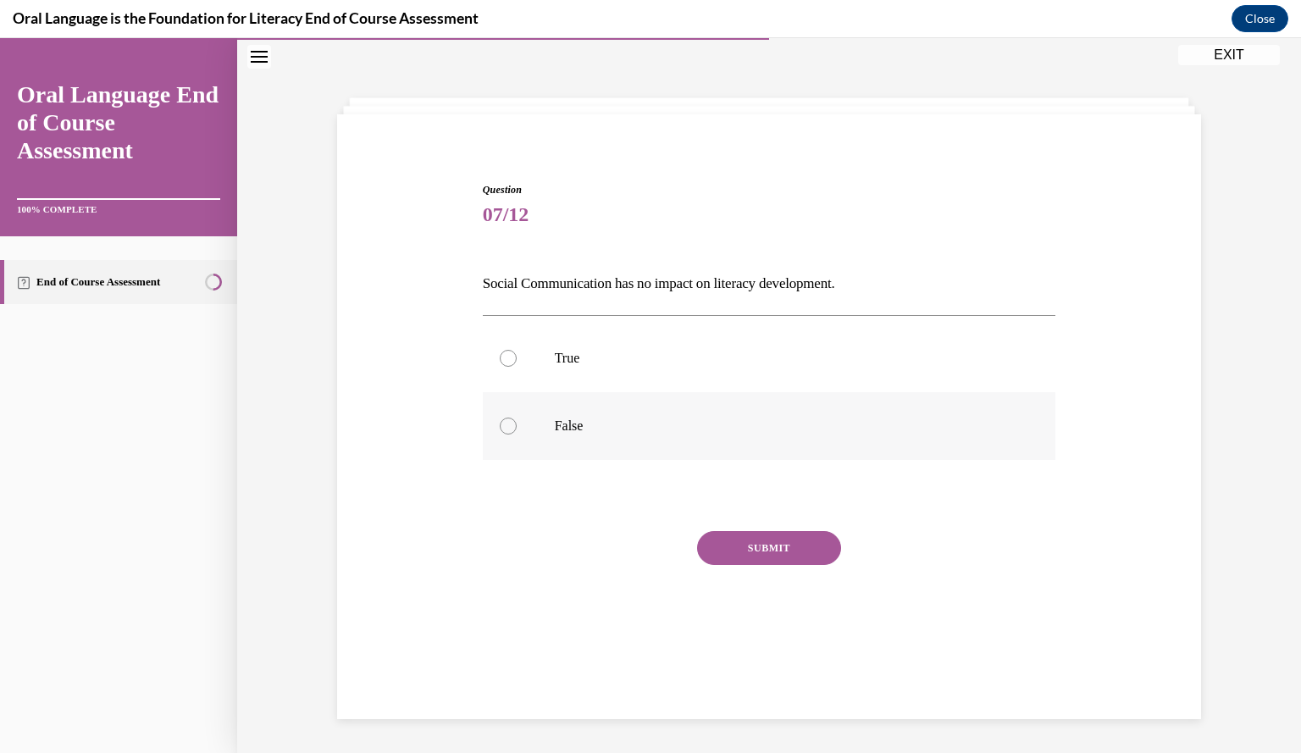
click at [549, 407] on label "False" at bounding box center [769, 426] width 573 height 68
click at [517, 417] on input "False" at bounding box center [508, 425] width 17 height 17
radio input "true"
click at [743, 549] on button "SUBMIT" at bounding box center [769, 548] width 144 height 34
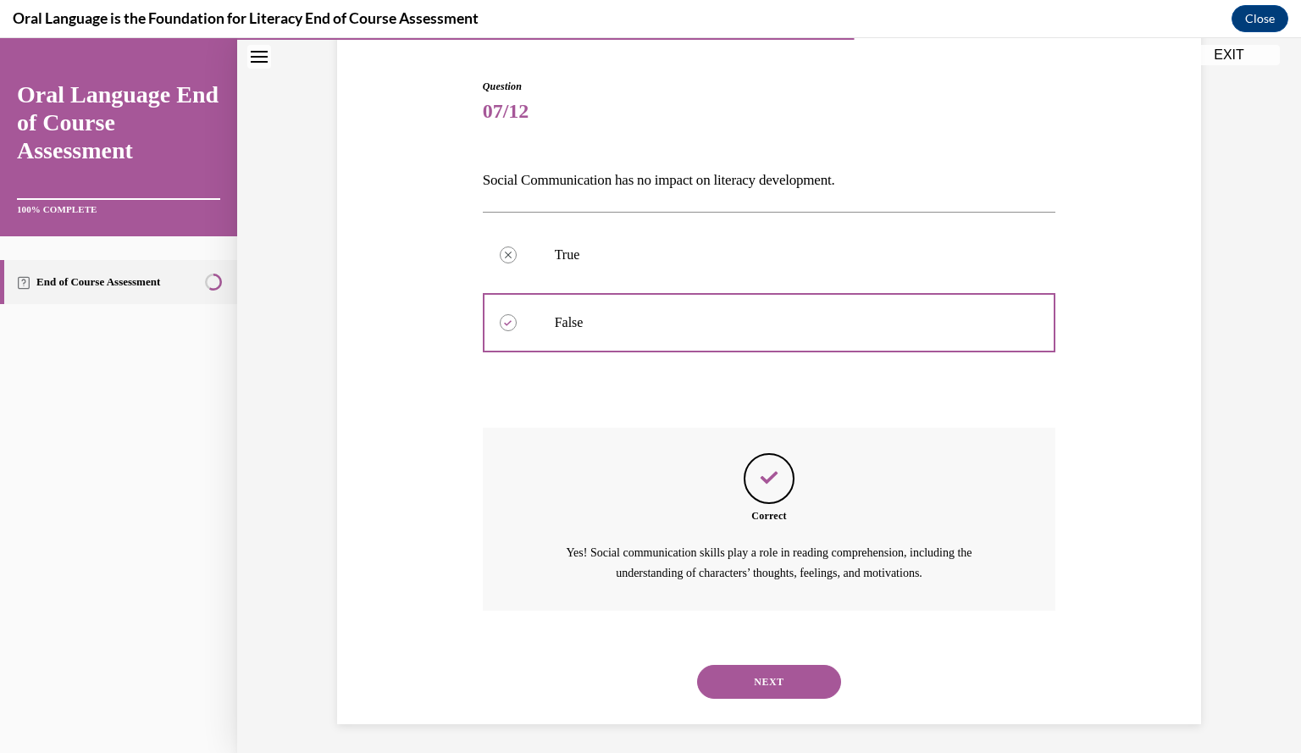
scroll to position [160, 0]
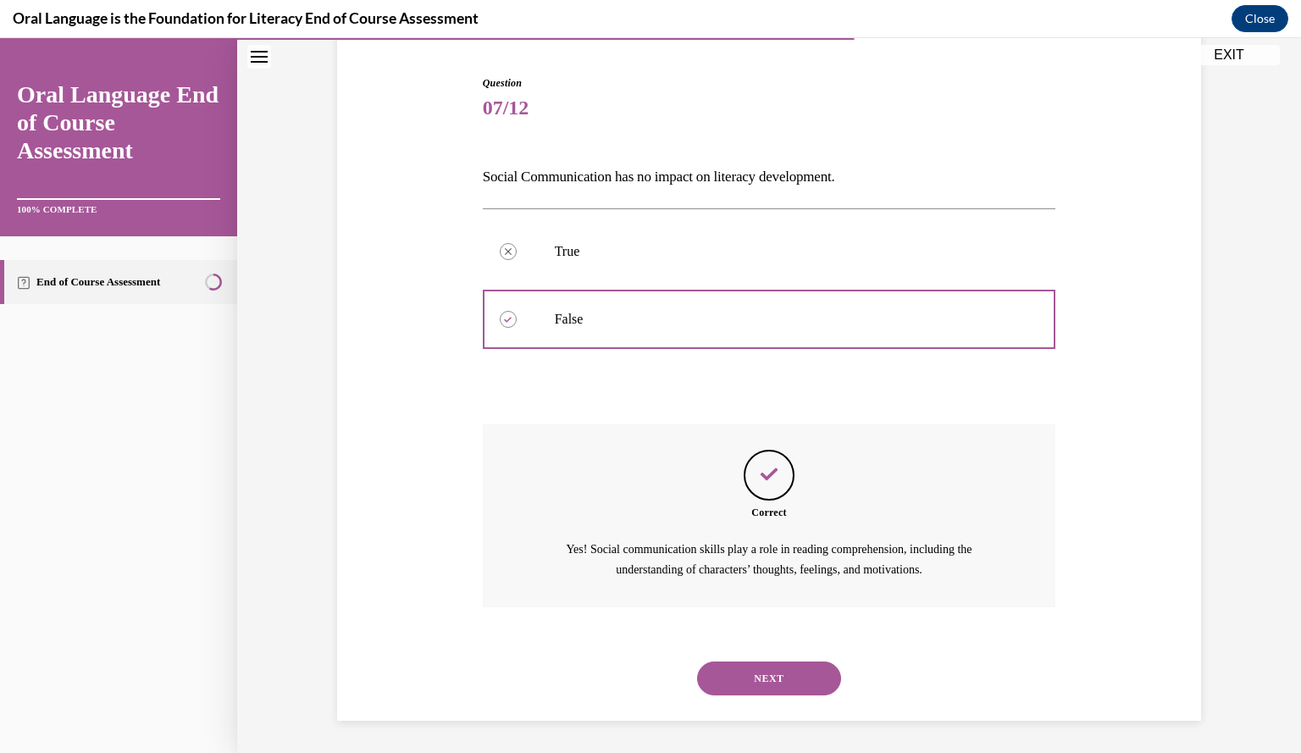
click at [775, 673] on button "NEXT" at bounding box center [769, 678] width 144 height 34
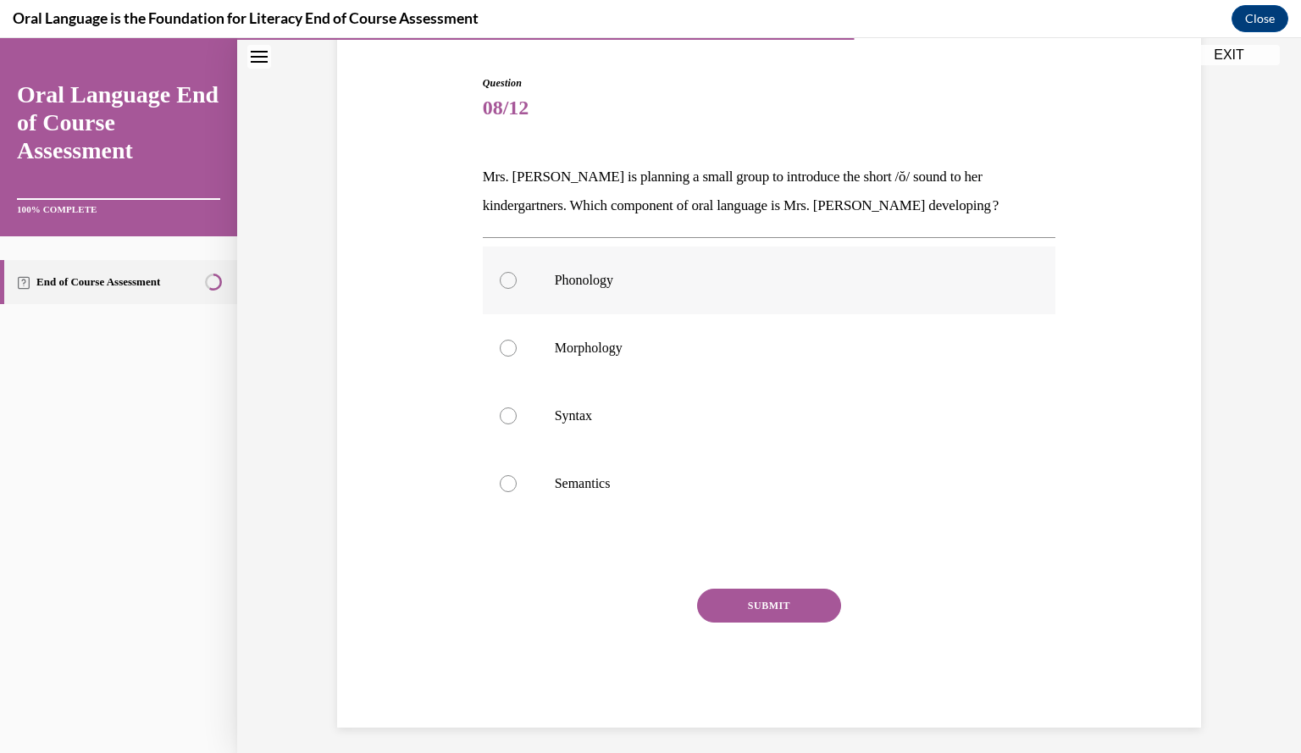
scroll to position [88, 0]
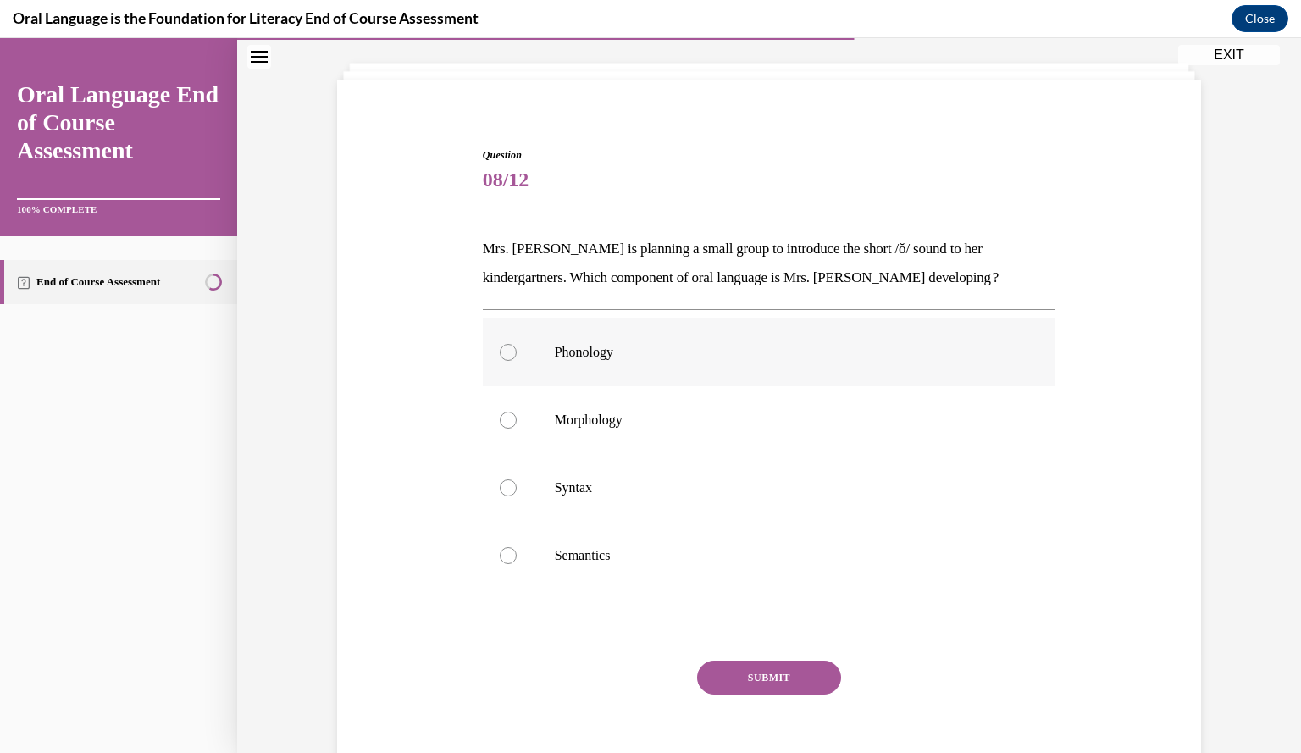
click at [596, 361] on label "Phonology" at bounding box center [769, 352] width 573 height 68
click at [517, 361] on input "Phonology" at bounding box center [508, 352] width 17 height 17
radio input "true"
click at [746, 669] on button "SUBMIT" at bounding box center [769, 677] width 144 height 34
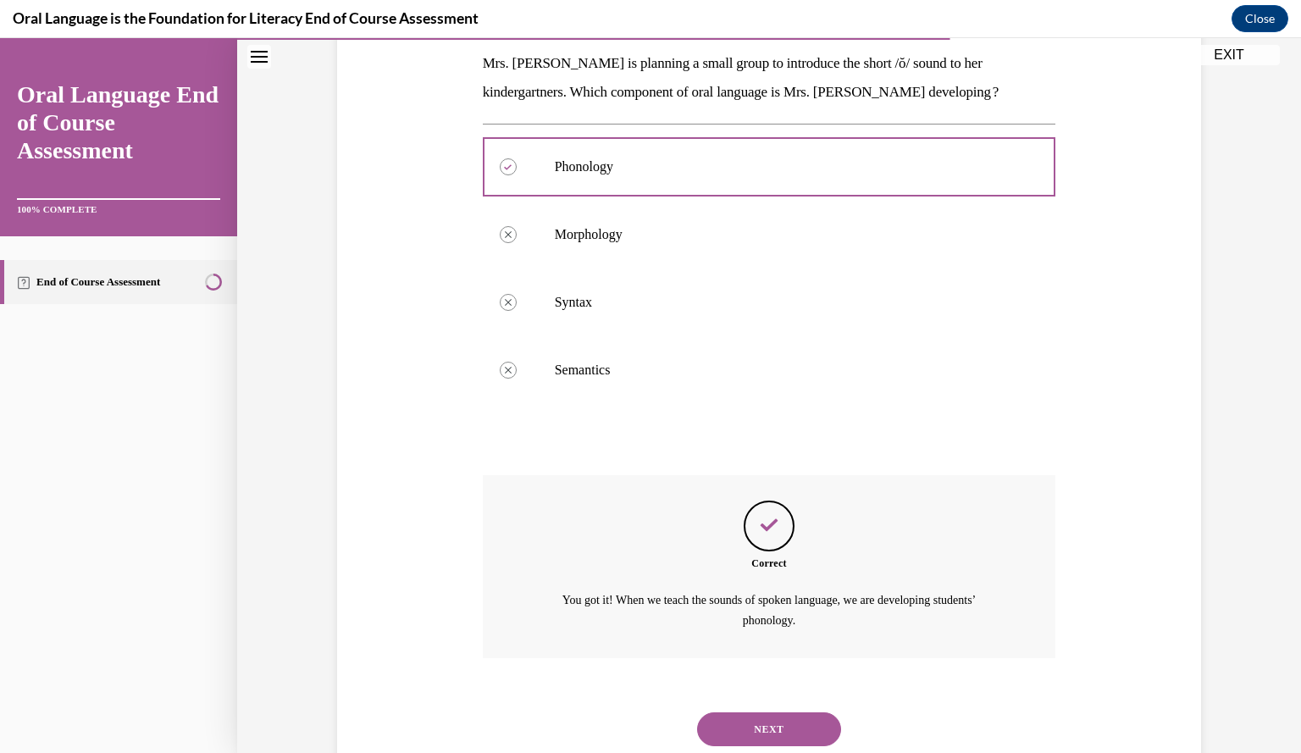
scroll to position [324, 0]
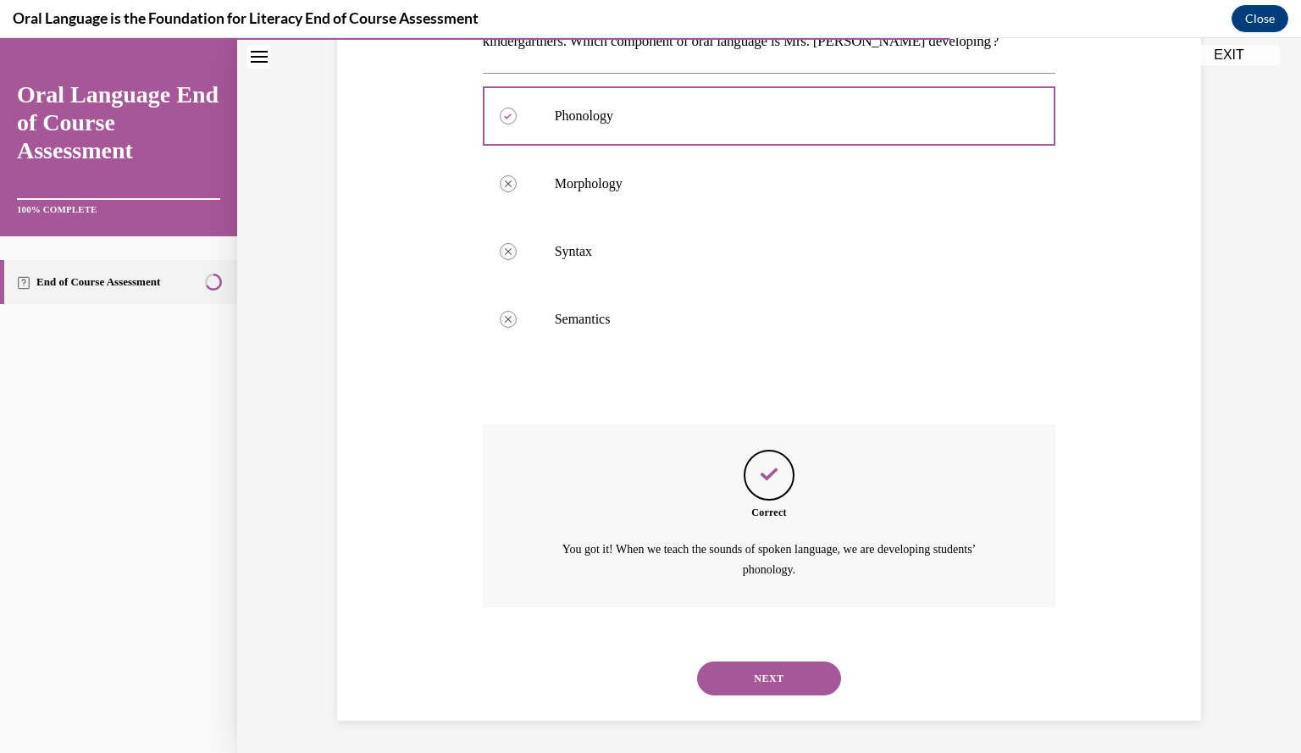
click at [757, 666] on button "NEXT" at bounding box center [769, 678] width 144 height 34
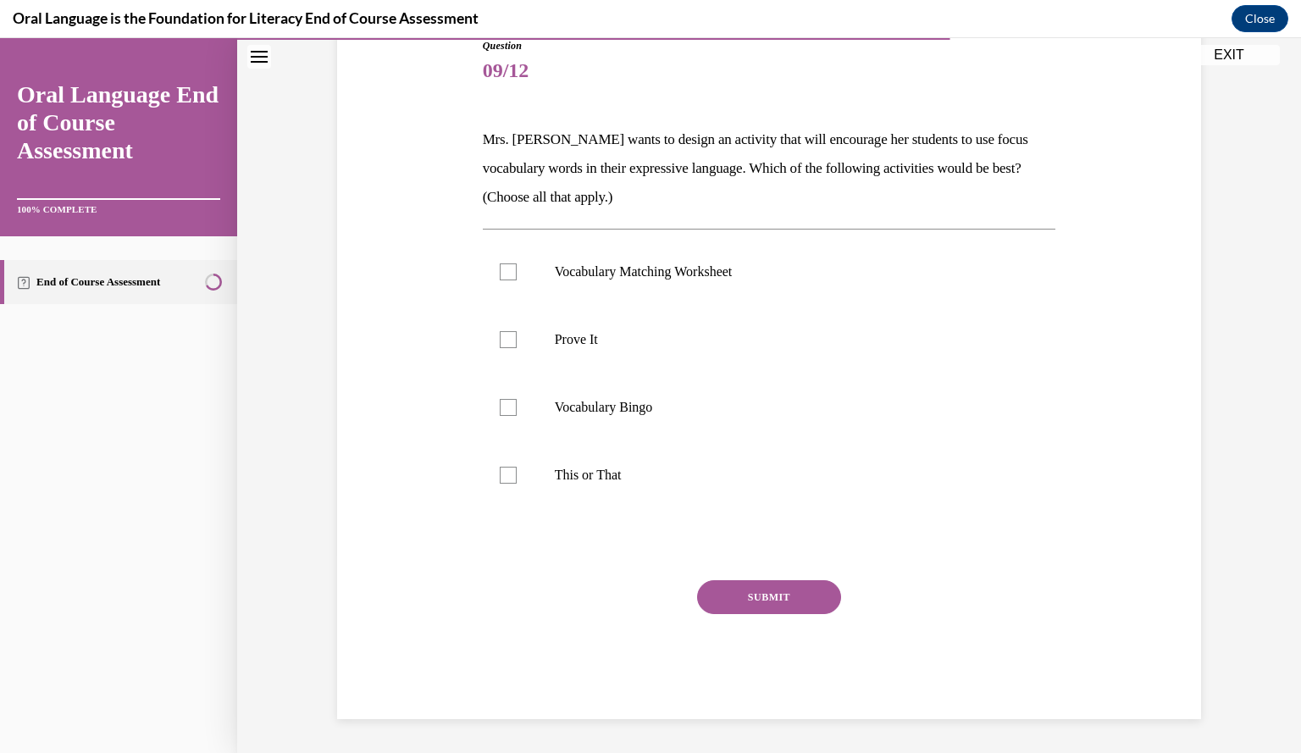
scroll to position [189, 0]
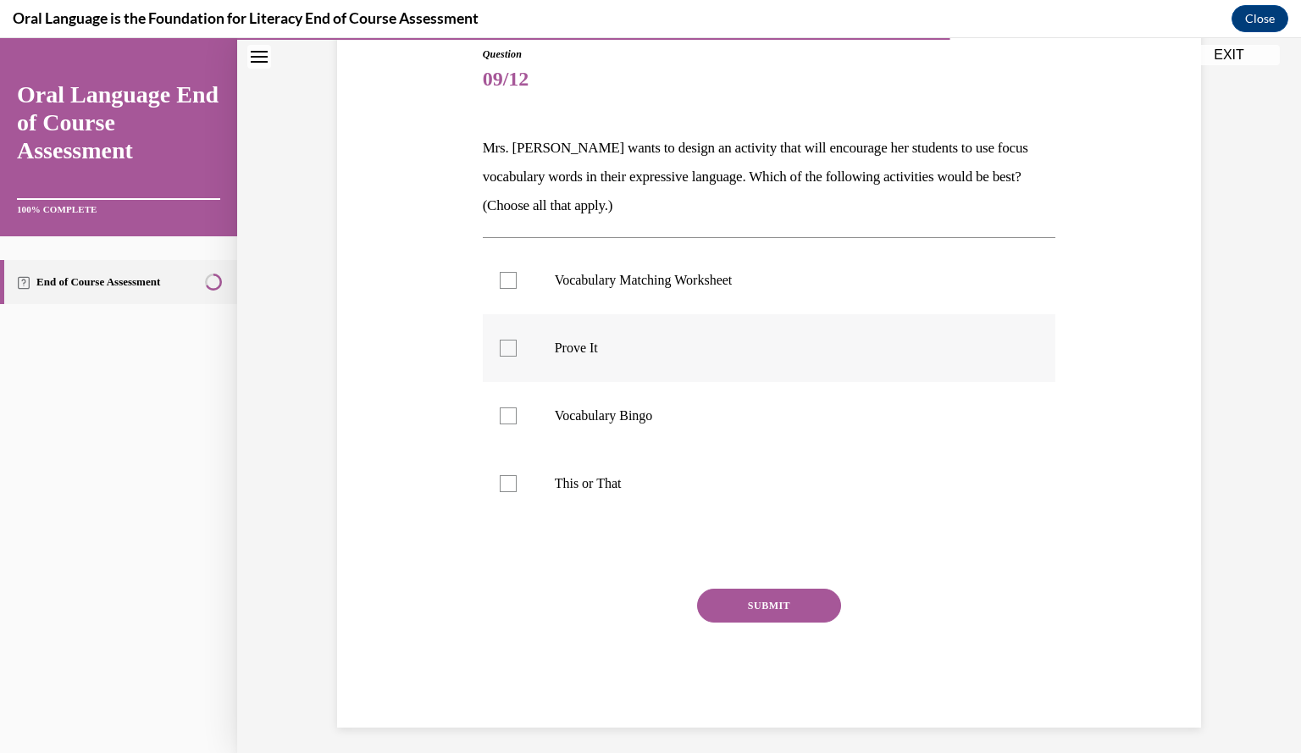
click at [577, 345] on p "Prove It" at bounding box center [784, 348] width 459 height 17
click at [517, 345] on input "Prove It" at bounding box center [508, 348] width 17 height 17
checkbox input "true"
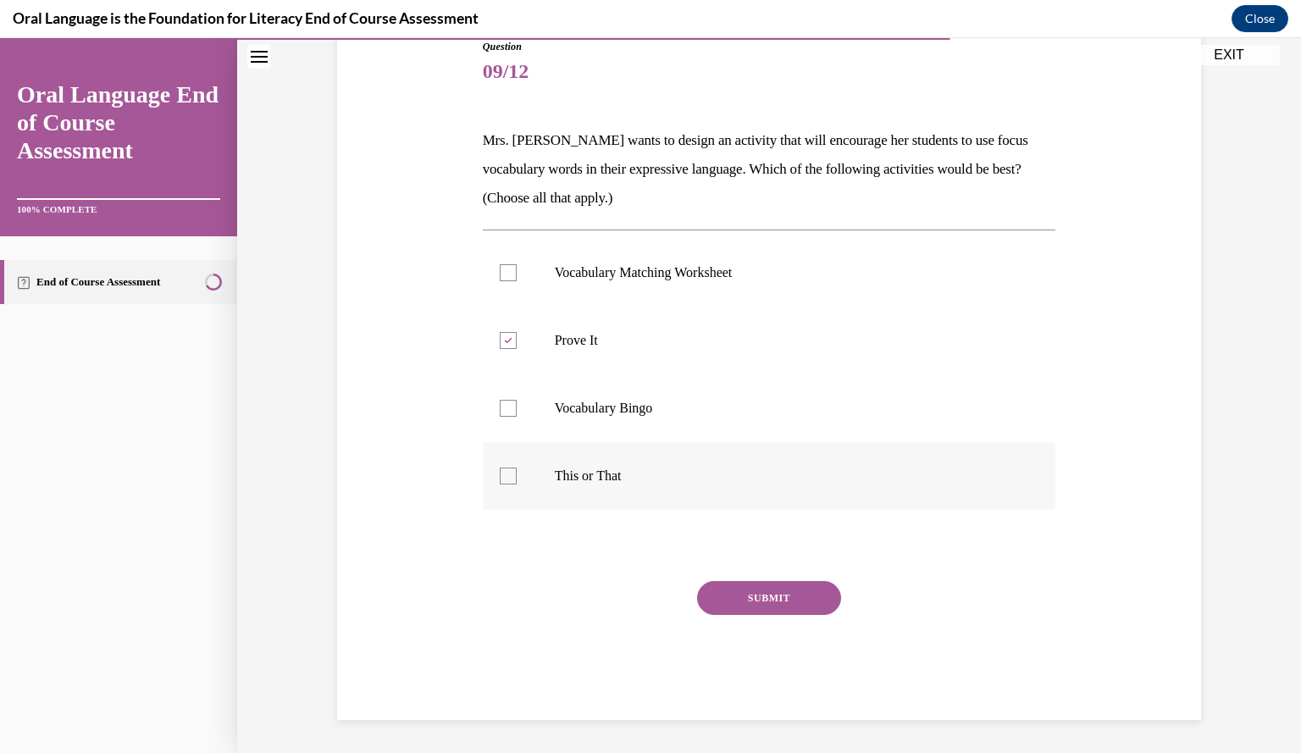
click at [575, 478] on p "This or That" at bounding box center [784, 475] width 459 height 17
click at [517, 478] on input "This or That" at bounding box center [508, 475] width 17 height 17
checkbox input "true"
click at [726, 595] on button "SUBMIT" at bounding box center [769, 598] width 144 height 34
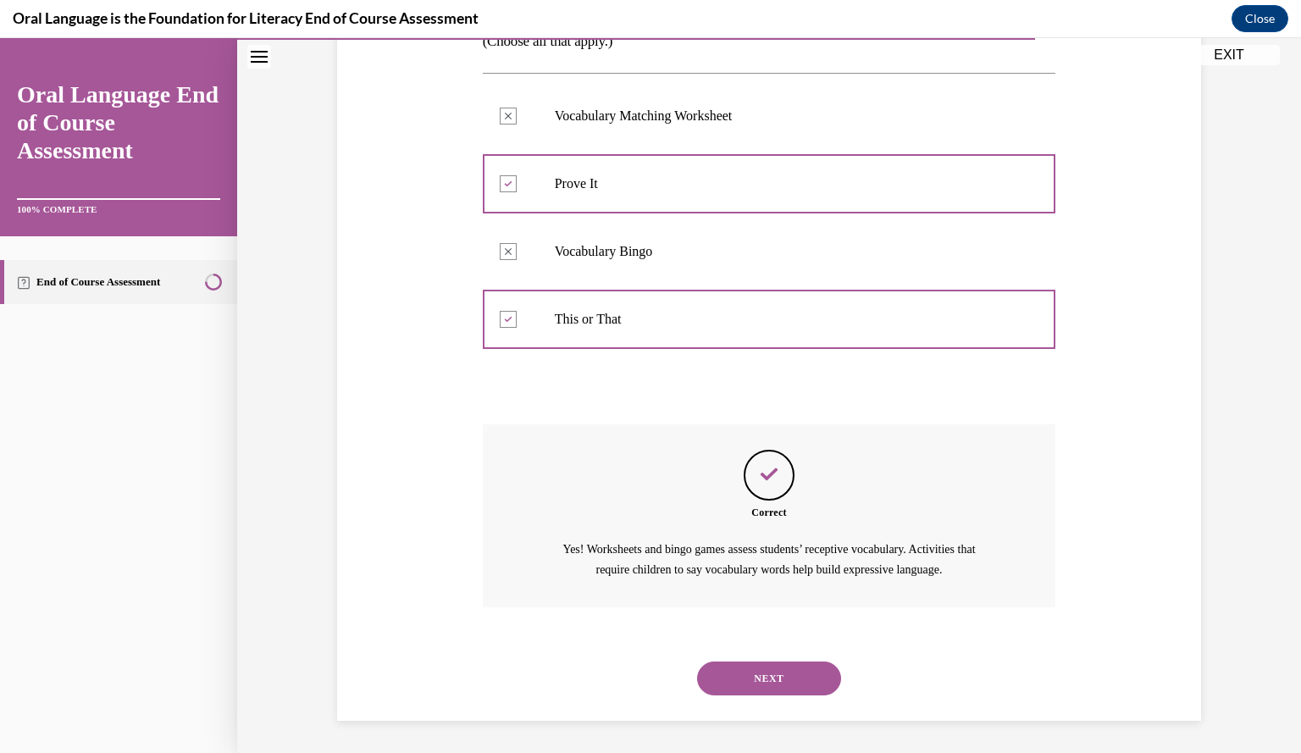
click at [759, 670] on button "NEXT" at bounding box center [769, 678] width 144 height 34
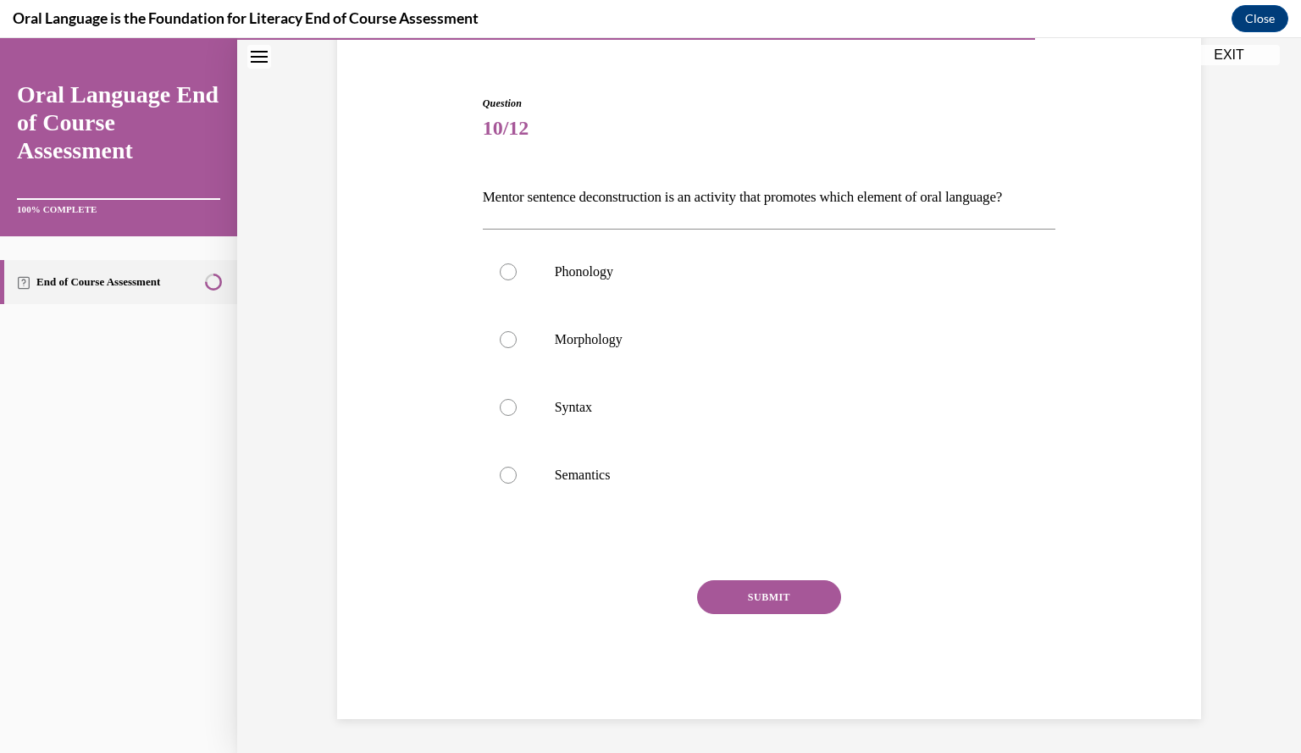
scroll to position [168, 0]
click at [572, 392] on label "Syntax" at bounding box center [769, 407] width 573 height 68
click at [517, 399] on input "Syntax" at bounding box center [508, 407] width 17 height 17
radio input "true"
click at [739, 595] on button "SUBMIT" at bounding box center [769, 597] width 144 height 34
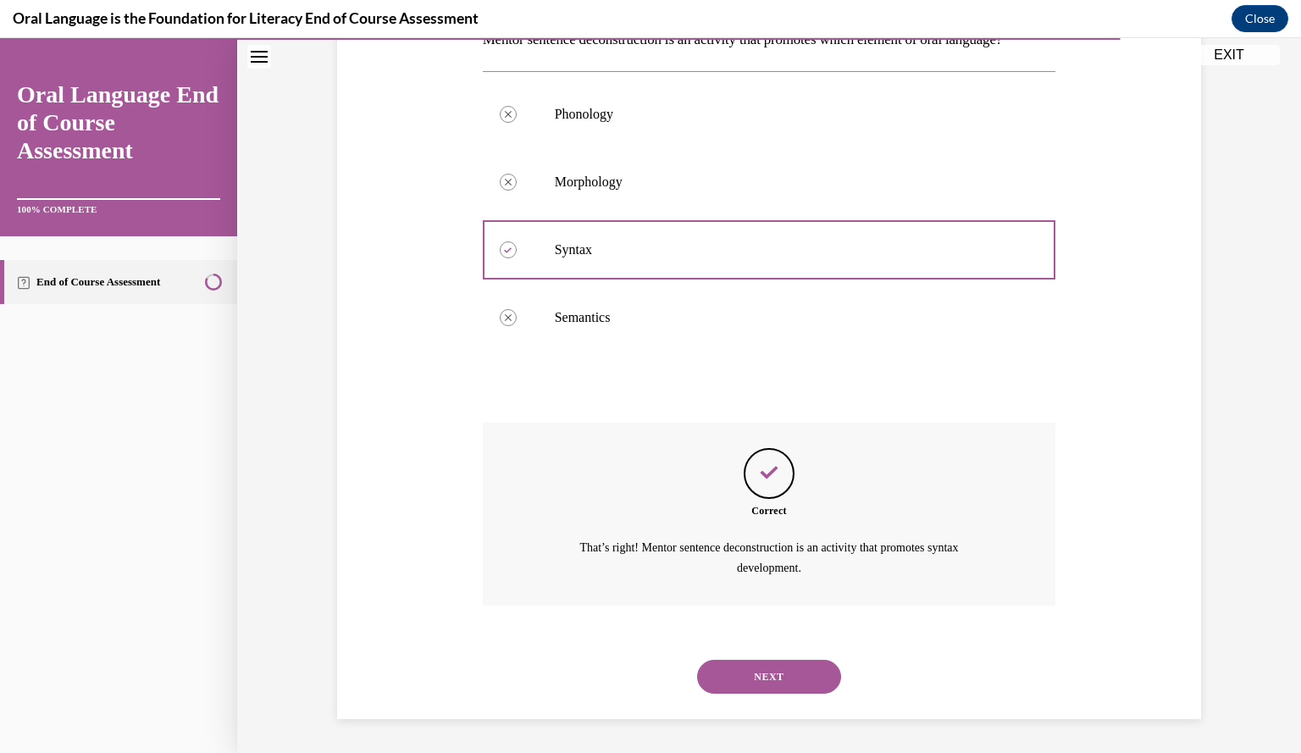
click at [768, 671] on button "NEXT" at bounding box center [769, 677] width 144 height 34
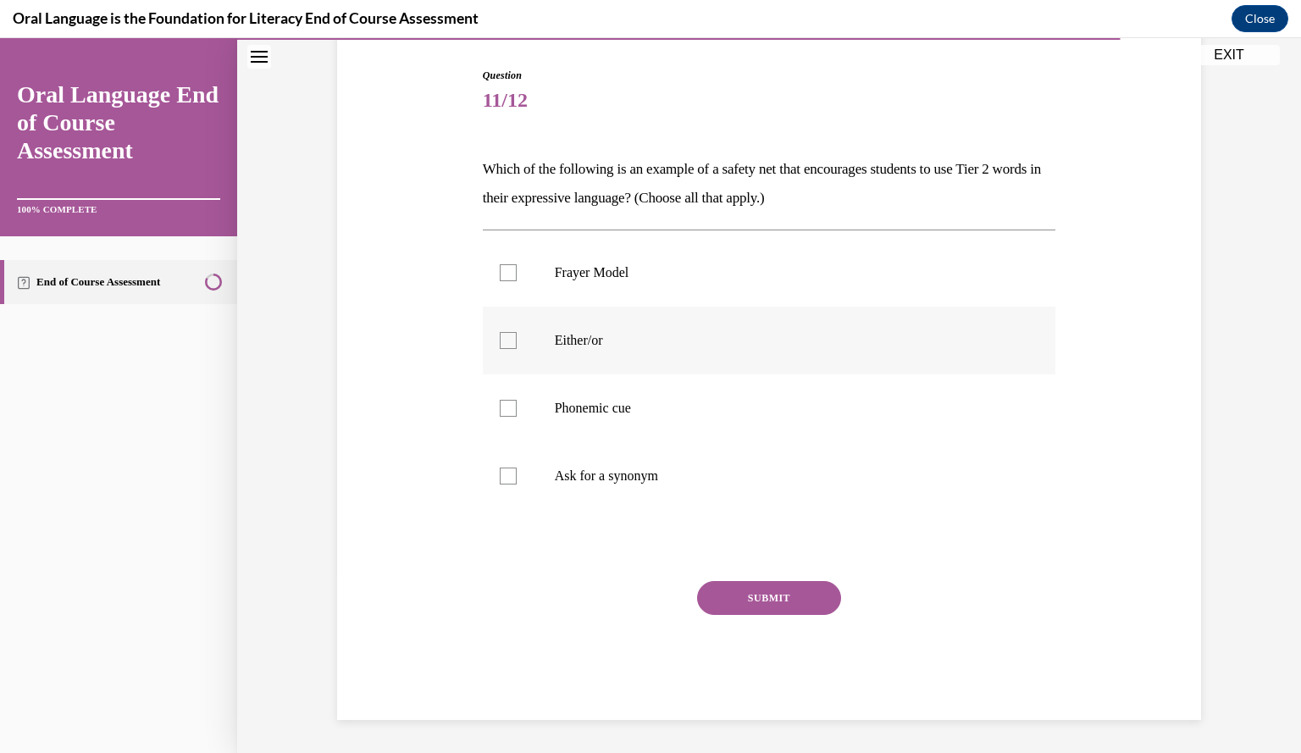
click at [571, 351] on label "Either/or" at bounding box center [769, 341] width 573 height 68
click at [517, 349] on input "Either/or" at bounding box center [508, 340] width 17 height 17
checkbox input "true"
click at [581, 401] on p "Phonemic cue" at bounding box center [784, 408] width 459 height 17
click at [517, 401] on input "Phonemic cue" at bounding box center [508, 408] width 17 height 17
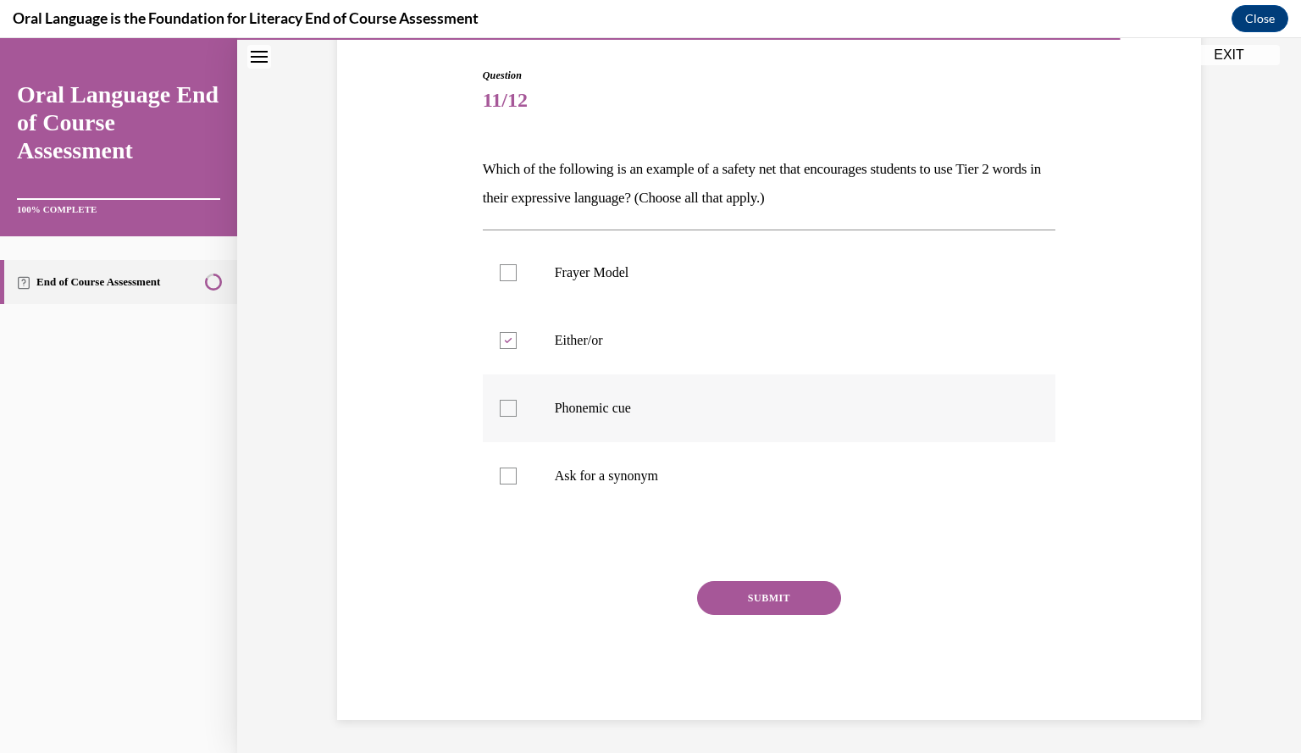
checkbox input "true"
click at [593, 467] on label "Ask for a synonym" at bounding box center [769, 476] width 573 height 68
click at [517, 467] on input "Ask for a synonym" at bounding box center [508, 475] width 17 height 17
checkbox input "true"
click at [706, 592] on button "SUBMIT" at bounding box center [769, 598] width 144 height 34
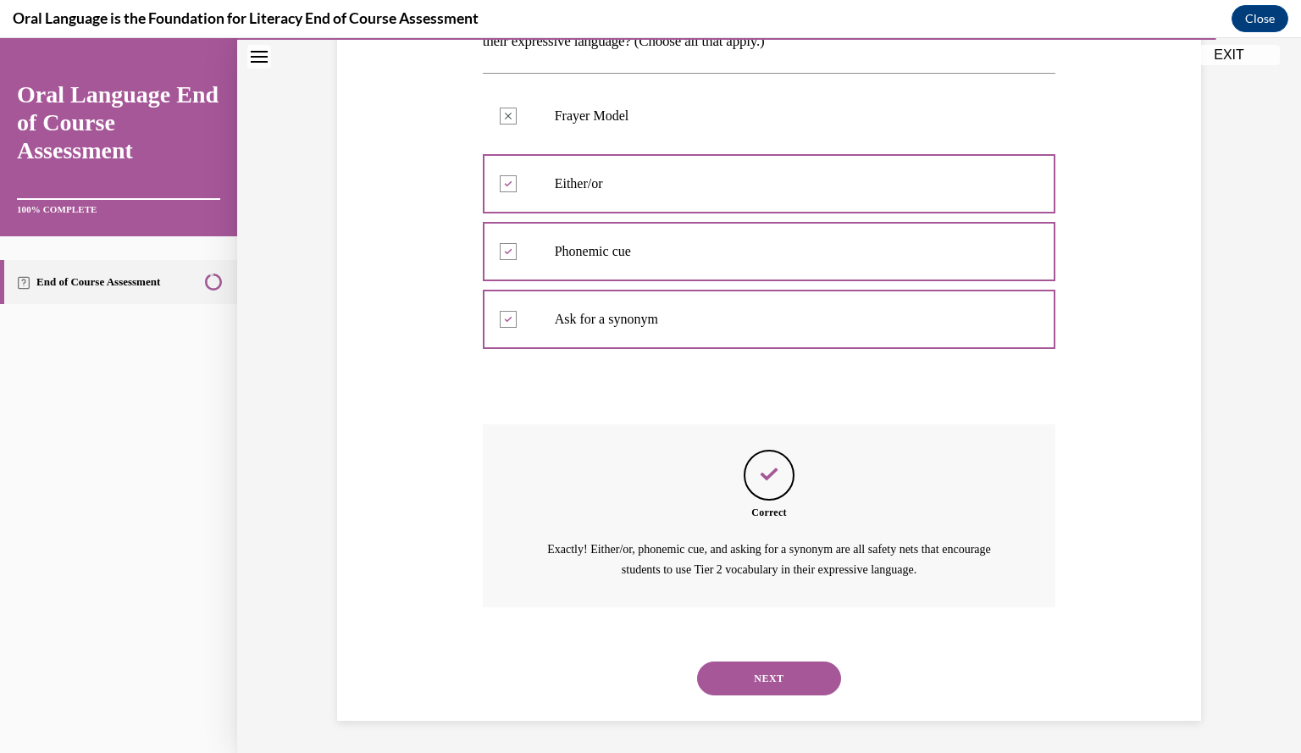
click at [799, 671] on button "NEXT" at bounding box center [769, 678] width 144 height 34
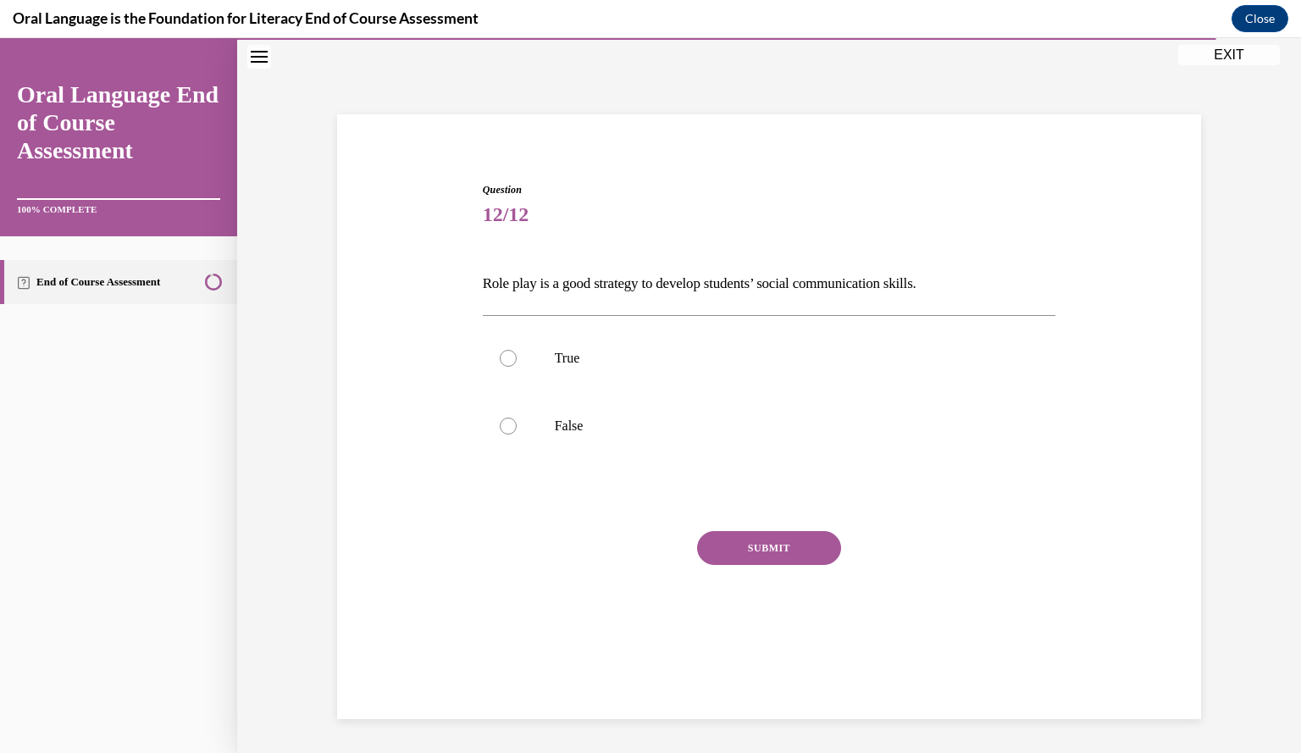
scroll to position [53, 0]
click at [539, 375] on label "True" at bounding box center [769, 358] width 573 height 68
click at [517, 367] on input "True" at bounding box center [508, 358] width 17 height 17
radio input "true"
click at [718, 545] on button "SUBMIT" at bounding box center [769, 548] width 144 height 34
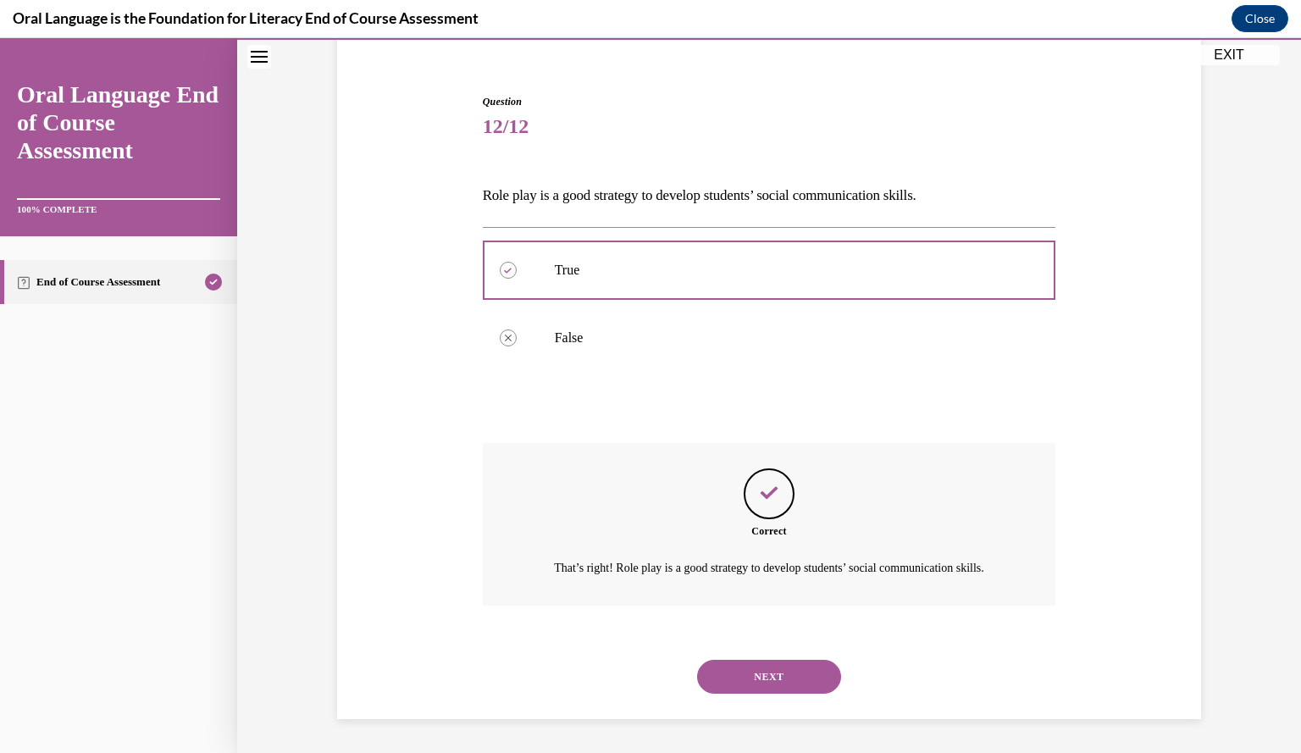
scroll to position [160, 0]
click at [783, 675] on button "NEXT" at bounding box center [769, 677] width 144 height 34
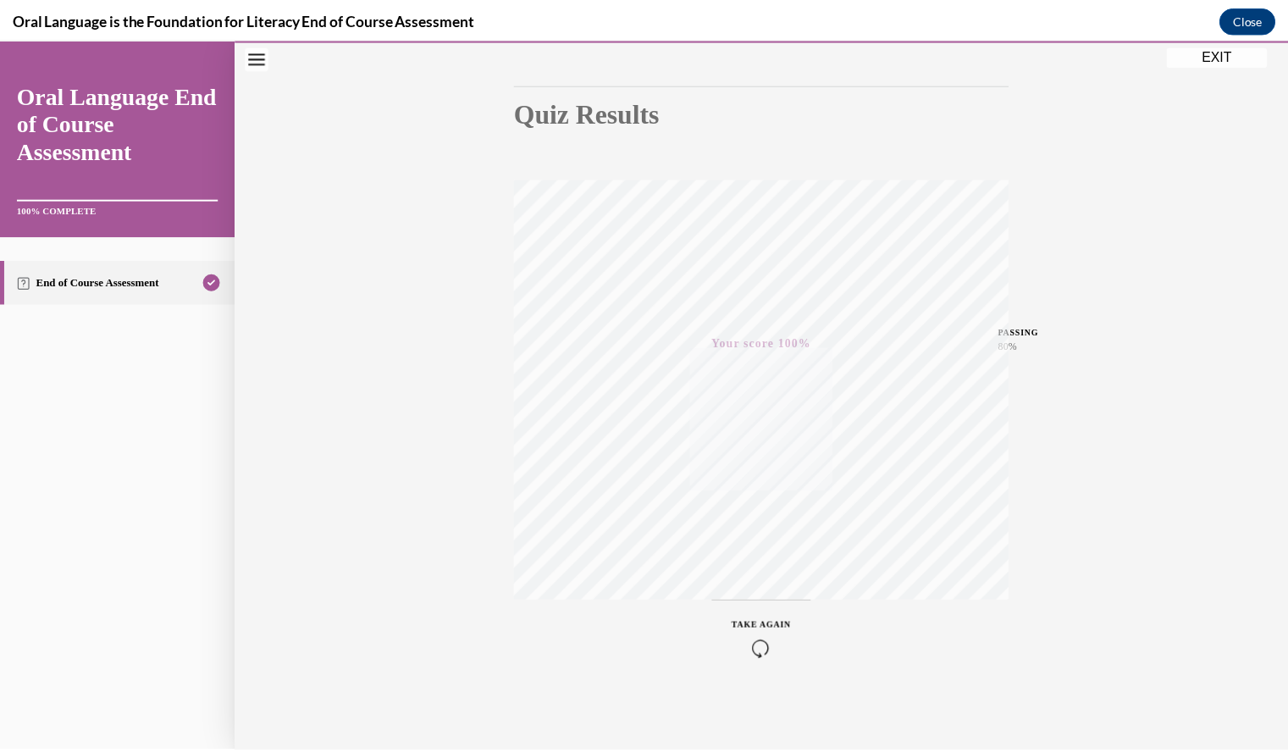
scroll to position [152, 0]
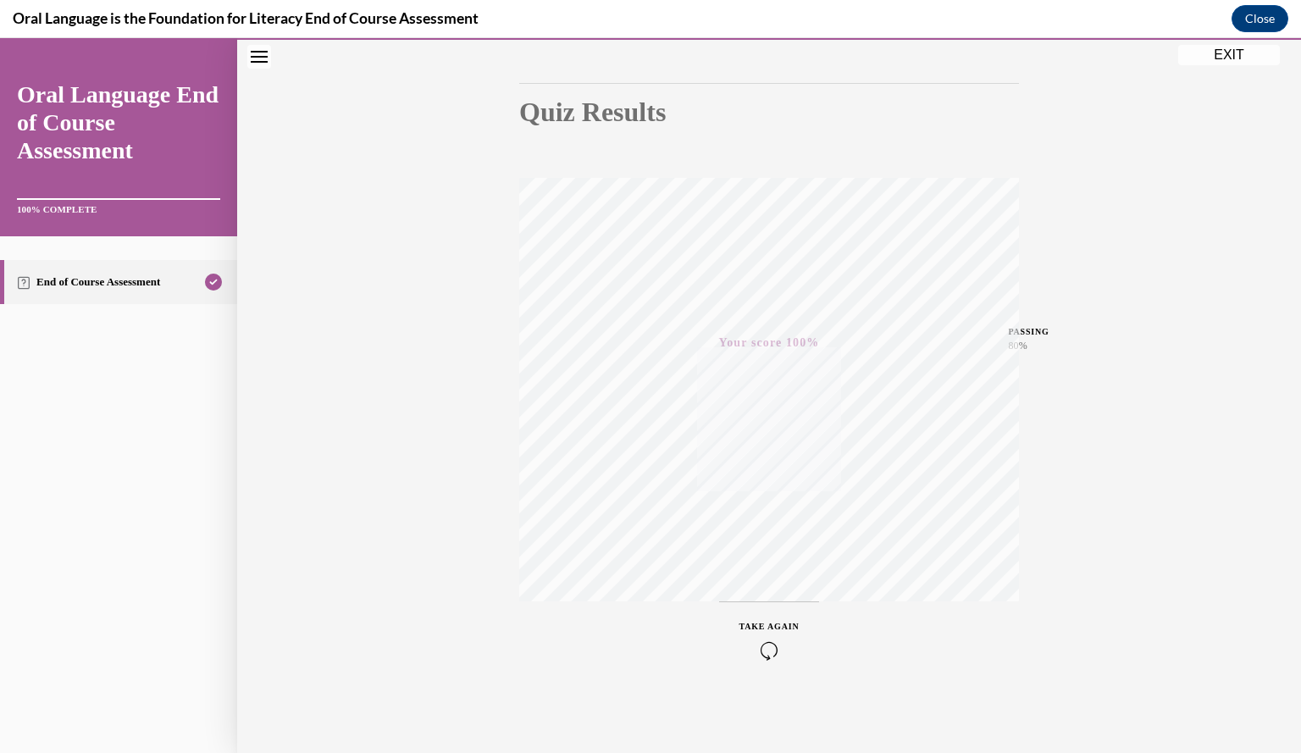
click at [1213, 55] on button "EXIT" at bounding box center [1229, 55] width 102 height 20
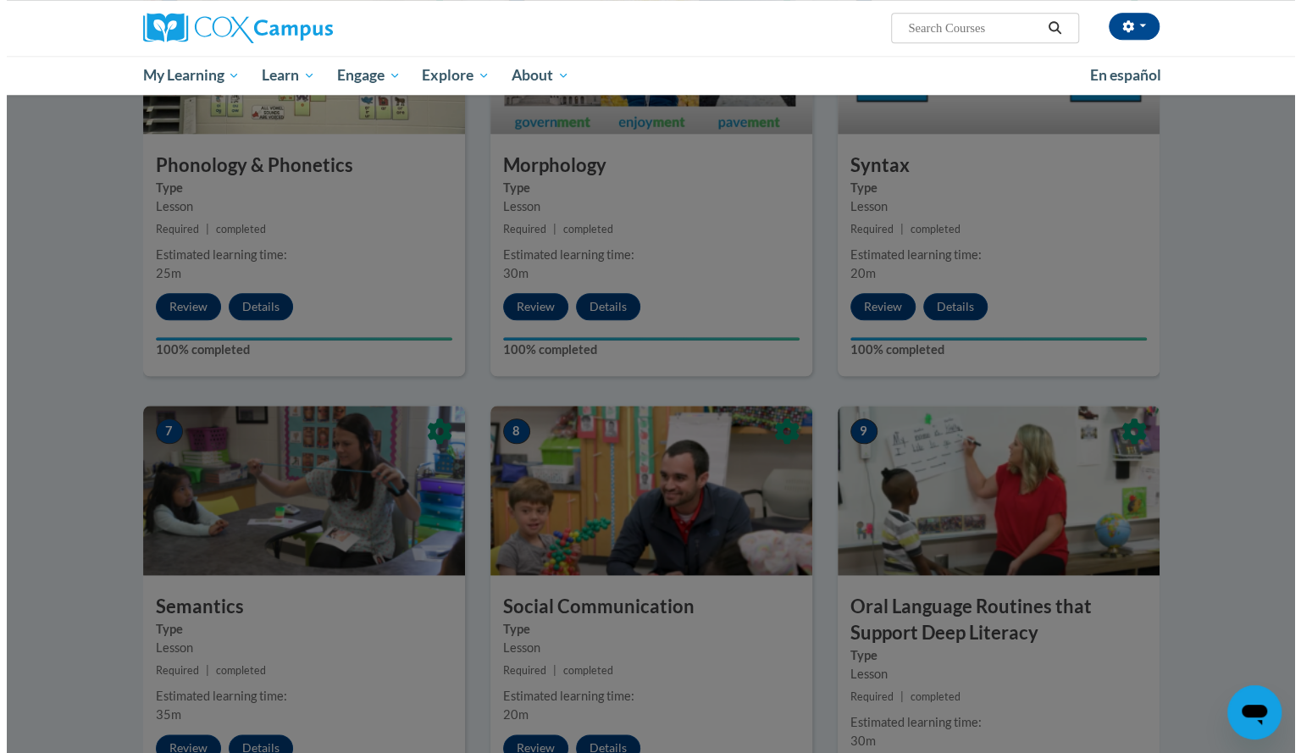
scroll to position [751, 0]
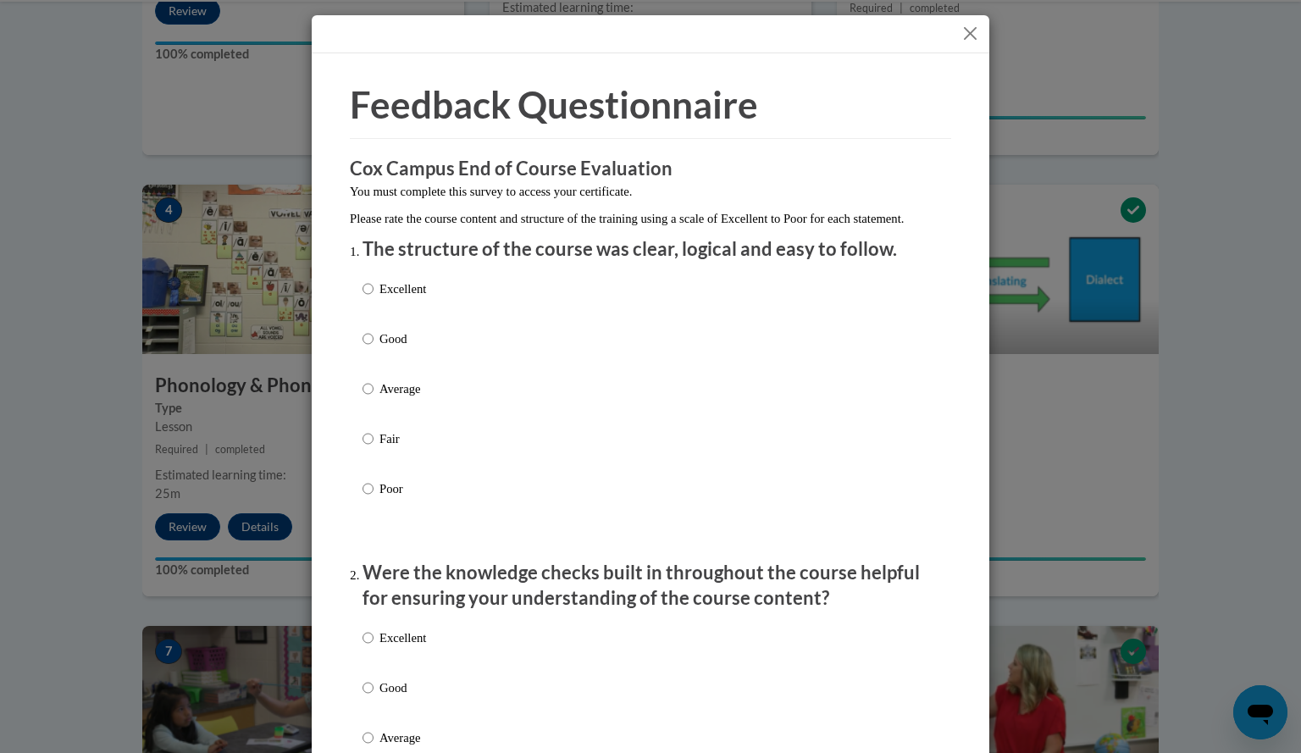
click at [402, 298] on p "Excellent" at bounding box center [402, 288] width 47 height 19
click at [373, 298] on input "Excellent" at bounding box center [367, 288] width 11 height 19
radio input "true"
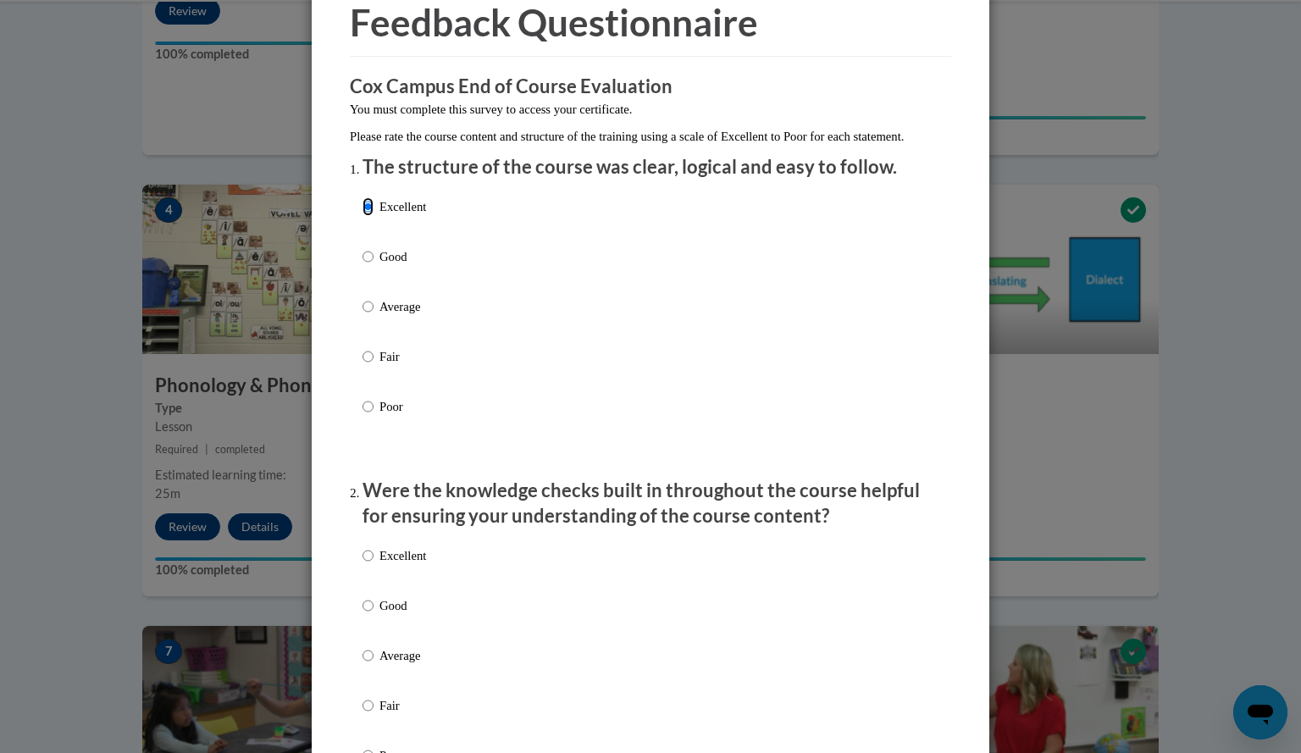
scroll to position [85, 0]
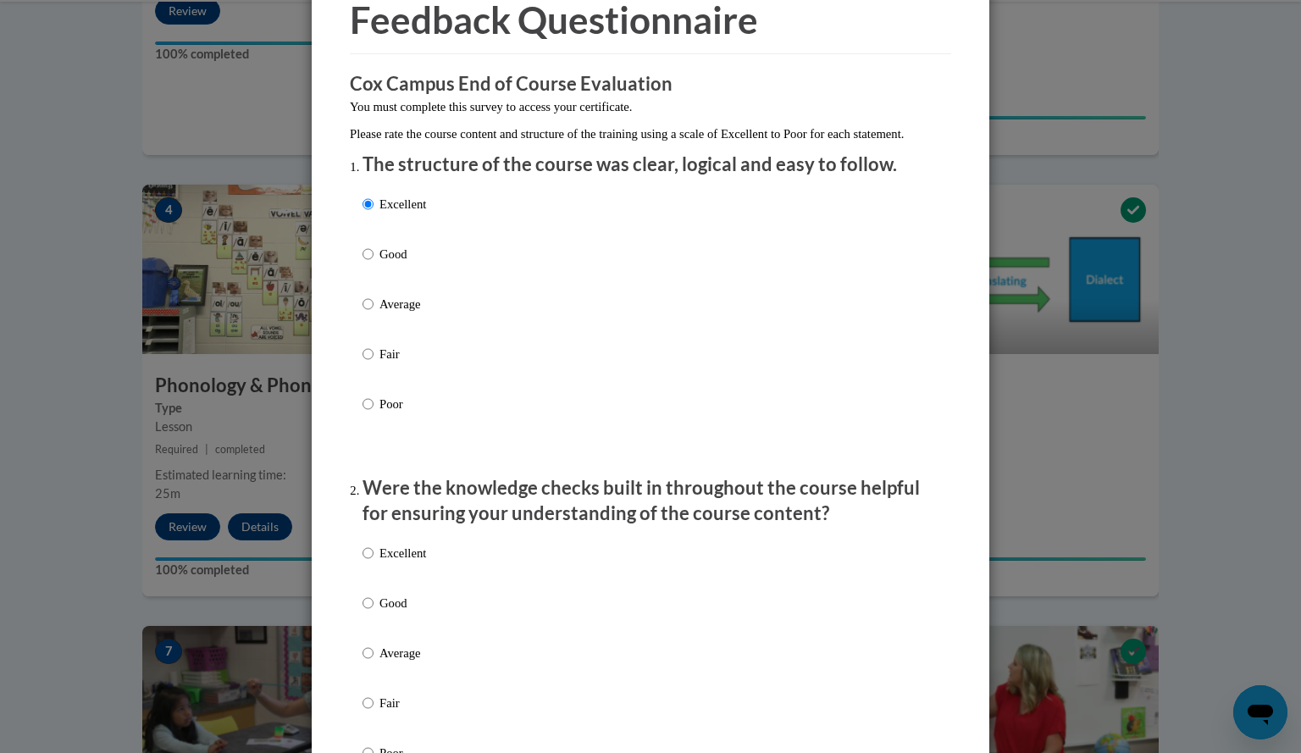
click at [398, 562] on p "Excellent" at bounding box center [402, 553] width 47 height 19
click at [373, 562] on input "Excellent" at bounding box center [367, 553] width 11 height 19
radio input "true"
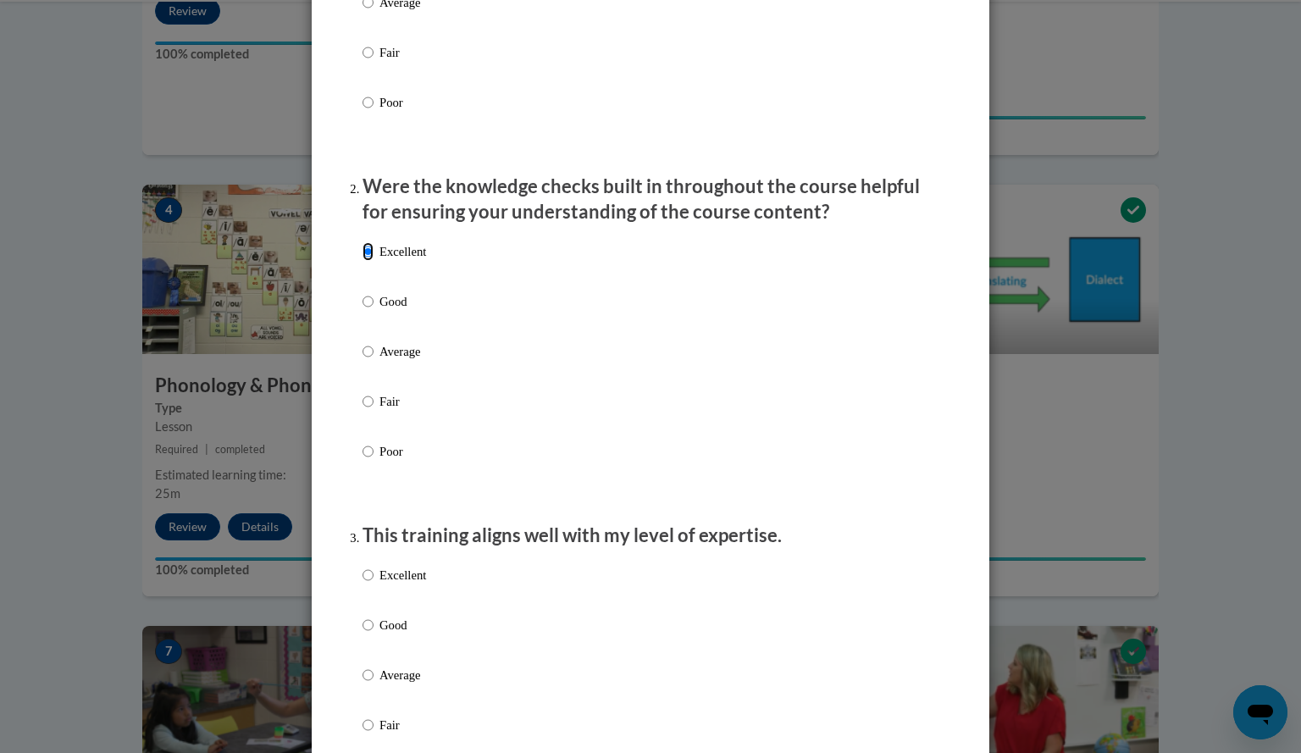
scroll to position [423, 0]
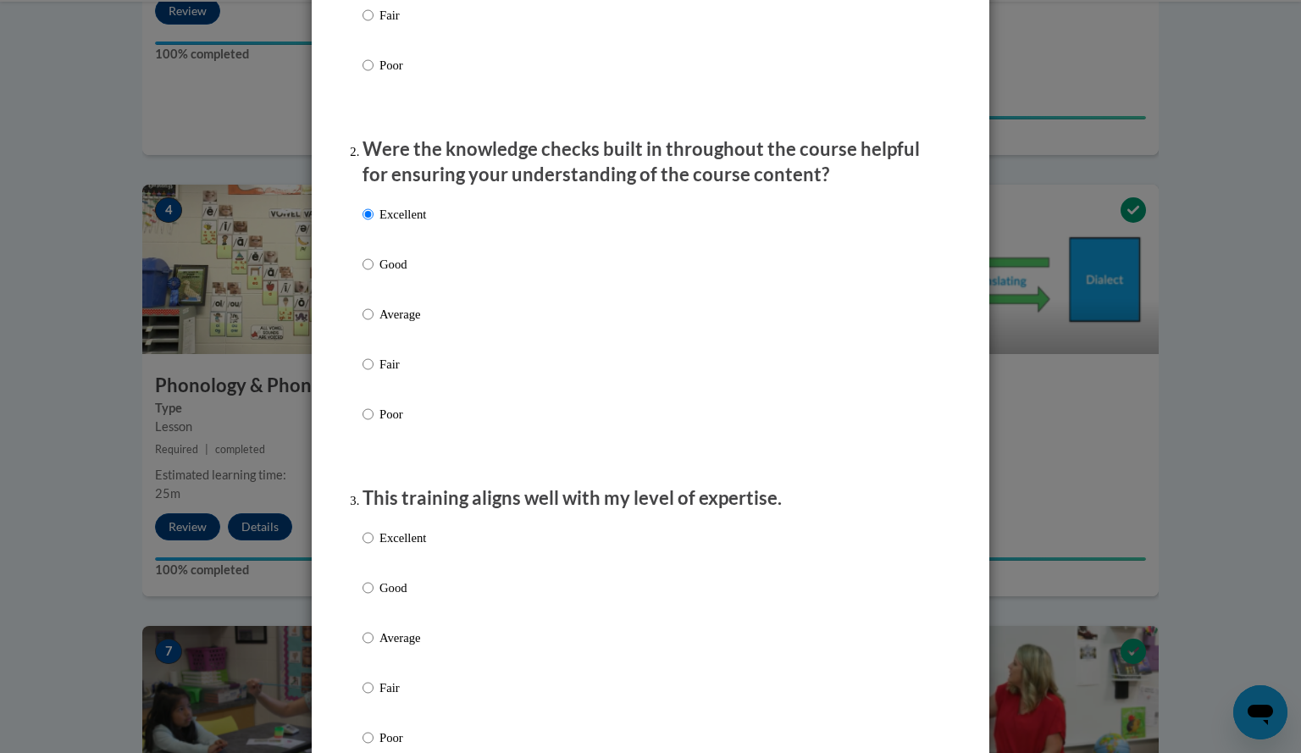
click at [405, 547] on p "Excellent" at bounding box center [402, 537] width 47 height 19
click at [373, 547] on input "Excellent" at bounding box center [367, 537] width 11 height 19
radio input "true"
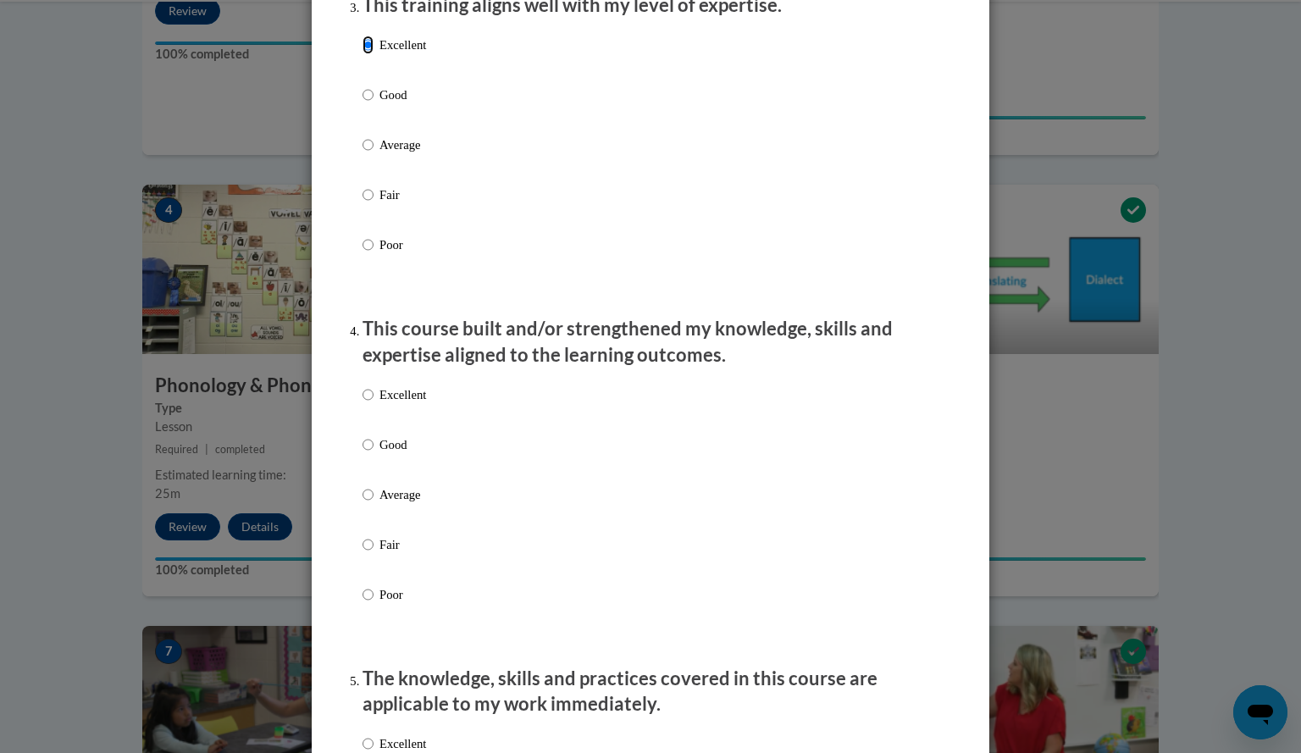
scroll to position [931, 0]
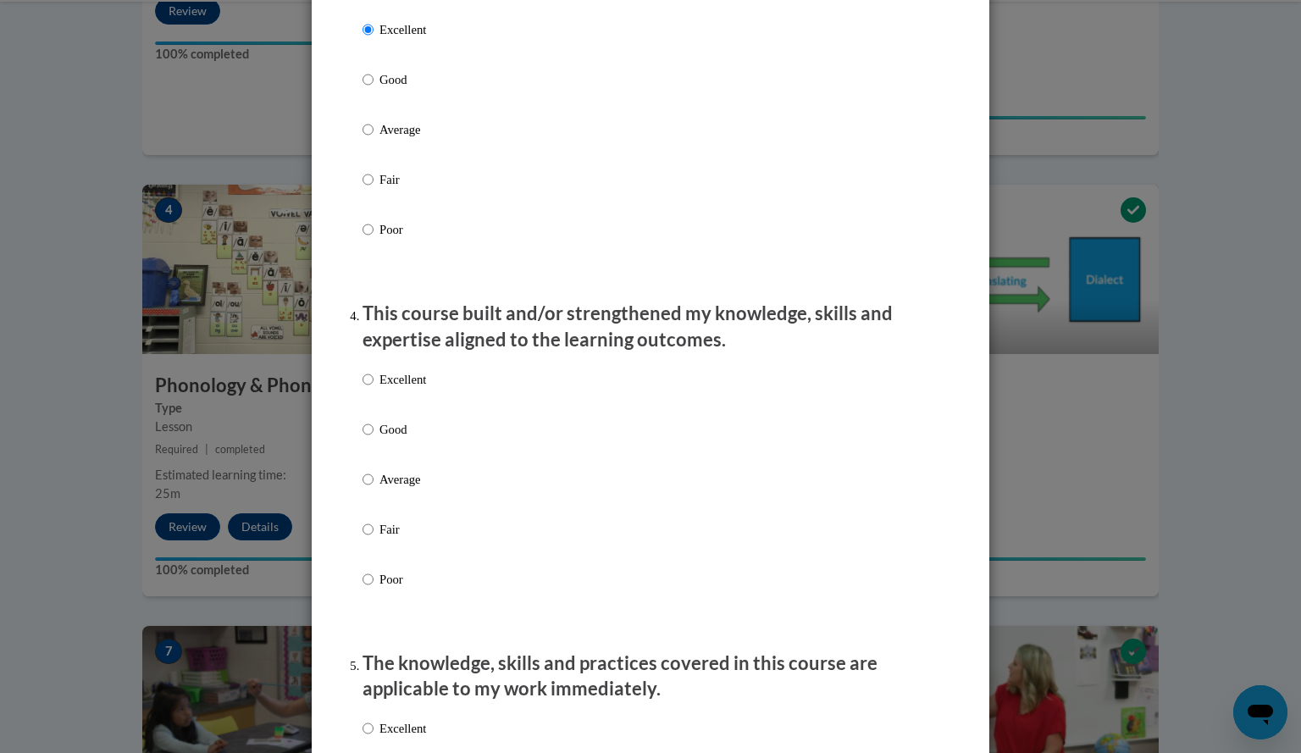
click at [419, 389] on p "Excellent" at bounding box center [402, 379] width 47 height 19
click at [373, 389] on input "Excellent" at bounding box center [367, 379] width 11 height 19
radio input "true"
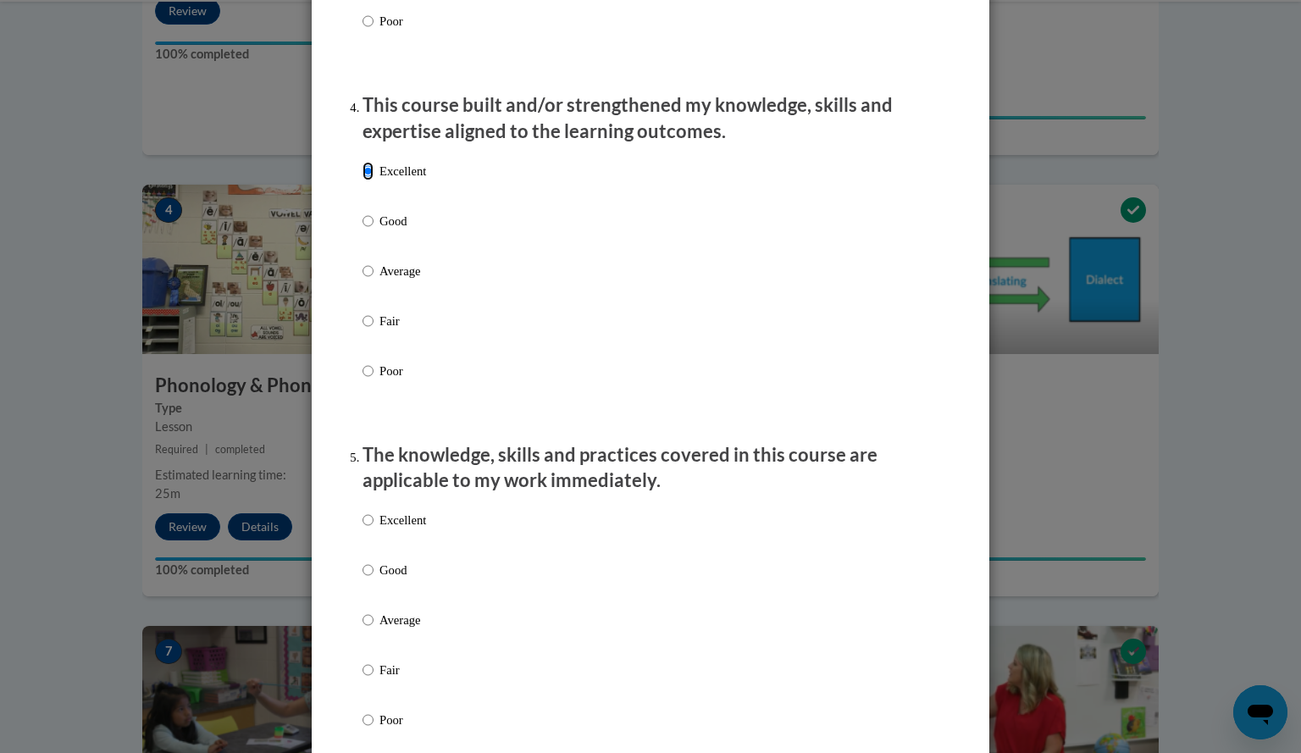
scroll to position [1185, 0]
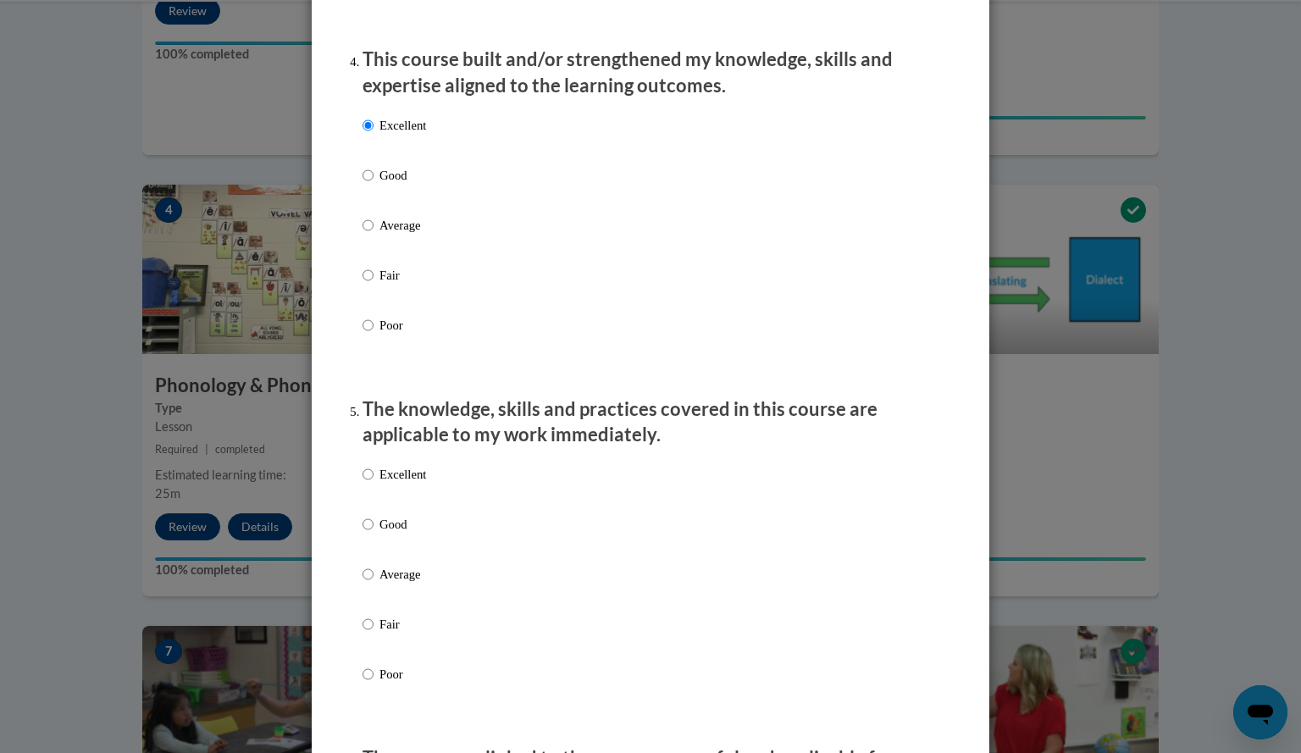
click at [401, 483] on p "Excellent" at bounding box center [402, 474] width 47 height 19
click at [373, 483] on input "Excellent" at bounding box center [367, 474] width 11 height 19
radio input "true"
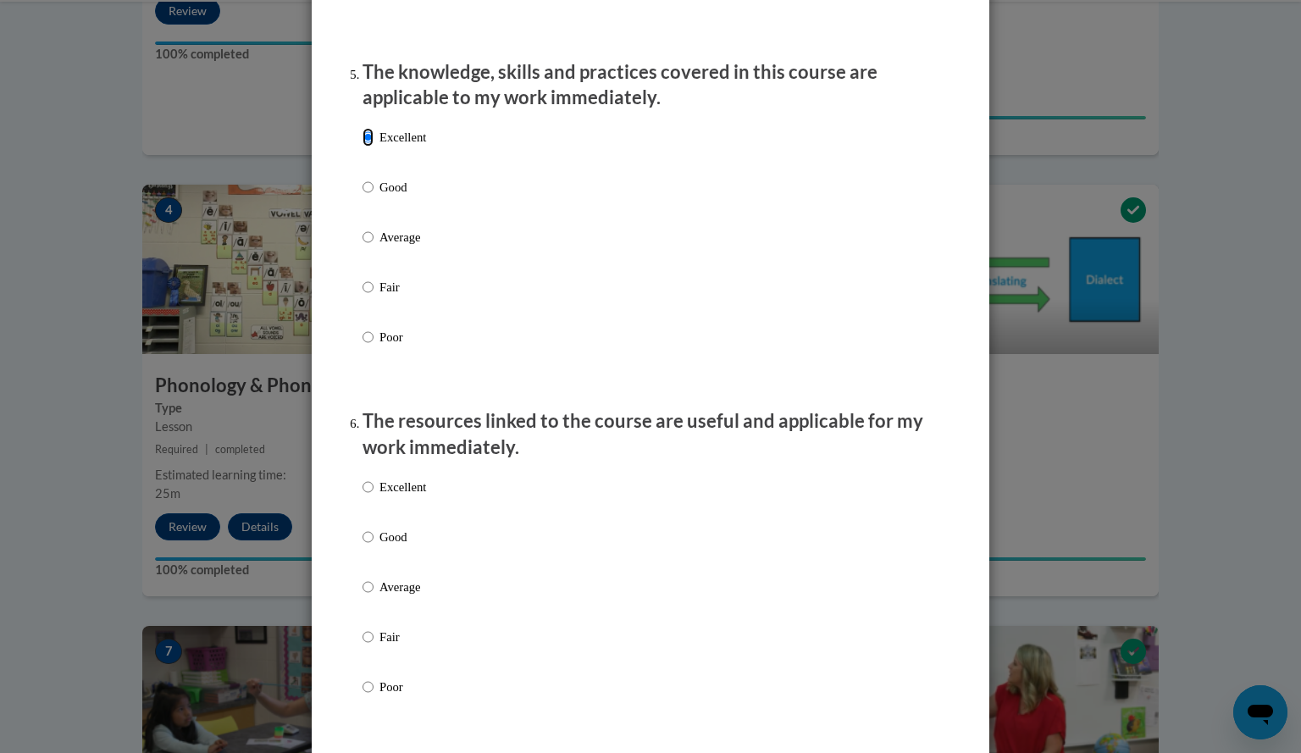
scroll to position [1524, 0]
click at [403, 494] on p "Excellent" at bounding box center [402, 485] width 47 height 19
click at [373, 494] on input "Excellent" at bounding box center [367, 485] width 11 height 19
radio input "true"
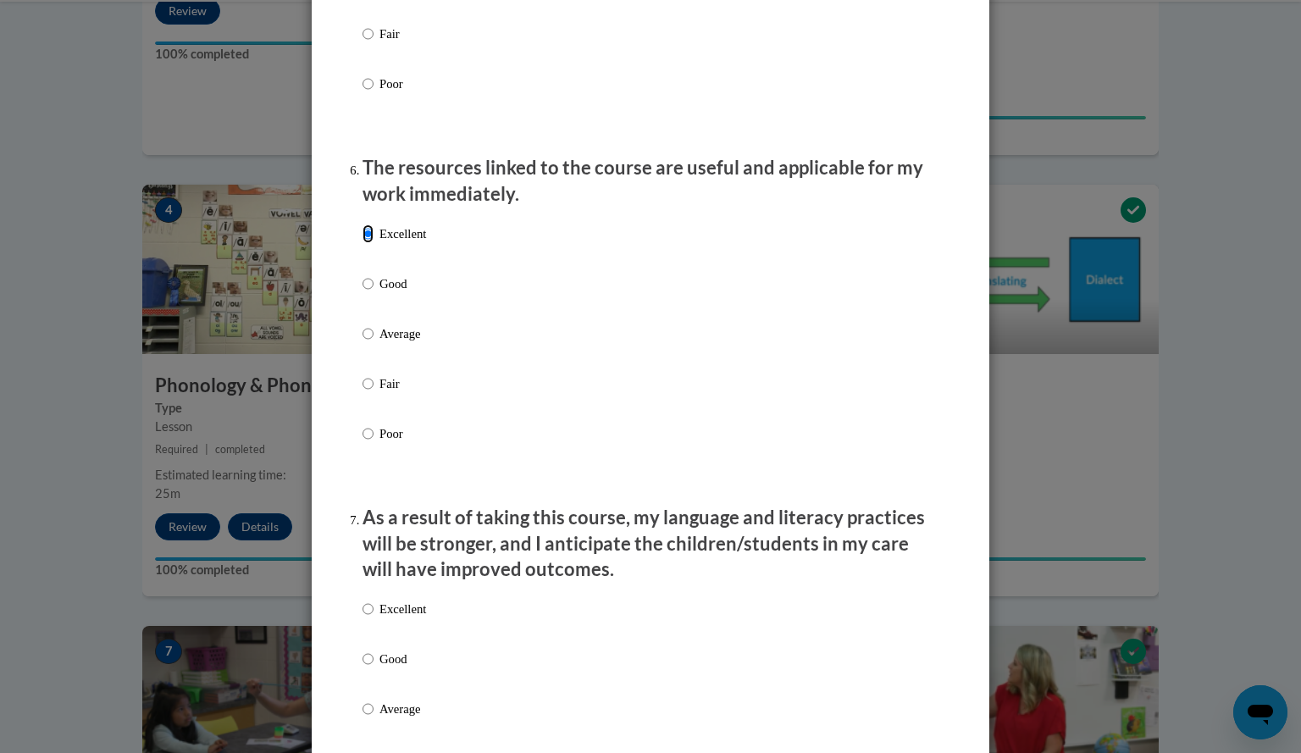
scroll to position [1778, 0]
click at [395, 616] on p "Excellent" at bounding box center [402, 606] width 47 height 19
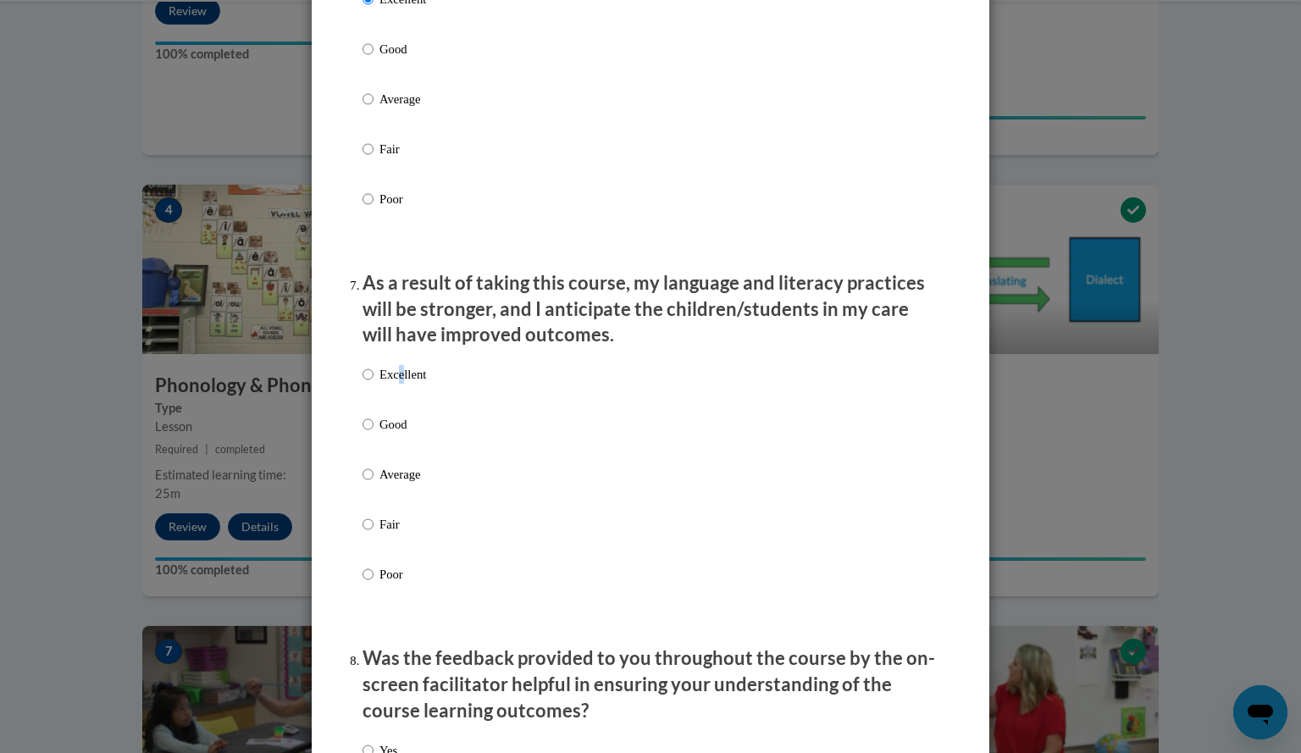
scroll to position [2032, 0]
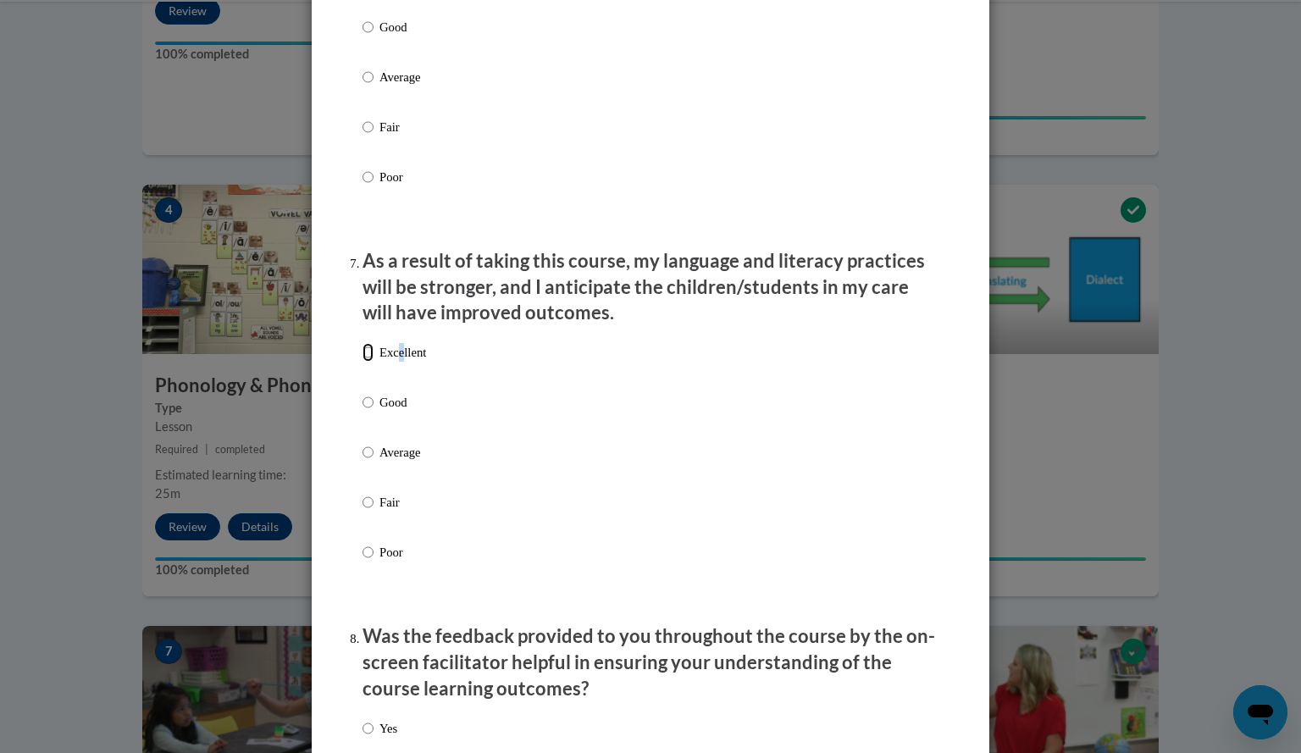
click at [362, 361] on input "Excellent" at bounding box center [367, 352] width 11 height 19
radio input "true"
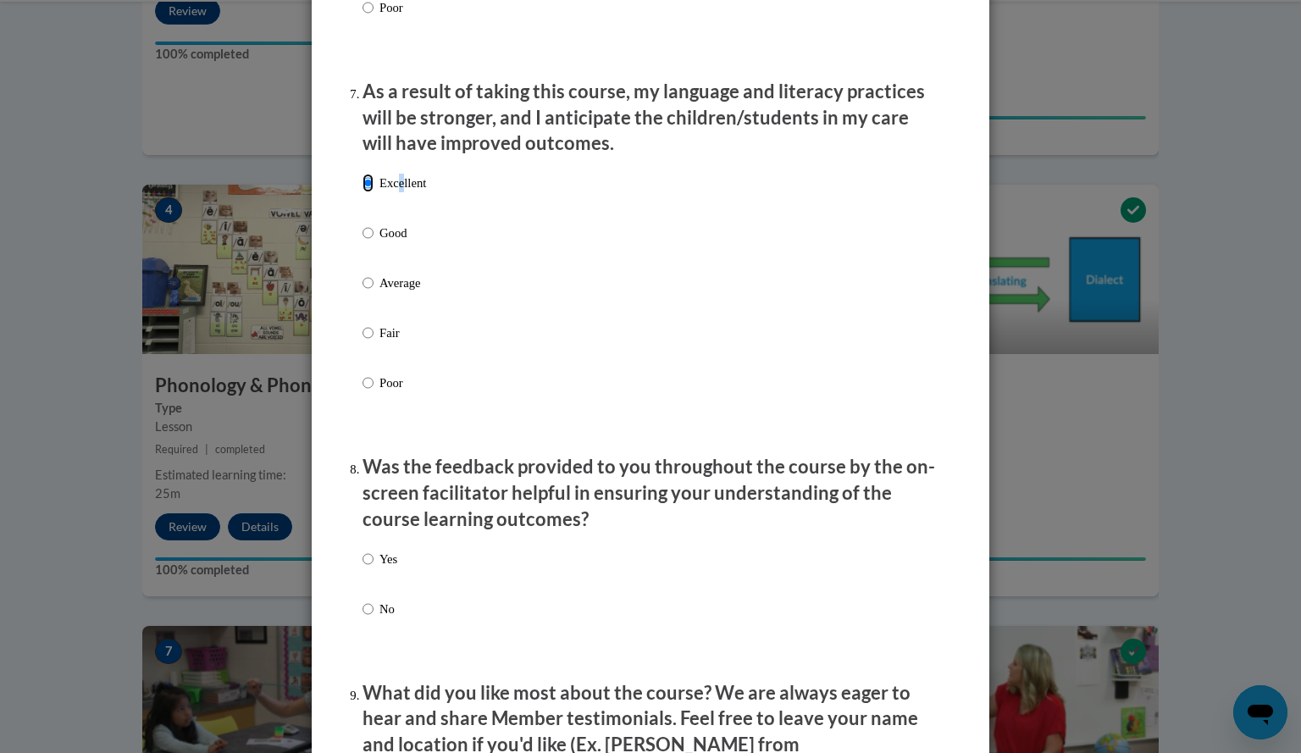
scroll to position [2371, 0]
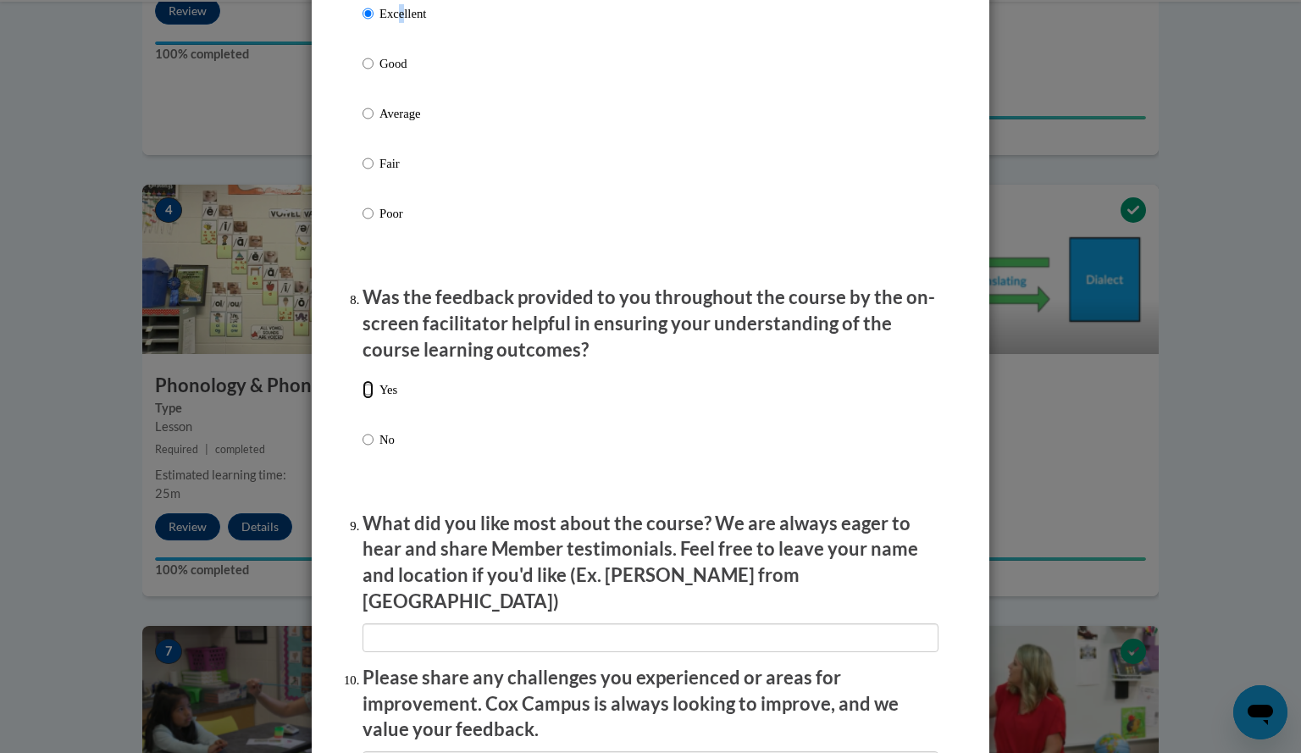
click at [362, 399] on input "Yes" at bounding box center [367, 389] width 11 height 19
radio input "true"
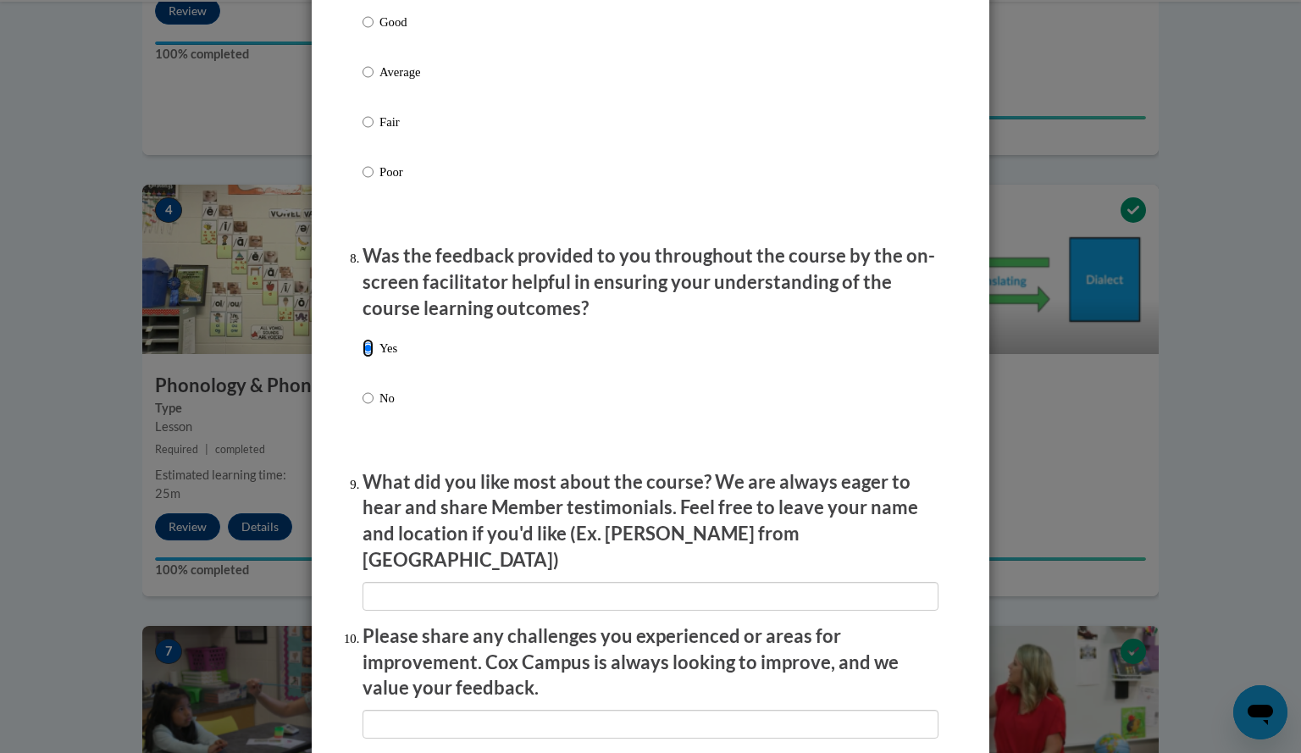
scroll to position [2540, 0]
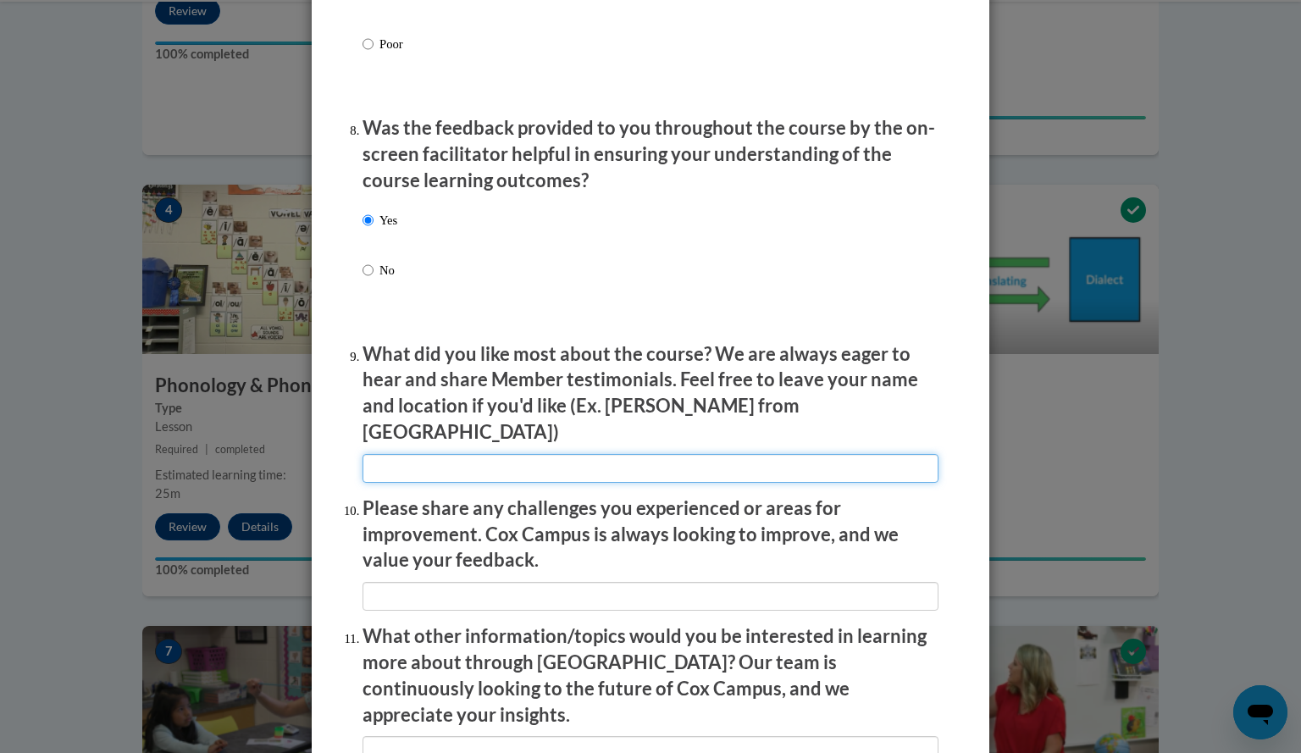
click at [482, 456] on input "textbox" at bounding box center [650, 468] width 576 height 29
drag, startPoint x: 496, startPoint y: 454, endPoint x: 424, endPoint y: 446, distance: 72.4
click at [424, 454] on input "textbox" at bounding box center [650, 468] width 576 height 29
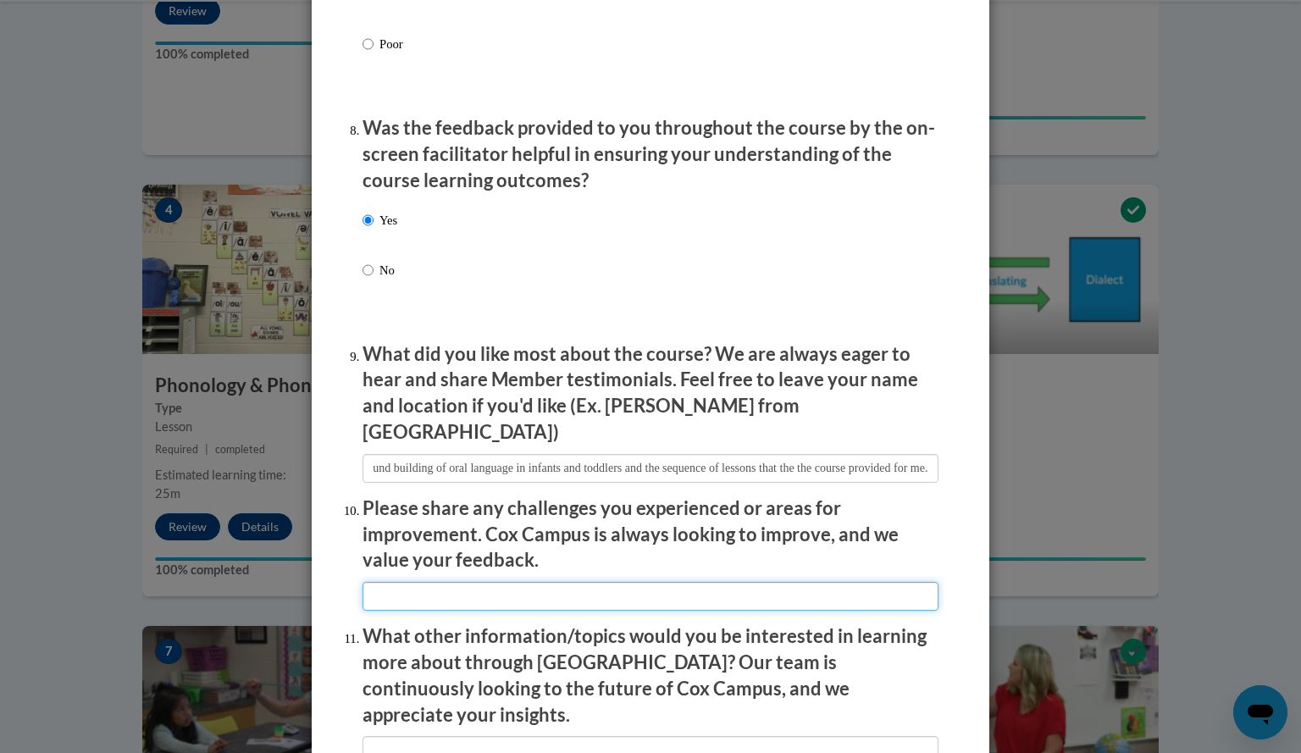
scroll to position [0, 0]
click at [581, 582] on input "textbox" at bounding box center [650, 596] width 576 height 29
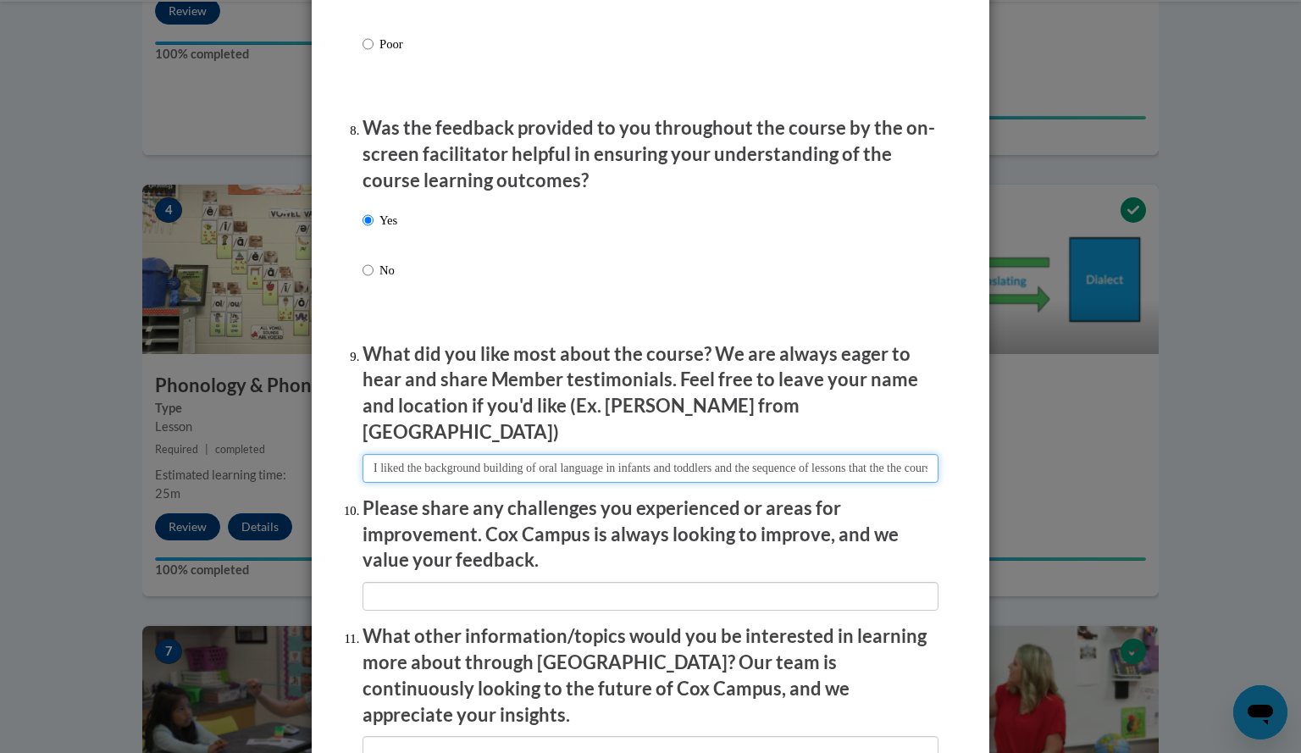
click at [790, 459] on input "textbox" at bounding box center [650, 468] width 576 height 29
type input "I liked the background building of oral language in infants and toddlers and th…"
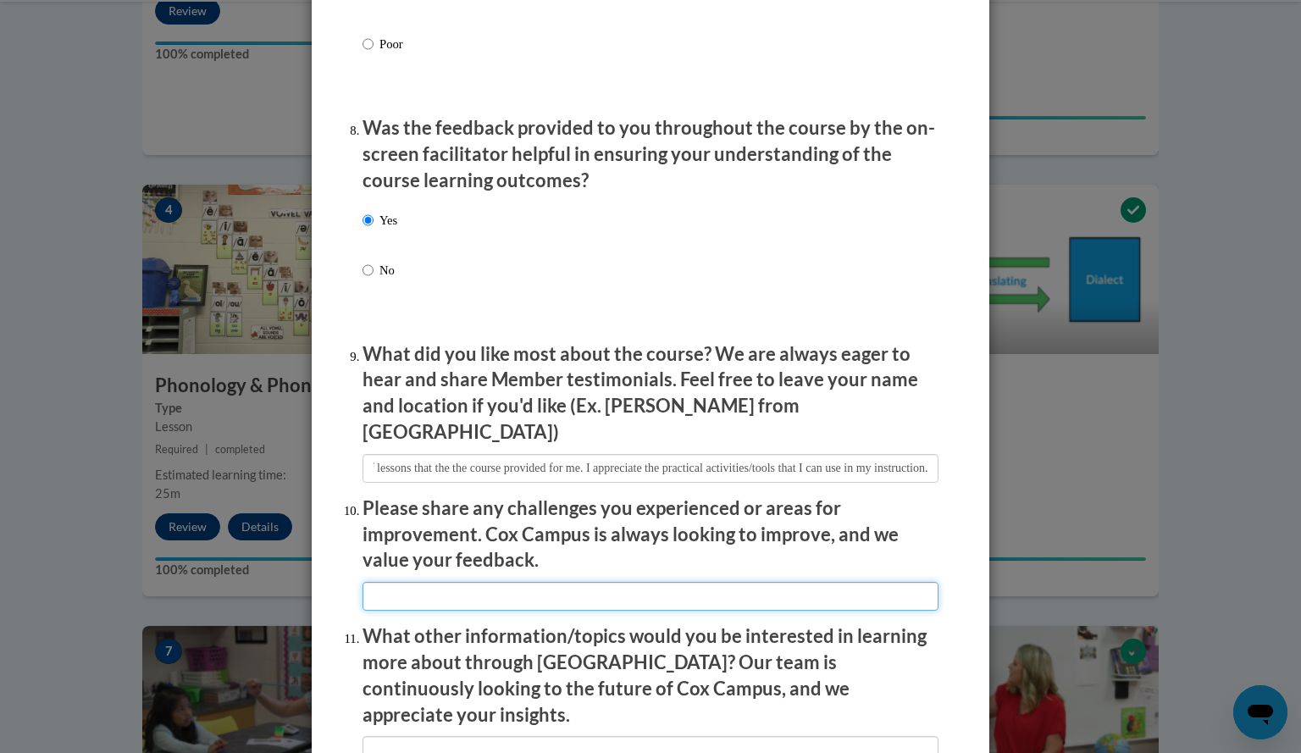
scroll to position [0, 0]
click at [442, 584] on input "textbox" at bounding box center [650, 596] width 576 height 29
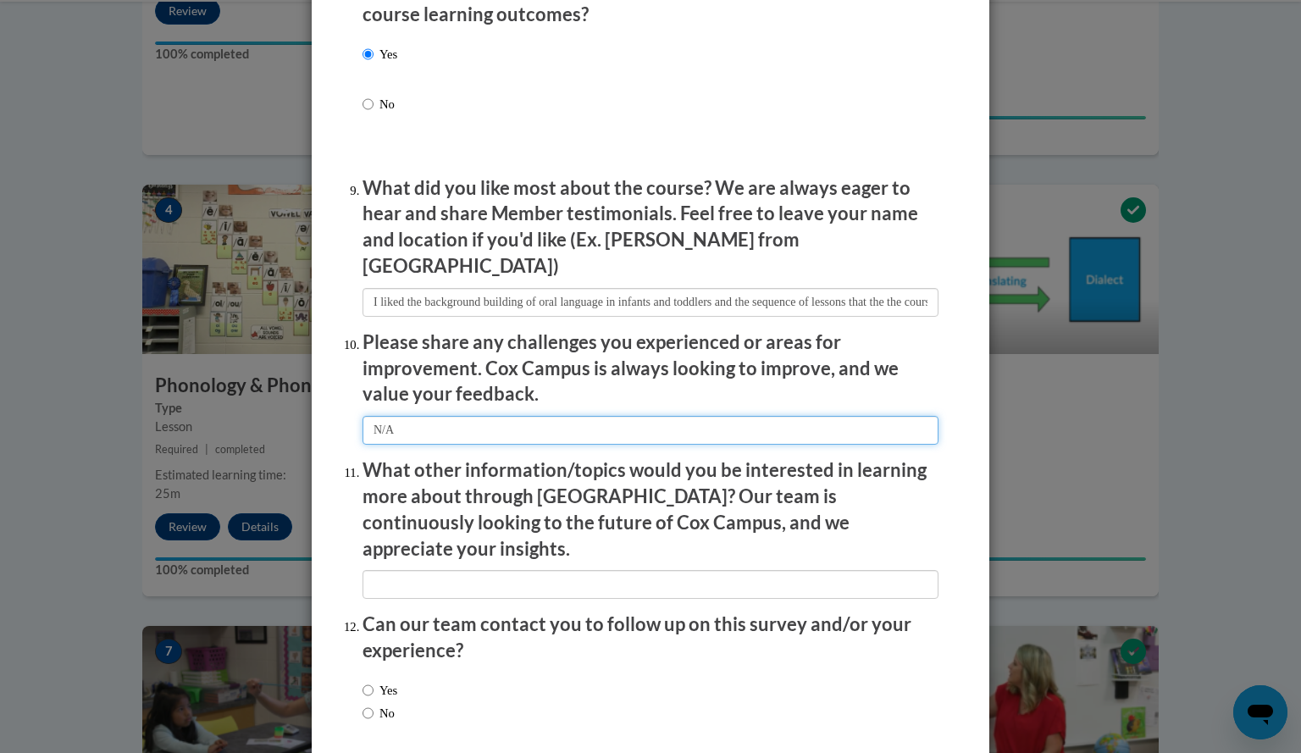
scroll to position [2710, 0]
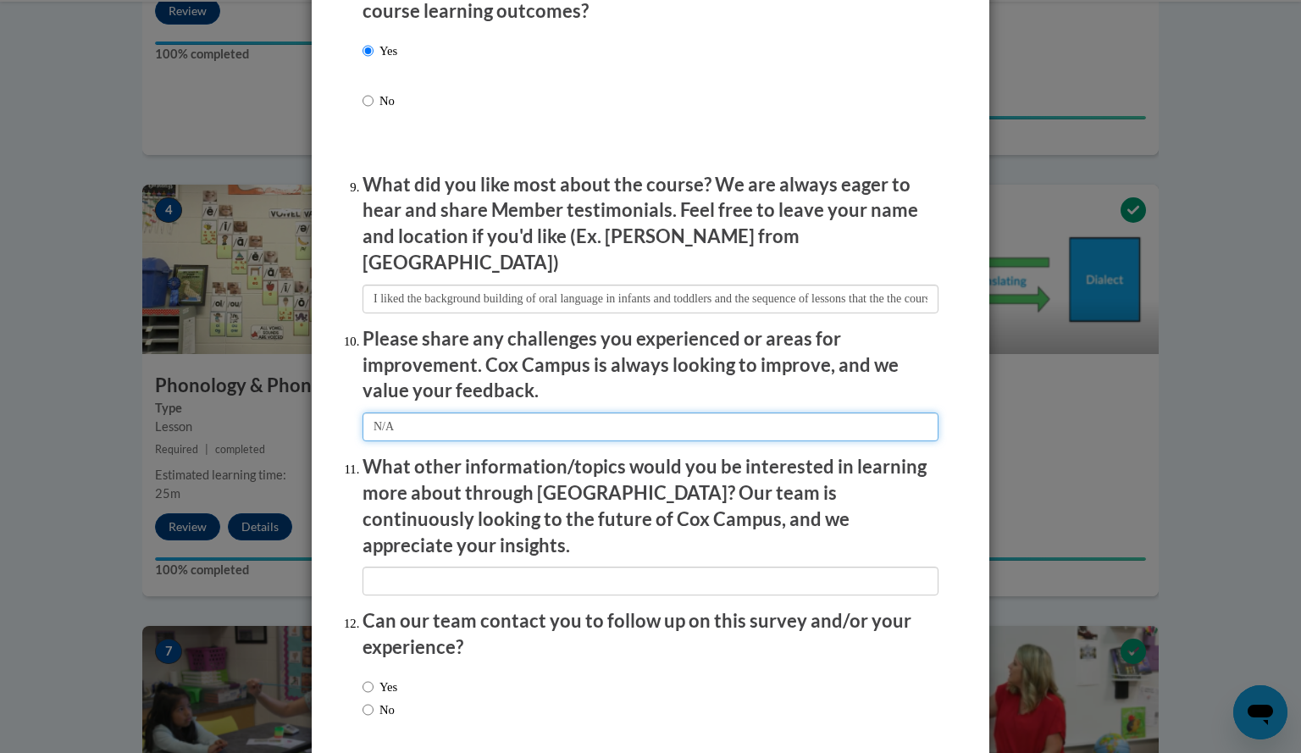
type input "N/A"
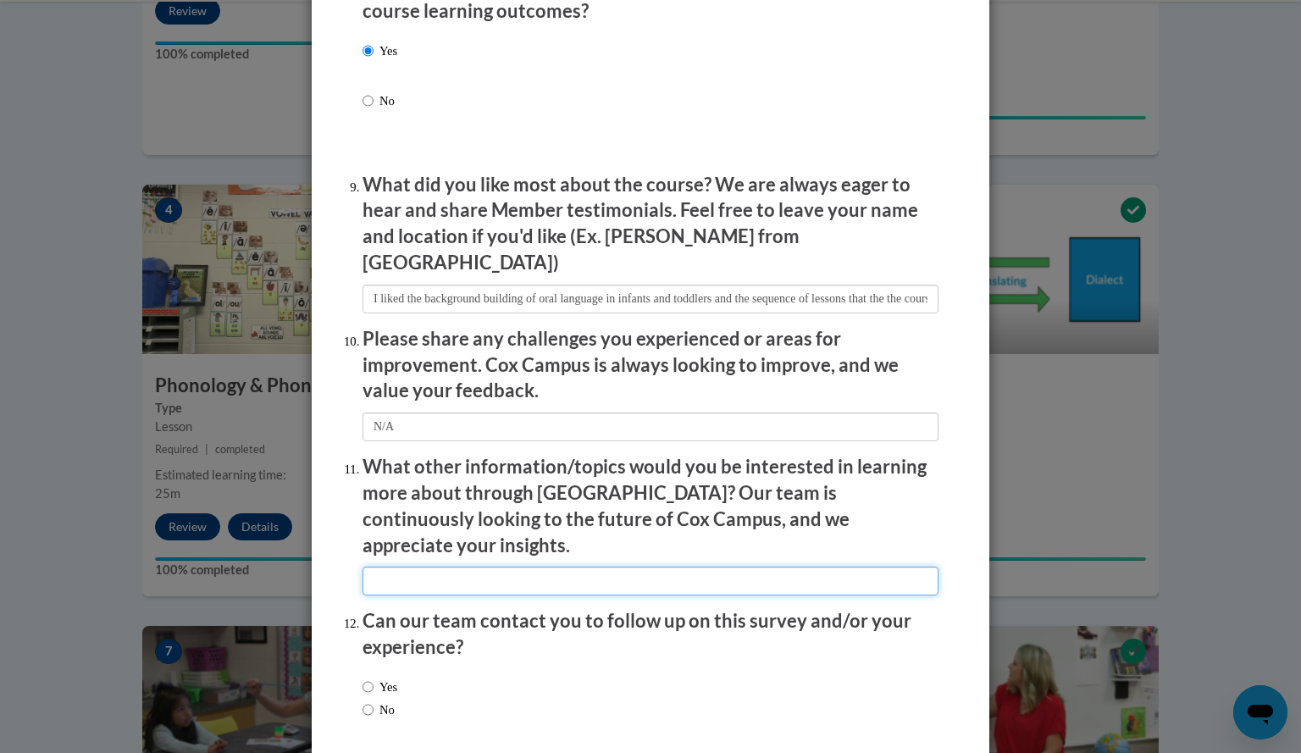
click at [510, 566] on input "textbox" at bounding box center [650, 580] width 576 height 29
type input "N/A"
click at [373, 700] on label "No" at bounding box center [378, 709] width 32 height 19
click at [373, 700] on input "No" at bounding box center [367, 709] width 11 height 19
radio input "true"
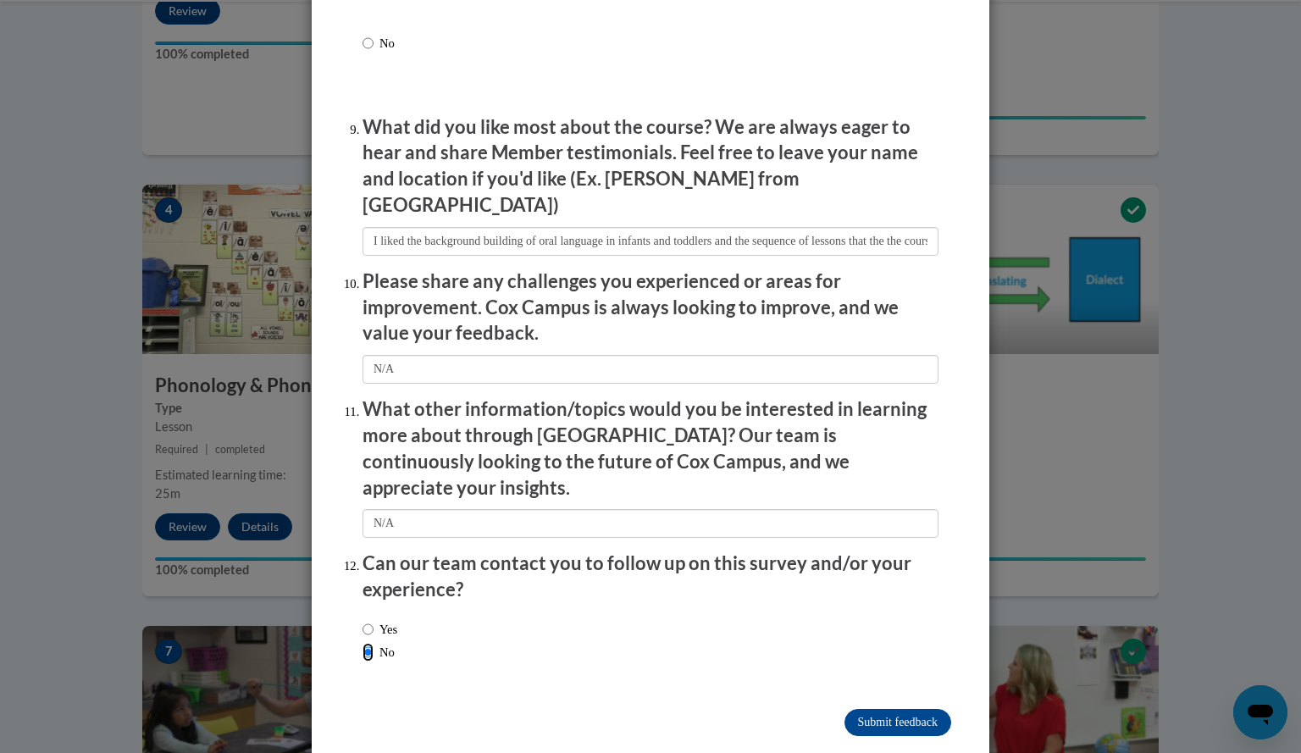
scroll to position [2768, 0]
click at [378, 619] on label "Yes" at bounding box center [379, 628] width 35 height 19
click at [373, 619] on input "Yes" at bounding box center [367, 628] width 11 height 19
radio input "true"
click at [896, 708] on input "Submit feedback" at bounding box center [897, 721] width 107 height 27
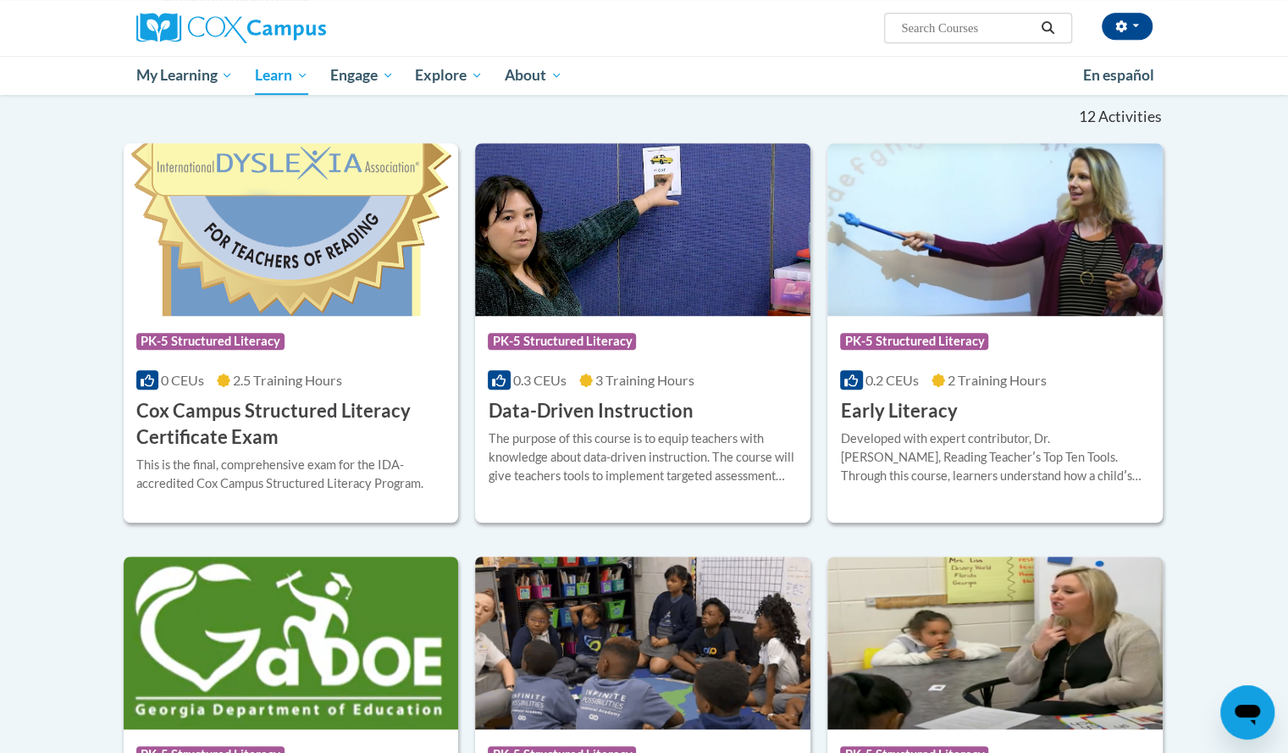
scroll to position [508, 0]
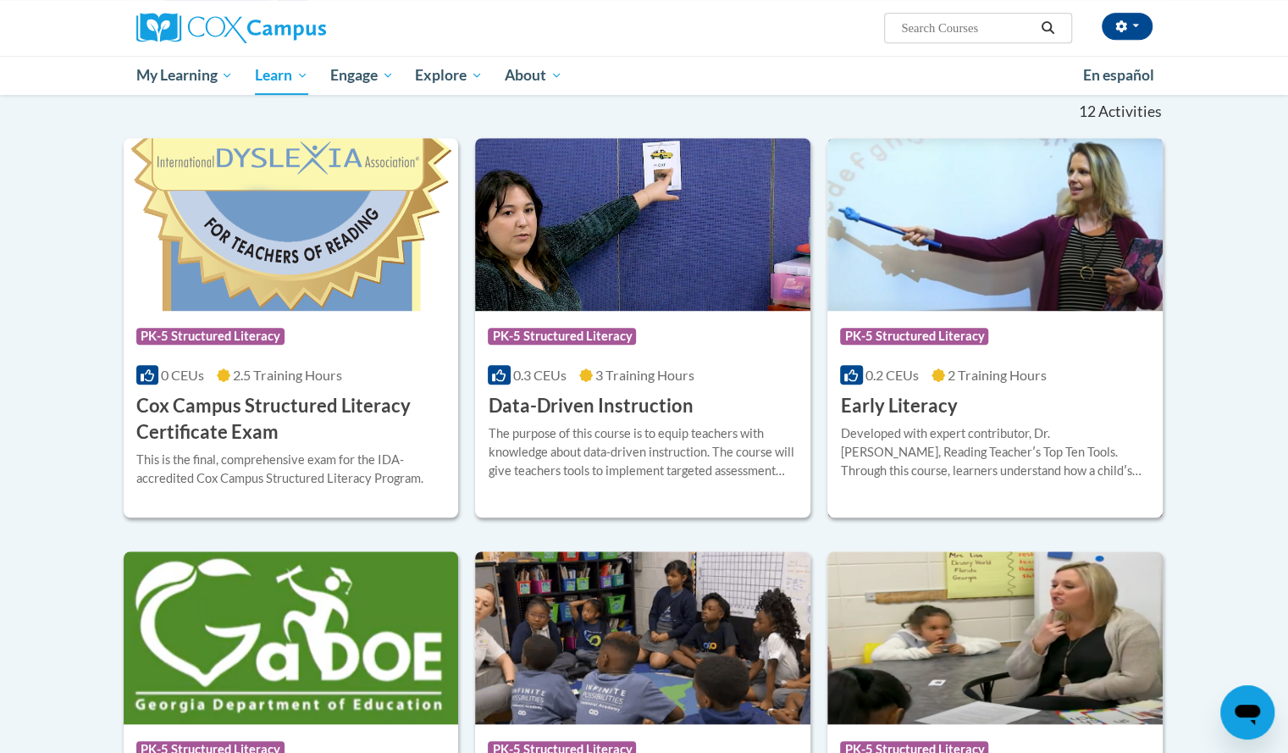
click at [908, 403] on h3 "Early Literacy" at bounding box center [898, 406] width 117 height 26
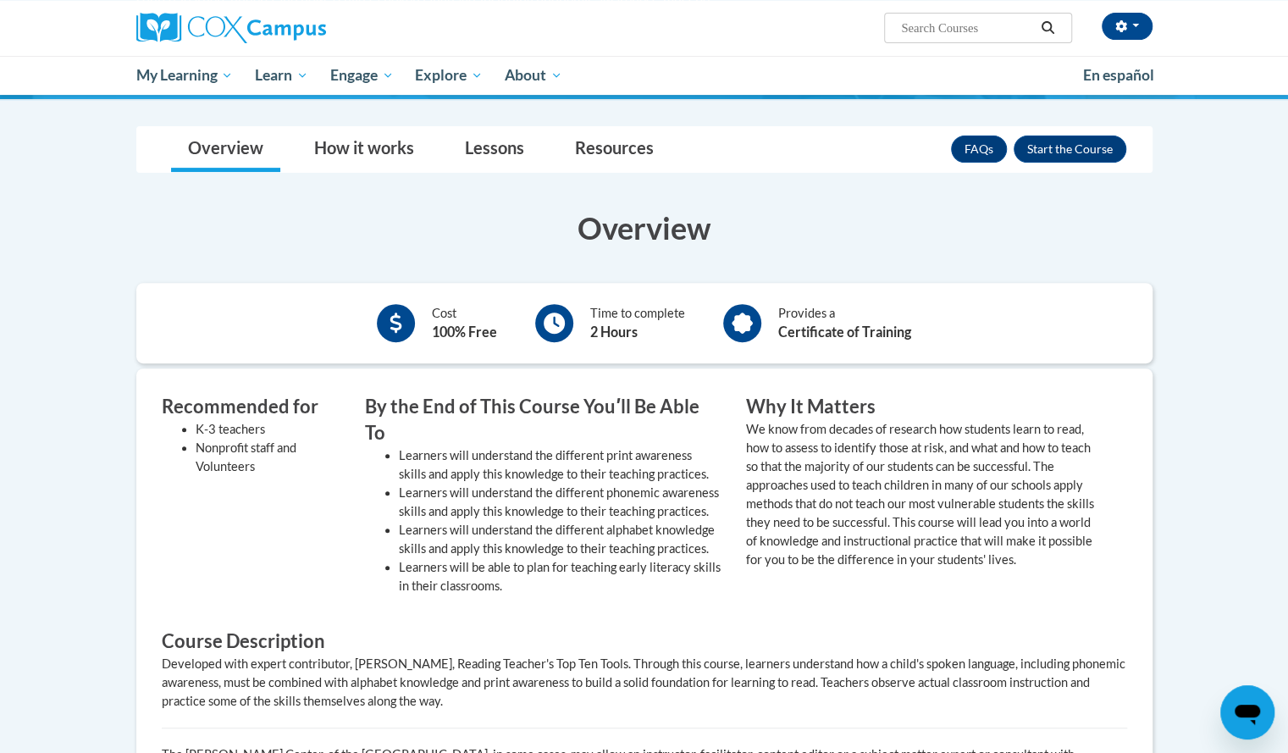
scroll to position [254, 0]
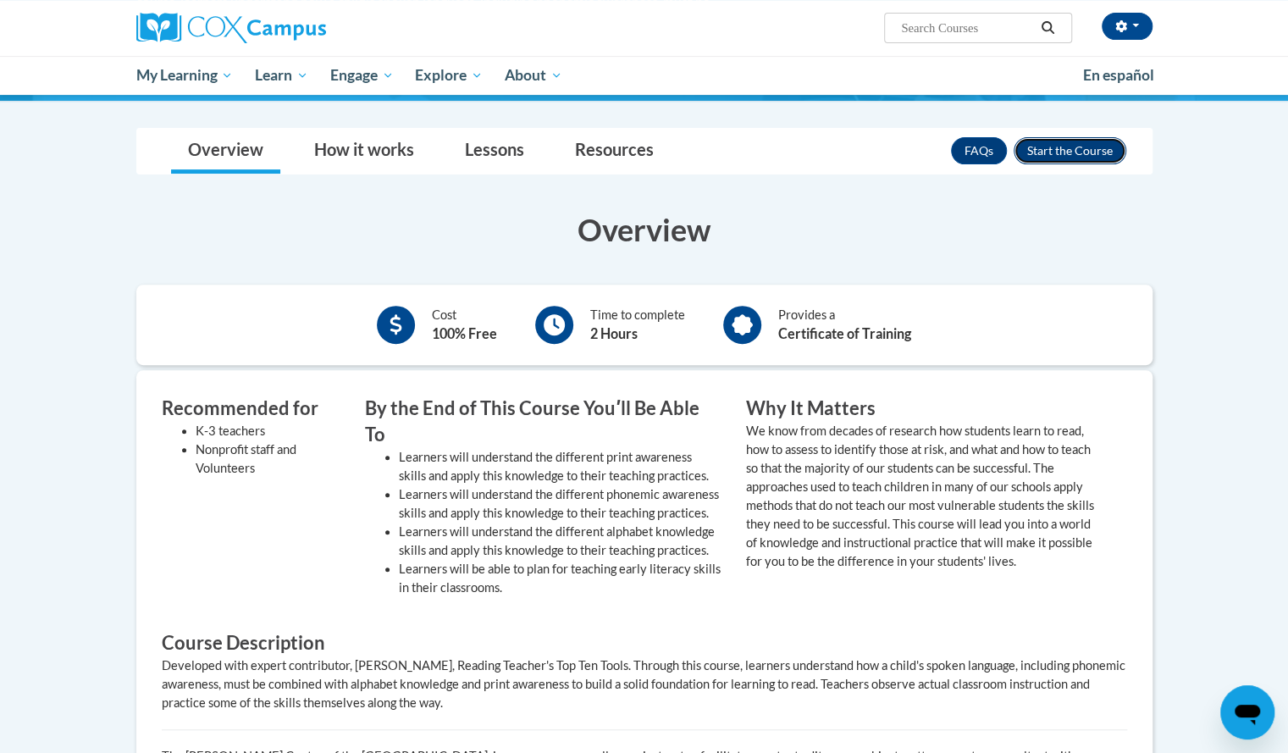
click at [1077, 152] on button "Enroll" at bounding box center [1070, 150] width 113 height 27
